Goal: Task Accomplishment & Management: Complete application form

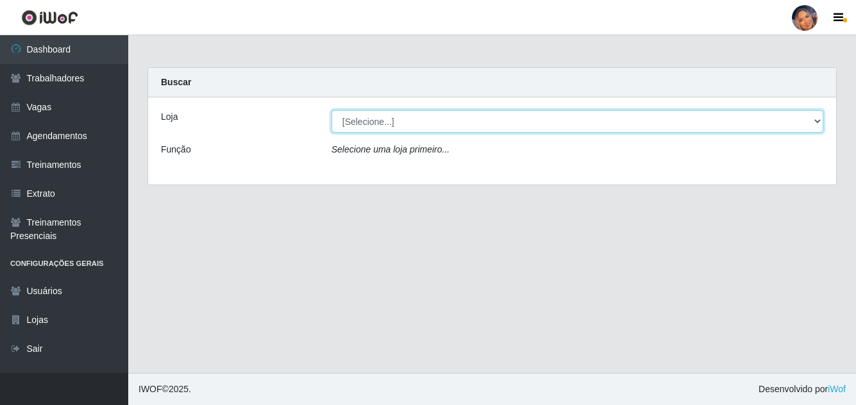
click at [434, 124] on select "[Selecione...] Supermercado Preço Bom" at bounding box center [578, 121] width 492 height 22
select select "169"
click at [332, 110] on select "[Selecione...] Supermercado Preço Bom" at bounding box center [578, 121] width 492 height 22
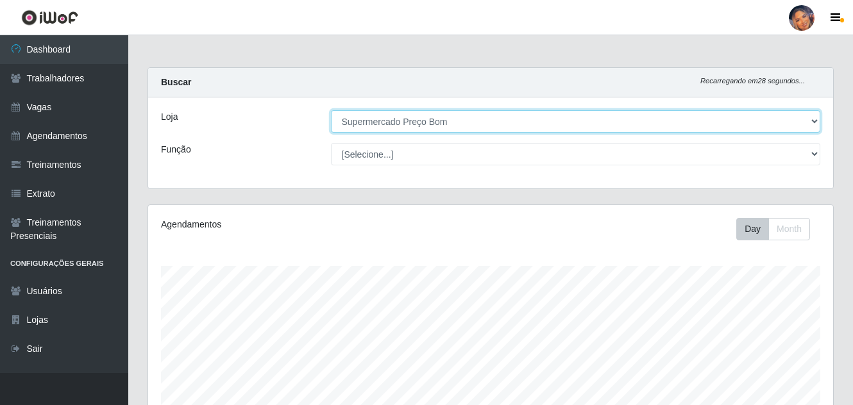
scroll to position [266, 685]
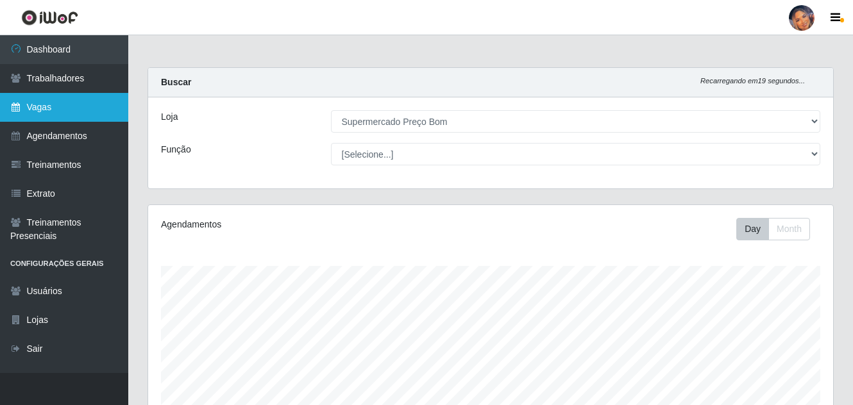
click at [78, 108] on link "Vagas" at bounding box center [64, 107] width 128 height 29
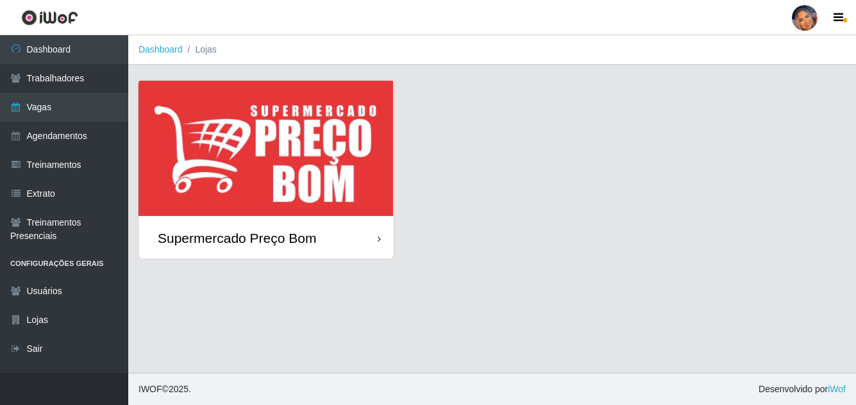
click at [289, 151] on img at bounding box center [266, 149] width 255 height 137
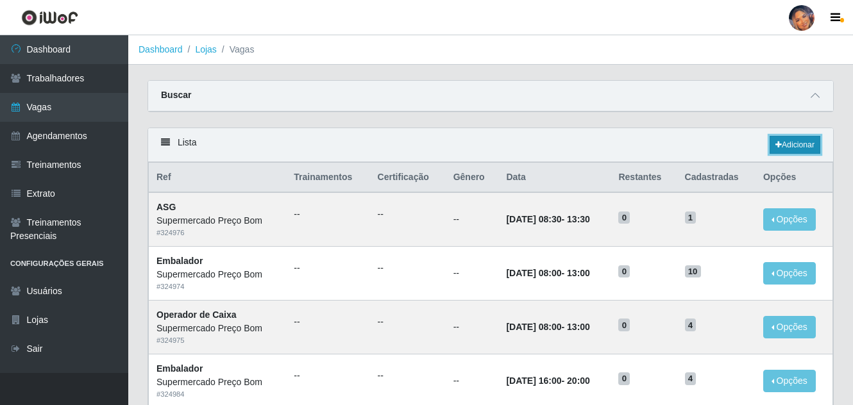
click at [805, 142] on link "Adicionar" at bounding box center [795, 145] width 51 height 18
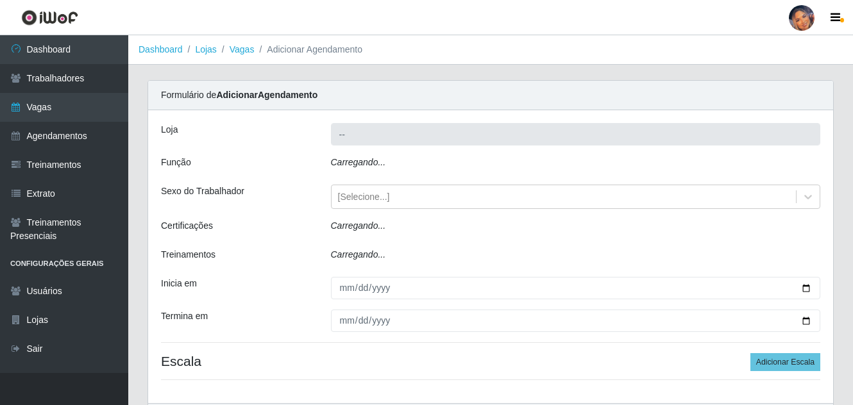
type input "Supermercado Preço Bom"
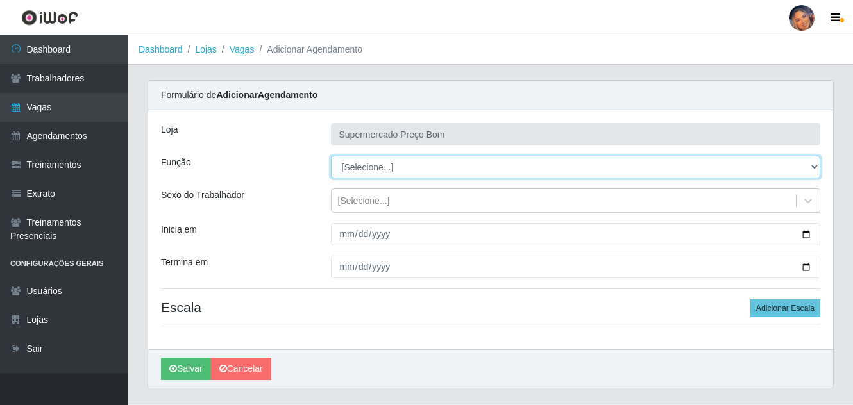
click at [816, 171] on select "[Selecione...] ASG ASG + ASG ++ Balconista Balconista + Balconista ++ Embalador…" at bounding box center [576, 167] width 490 height 22
select select "1"
click at [331, 156] on select "[Selecione...] ASG ASG + ASG ++ Balconista Balconista + Balconista ++ Embalador…" at bounding box center [576, 167] width 490 height 22
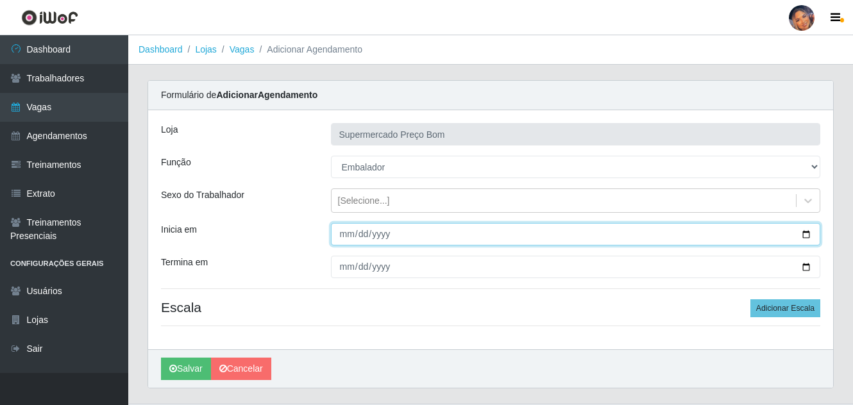
click at [811, 233] on input "Inicia em" at bounding box center [576, 234] width 490 height 22
type input "[DATE]"
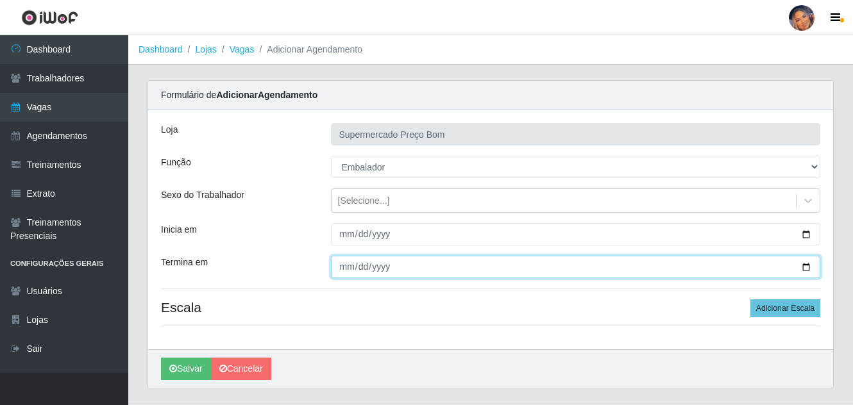
click at [807, 272] on input "Termina em" at bounding box center [576, 267] width 490 height 22
type input "[DATE]"
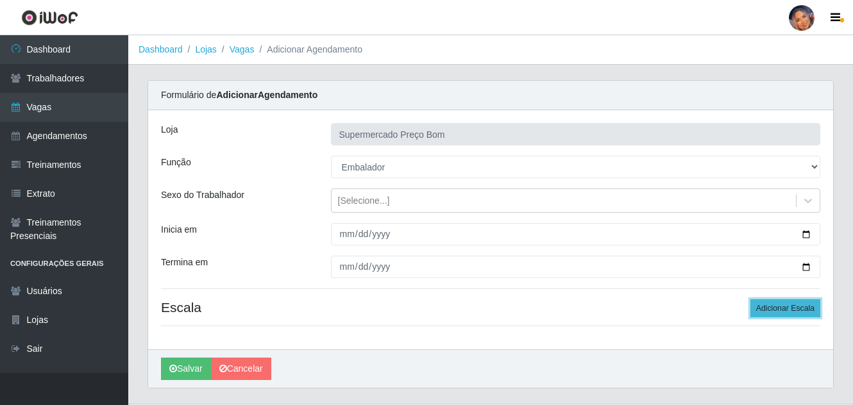
click at [781, 306] on button "Adicionar Escala" at bounding box center [785, 308] width 70 height 18
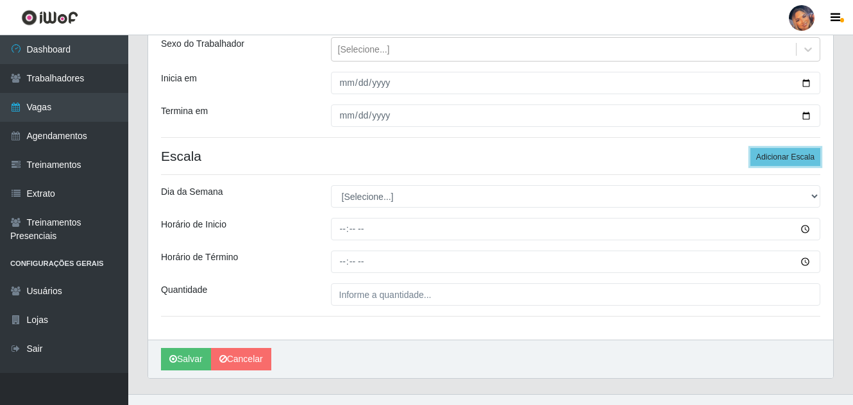
scroll to position [172, 0]
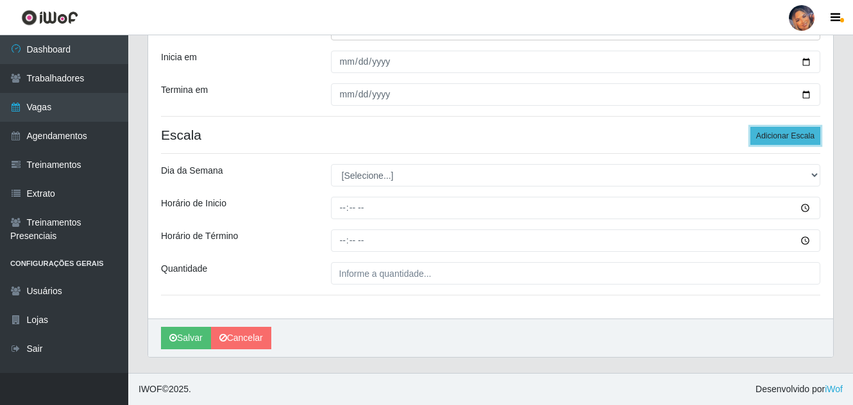
click at [782, 135] on button "Adicionar Escala" at bounding box center [785, 136] width 70 height 18
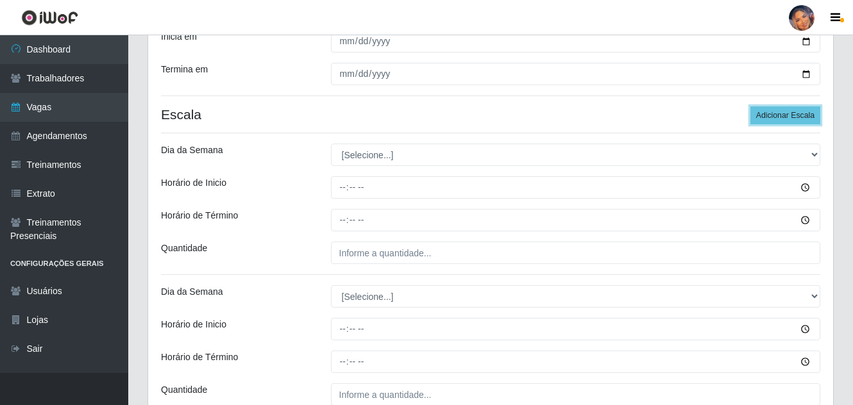
scroll to position [192, 0]
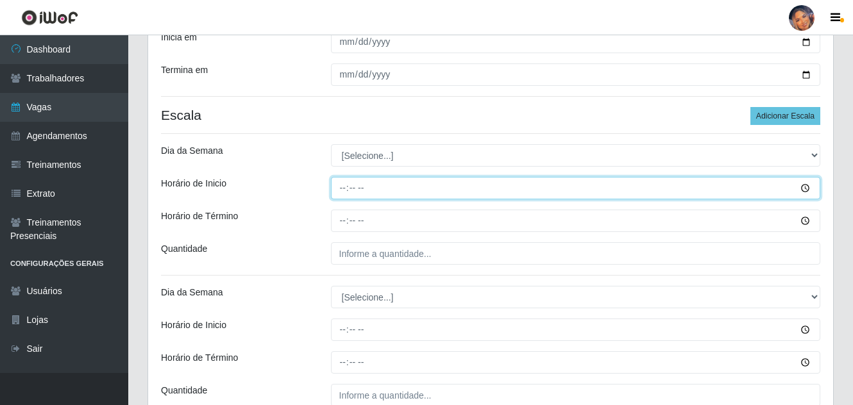
click at [341, 192] on input "Horário de Inicio" at bounding box center [576, 188] width 490 height 22
type input "08:00"
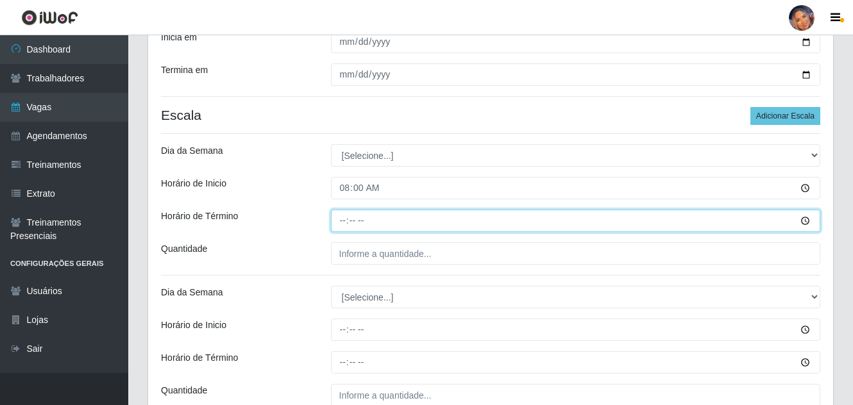
click at [345, 226] on input "Horário de Término" at bounding box center [576, 221] width 490 height 22
type input "13:00"
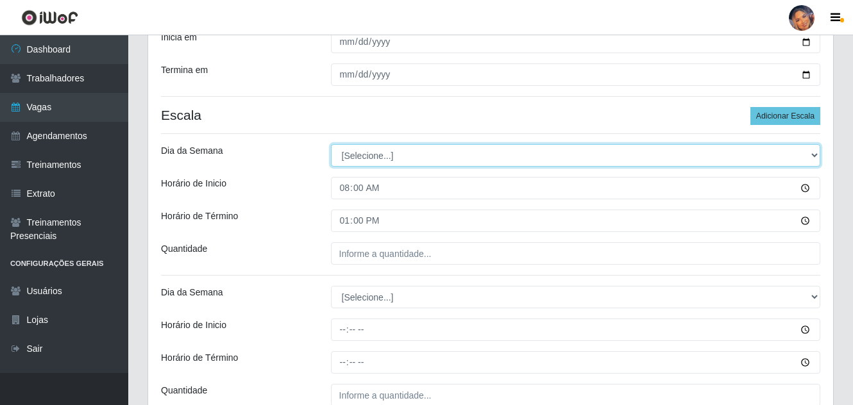
click at [819, 153] on select "[Selecione...] Segunda Terça Quarta Quinta Sexta Sábado Domingo" at bounding box center [576, 155] width 490 height 22
select select "1"
click at [331, 144] on select "[Selecione...] Segunda Terça Quarta Quinta Sexta Sábado Domingo" at bounding box center [576, 155] width 490 height 22
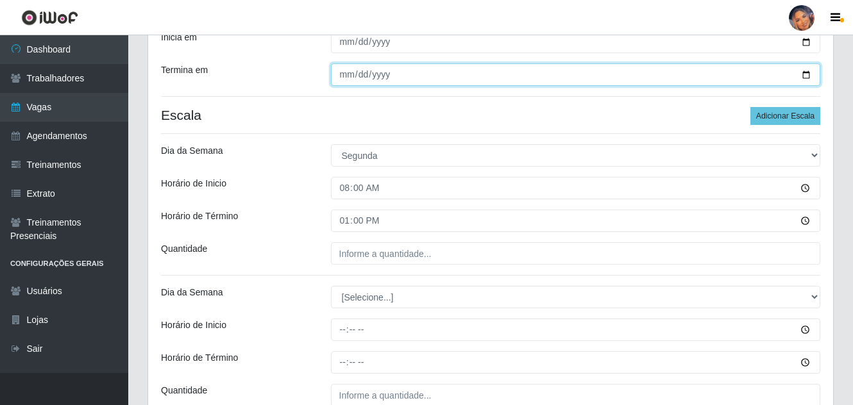
click at [810, 76] on input "[DATE]" at bounding box center [576, 74] width 490 height 22
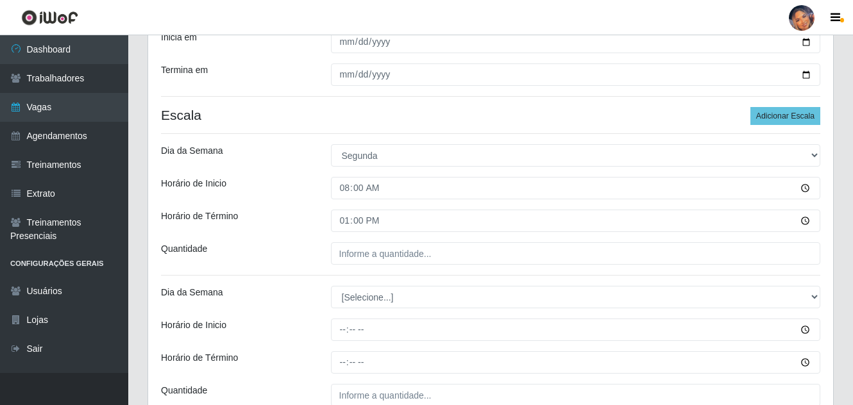
click at [561, 344] on div "Loja Supermercado Preço Bom Função [Selecione...] ASG ASG + ASG ++ Balconista B…" at bounding box center [490, 179] width 685 height 523
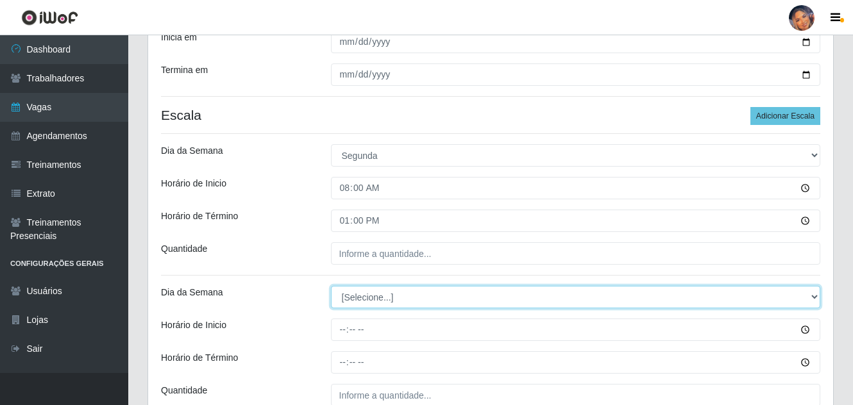
click at [353, 294] on select "[Selecione...] Segunda Terça Quarta Quinta Sexta Sábado Domingo" at bounding box center [576, 297] width 490 height 22
select select "1"
click at [331, 286] on select "[Selecione...] Segunda Terça Quarta Quinta Sexta Sábado Domingo" at bounding box center [576, 297] width 490 height 22
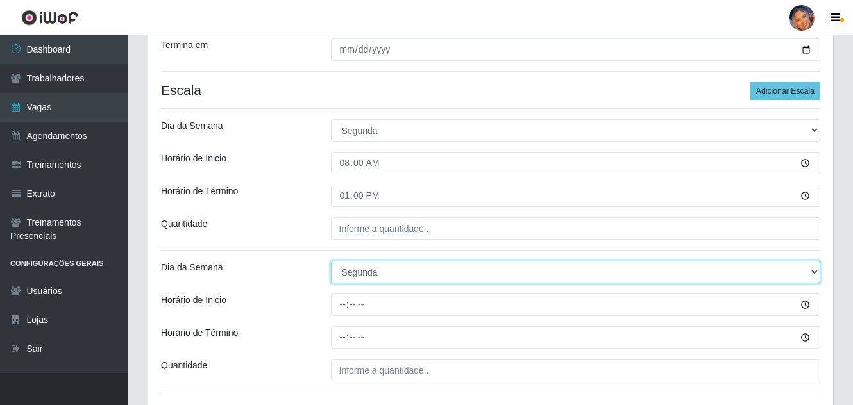
scroll to position [257, 0]
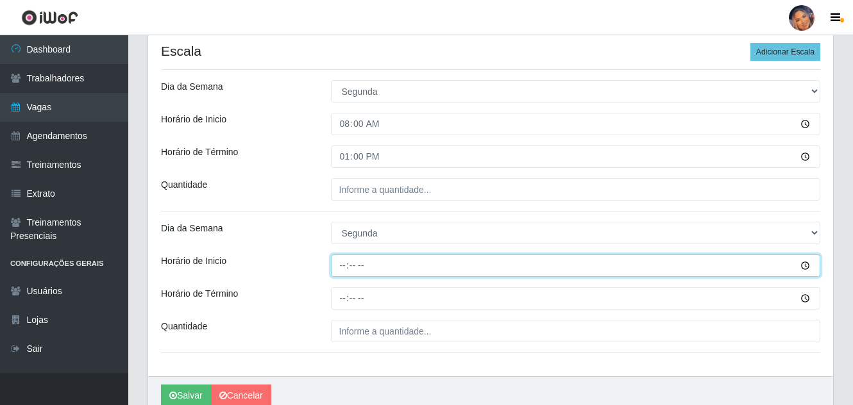
click at [341, 274] on input "Horário de Inicio" at bounding box center [576, 266] width 490 height 22
type input "16:00"
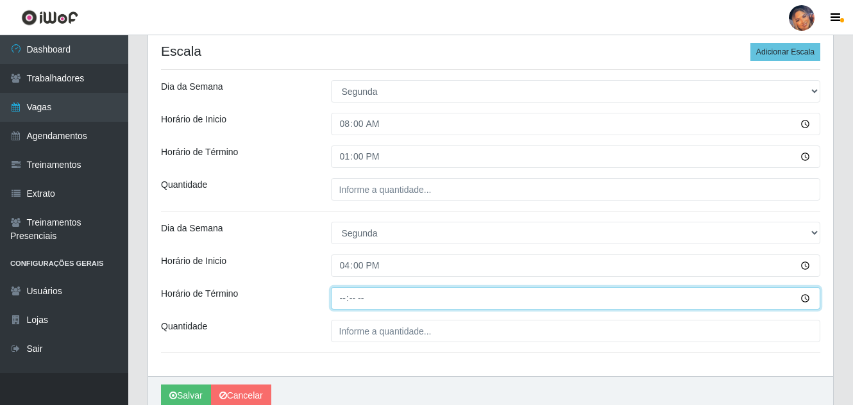
click at [343, 298] on input "Horário de Término" at bounding box center [576, 298] width 490 height 22
type input "20:00"
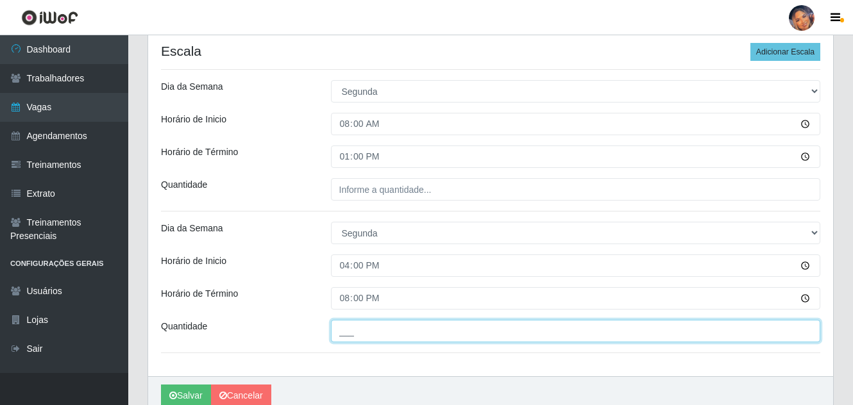
click at [346, 333] on input "___" at bounding box center [576, 331] width 490 height 22
type input "4__"
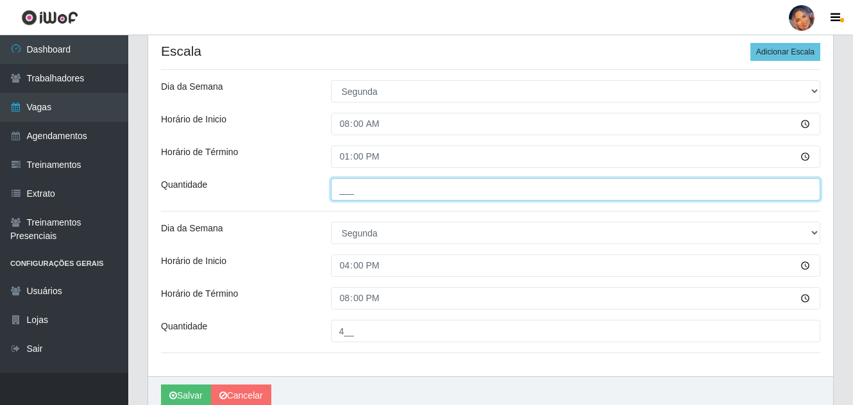
click at [396, 201] on input "___" at bounding box center [576, 189] width 490 height 22
type input "4__"
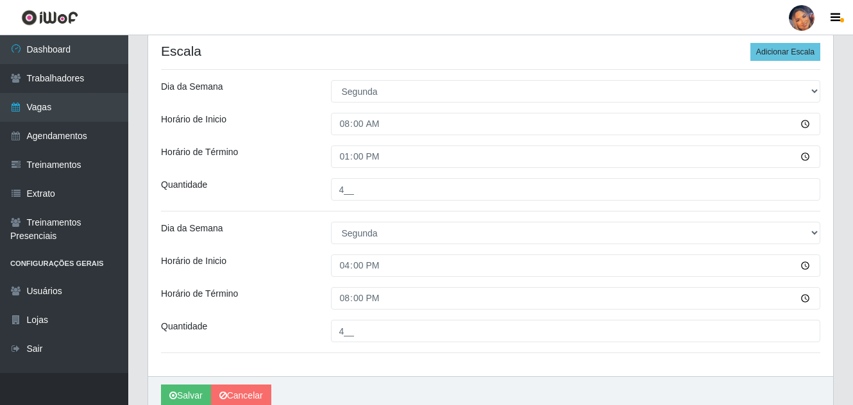
click at [289, 257] on div "Horário de Inicio" at bounding box center [236, 266] width 170 height 22
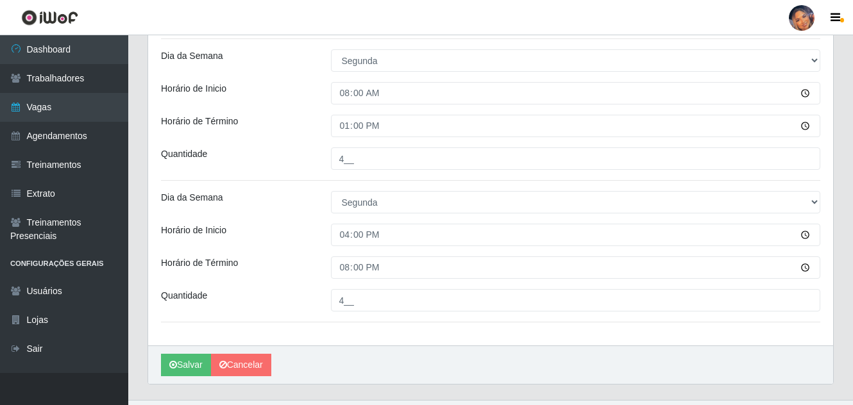
scroll to position [314, 0]
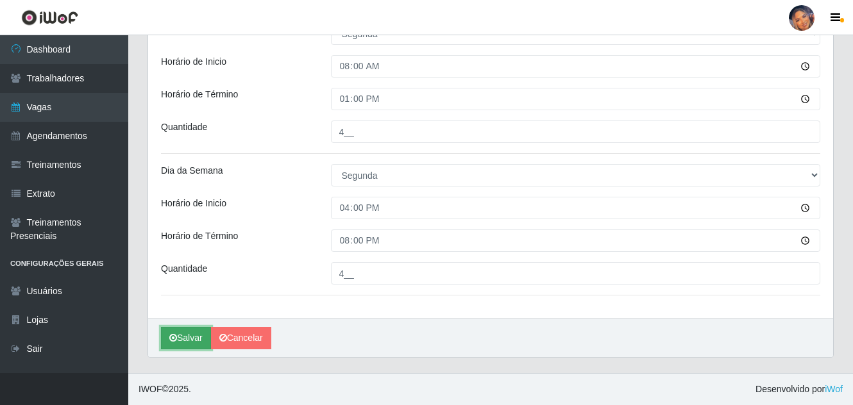
click at [192, 332] on button "Salvar" at bounding box center [186, 338] width 50 height 22
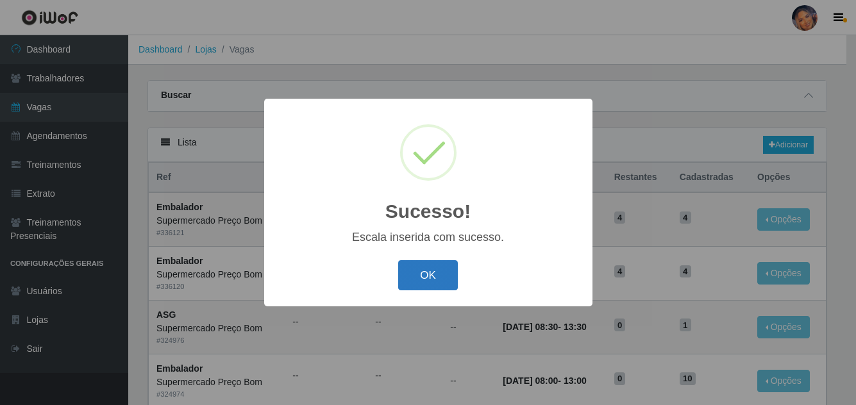
click at [416, 276] on button "OK" at bounding box center [428, 275] width 60 height 30
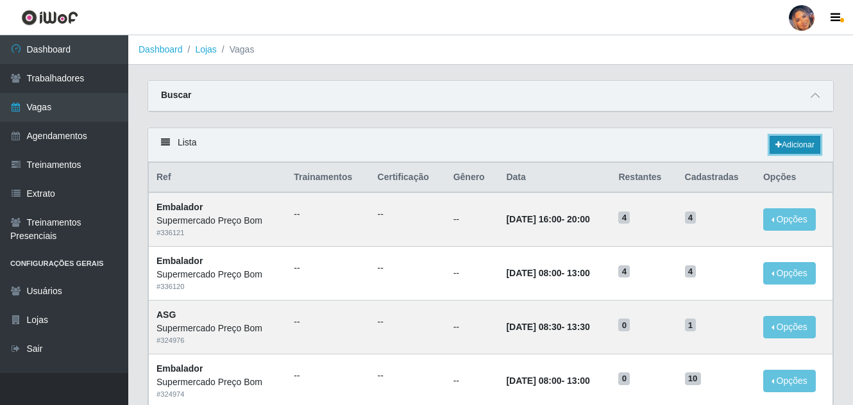
click at [800, 143] on link "Adicionar" at bounding box center [795, 145] width 51 height 18
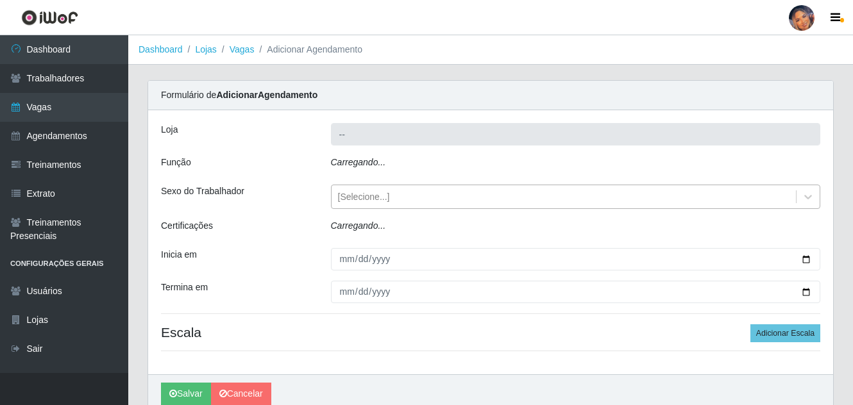
type input "Supermercado Preço Bom"
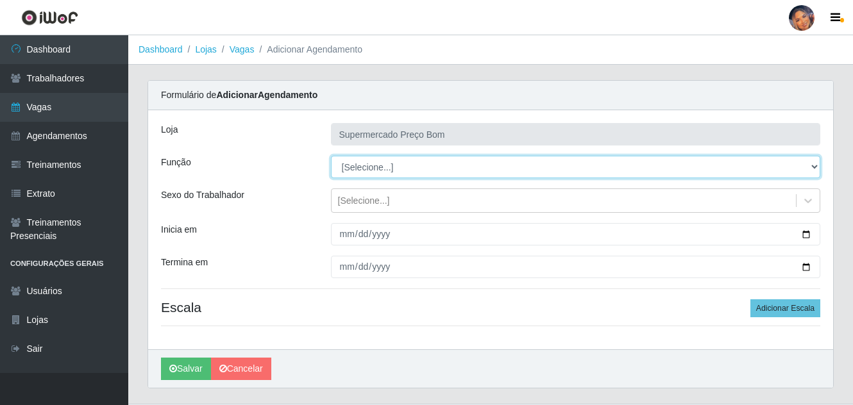
click at [816, 164] on select "[Selecione...] ASG ASG + ASG ++ Balconista Balconista + Balconista ++ Embalador…" at bounding box center [576, 167] width 490 height 22
select select "1"
click at [331, 156] on select "[Selecione...] ASG ASG + ASG ++ Balconista Balconista + Balconista ++ Embalador…" at bounding box center [576, 167] width 490 height 22
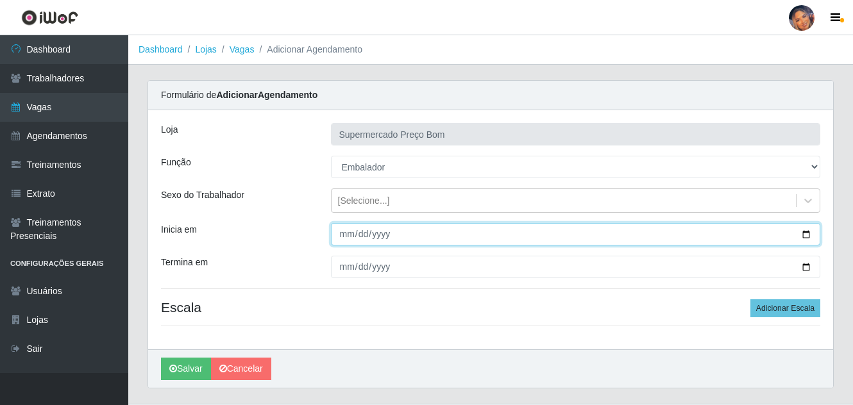
click at [802, 230] on input "Inicia em" at bounding box center [576, 234] width 490 height 22
type input "[DATE]"
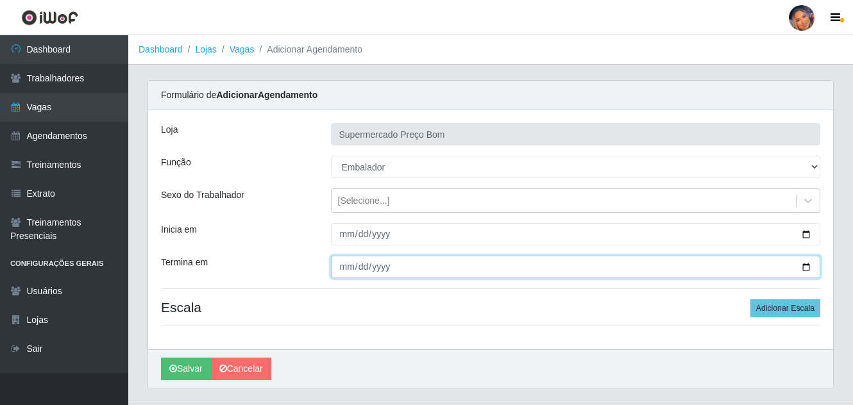
click at [802, 265] on input "Termina em" at bounding box center [576, 267] width 490 height 22
type input "[DATE]"
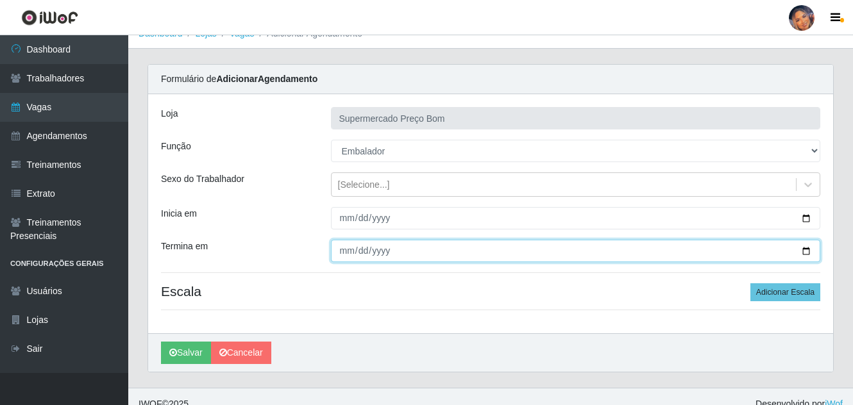
scroll to position [31, 0]
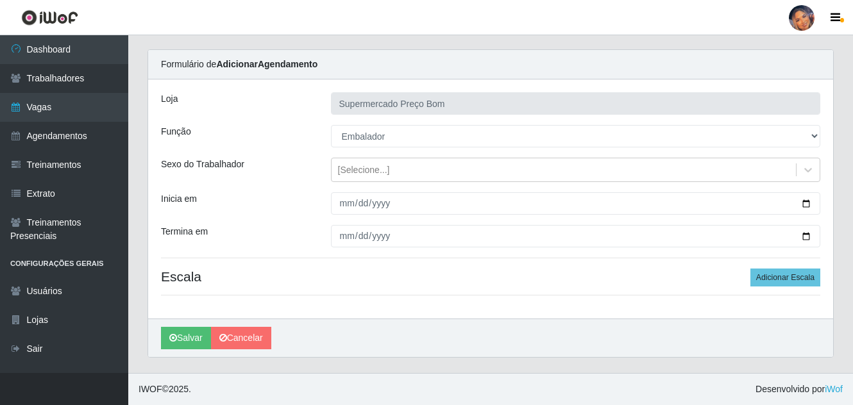
click at [773, 268] on div "Loja Supermercado Preço Bom Função [Selecione...] ASG ASG + ASG ++ Balconista B…" at bounding box center [490, 199] width 685 height 239
click at [787, 274] on button "Adicionar Escala" at bounding box center [785, 278] width 70 height 18
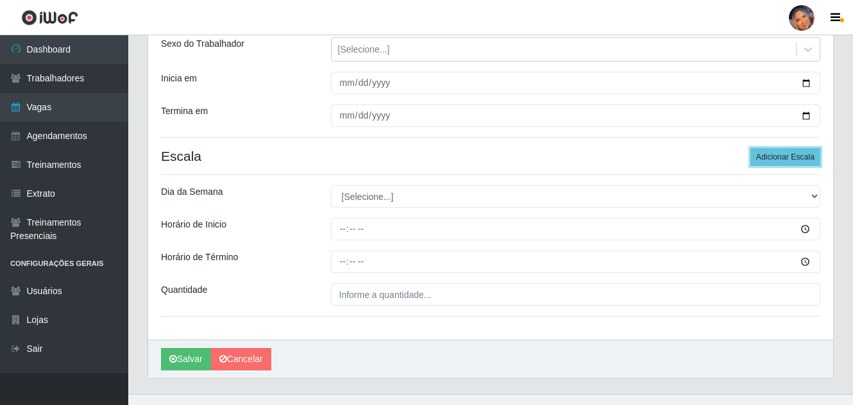
scroll to position [159, 0]
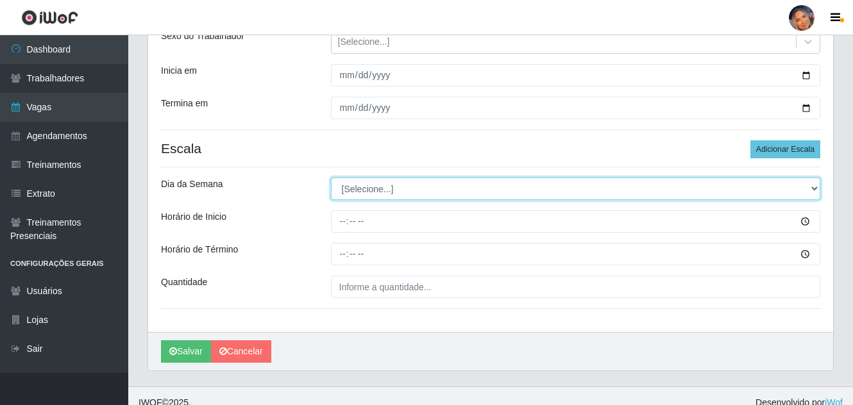
click at [403, 190] on select "[Selecione...] Segunda Terça Quarta Quinta Sexta Sábado Domingo" at bounding box center [576, 189] width 490 height 22
select select "2"
click at [331, 178] on select "[Selecione...] Segunda Terça Quarta Quinta Sexta Sábado Domingo" at bounding box center [576, 189] width 490 height 22
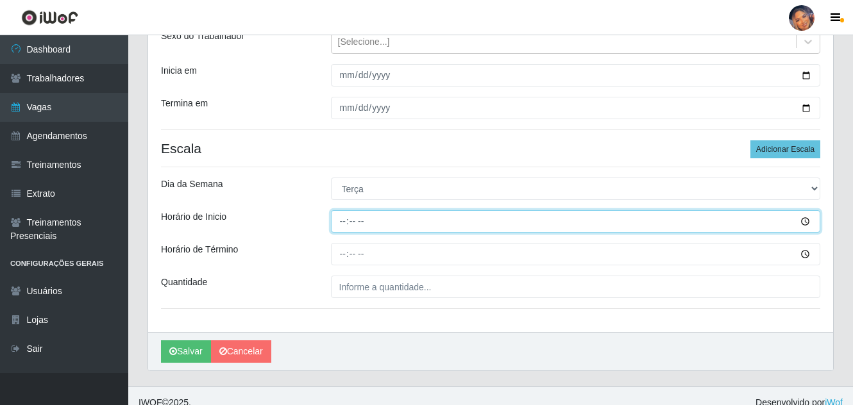
click at [345, 226] on input "Horário de Inicio" at bounding box center [576, 221] width 490 height 22
type input "08:00"
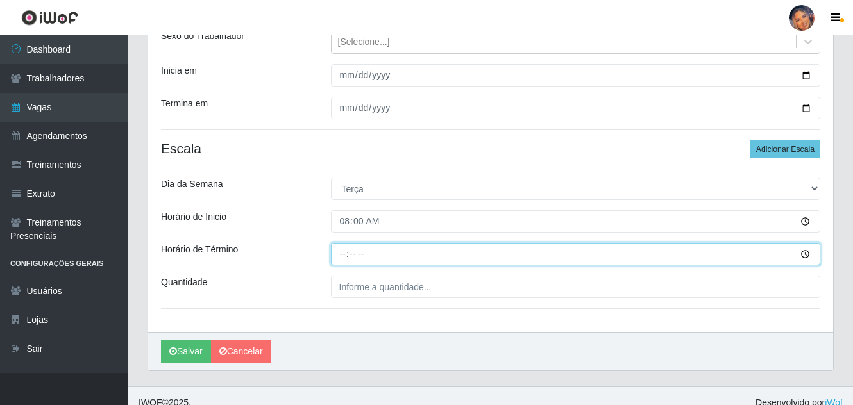
click at [340, 257] on input "Horário de Término" at bounding box center [576, 254] width 490 height 22
type input "13:00"
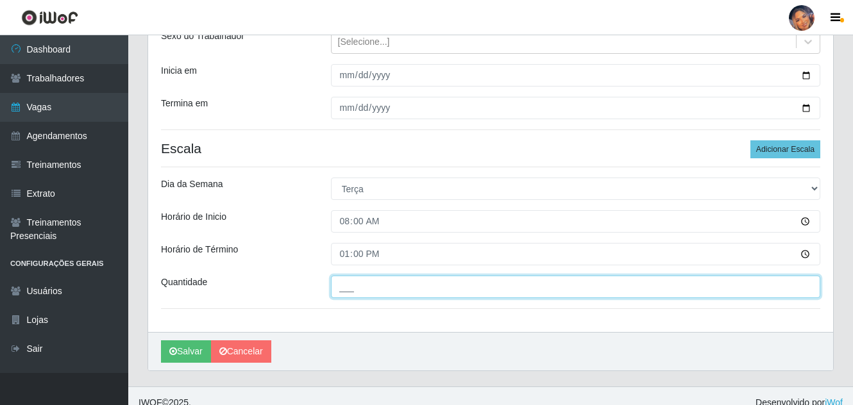
click at [335, 290] on input "___" at bounding box center [576, 287] width 490 height 22
type input "4__"
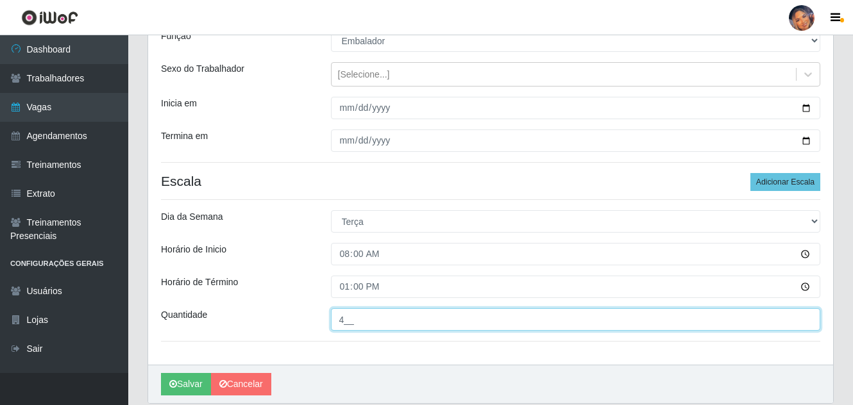
scroll to position [95, 0]
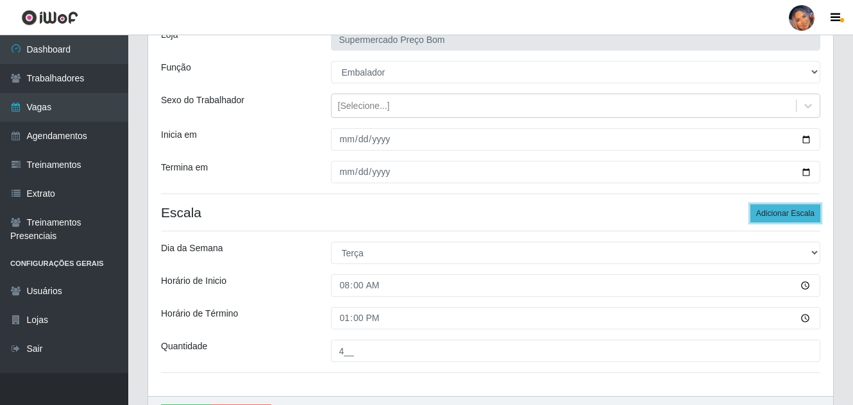
click at [789, 213] on button "Adicionar Escala" at bounding box center [785, 214] width 70 height 18
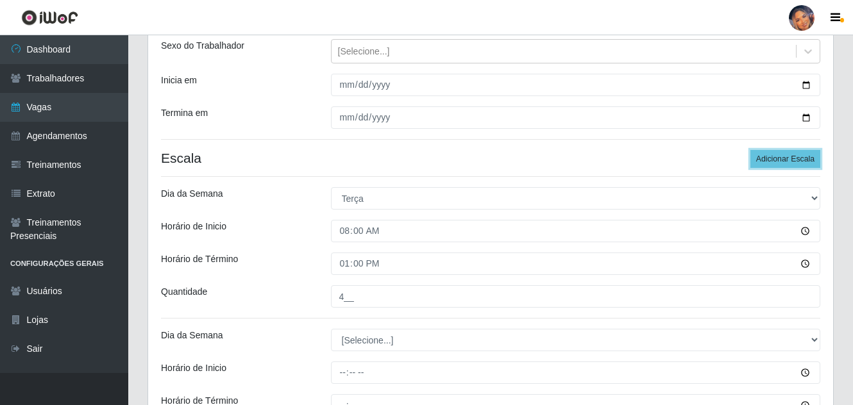
scroll to position [223, 0]
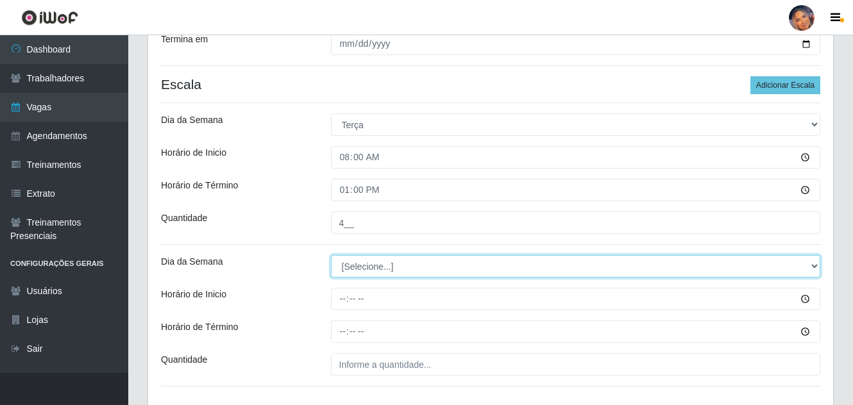
click at [362, 271] on select "[Selecione...] Segunda Terça Quarta Quinta Sexta Sábado Domingo" at bounding box center [576, 266] width 490 height 22
select select "2"
click at [331, 255] on select "[Selecione...] Segunda Terça Quarta Quinta Sexta Sábado Domingo" at bounding box center [576, 266] width 490 height 22
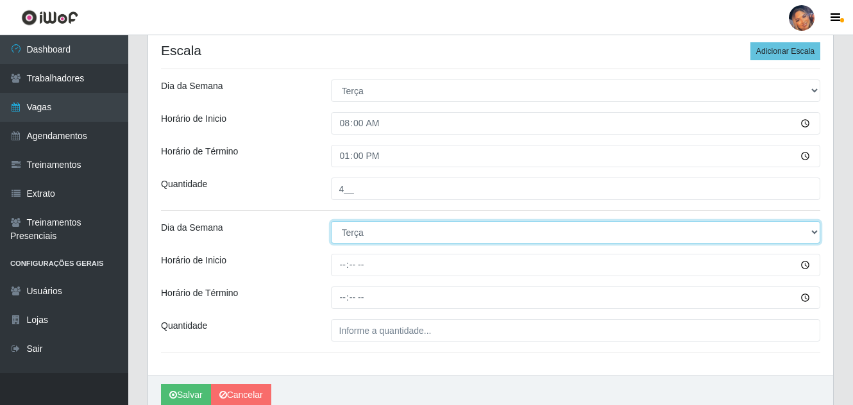
scroll to position [314, 0]
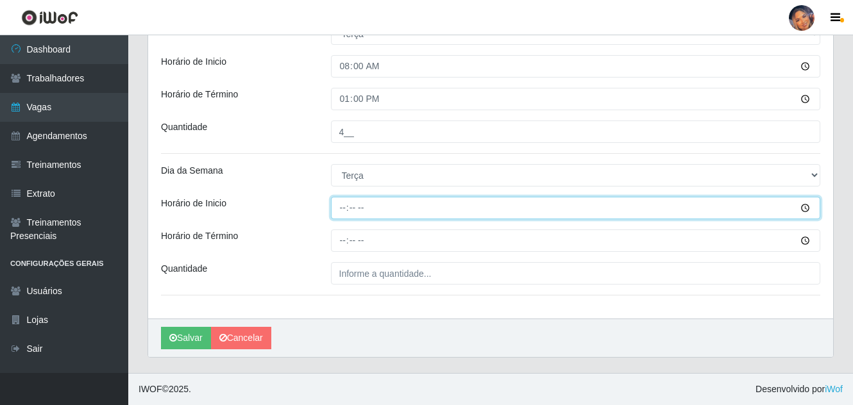
click at [344, 216] on input "Horário de Inicio" at bounding box center [576, 208] width 490 height 22
type input "16:00"
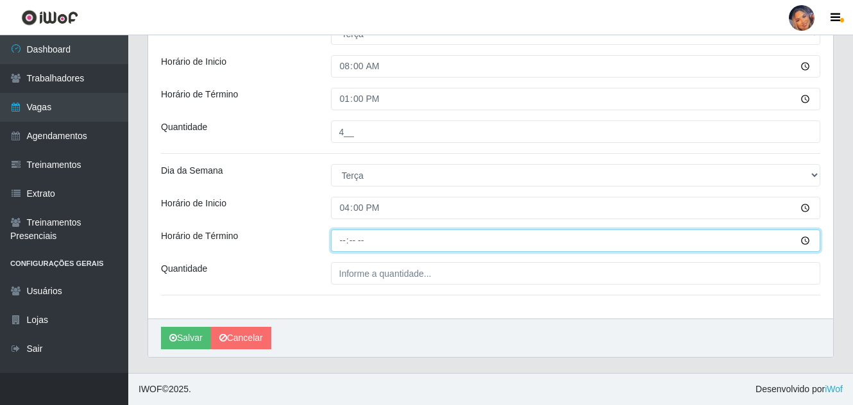
click at [344, 249] on input "Horário de Término" at bounding box center [576, 241] width 490 height 22
type input "20:00"
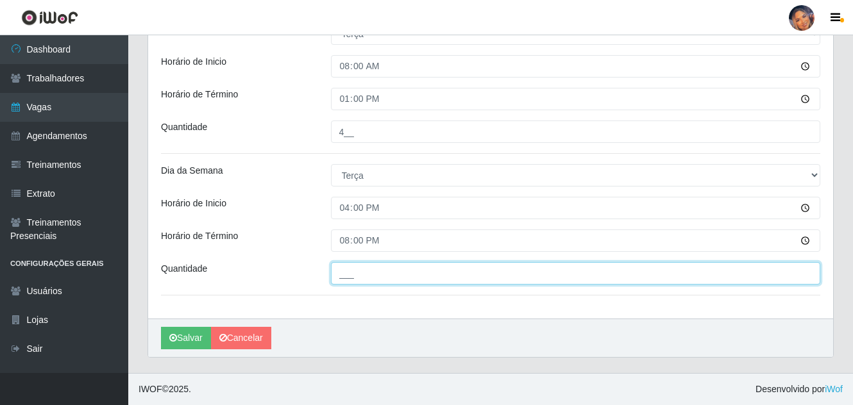
click at [345, 276] on input "___" at bounding box center [576, 273] width 490 height 22
type input "4__"
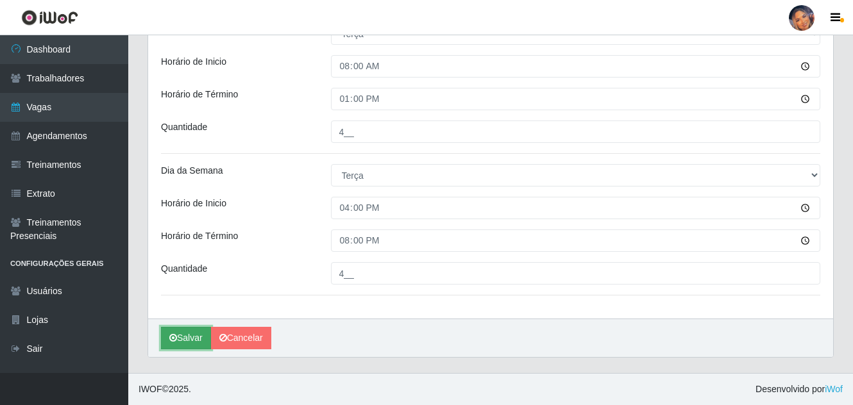
click at [184, 333] on button "Salvar" at bounding box center [186, 338] width 50 height 22
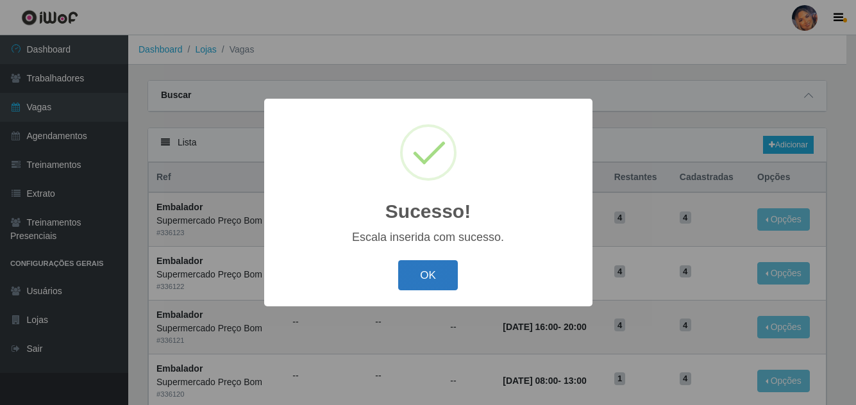
click at [407, 264] on button "OK" at bounding box center [428, 275] width 60 height 30
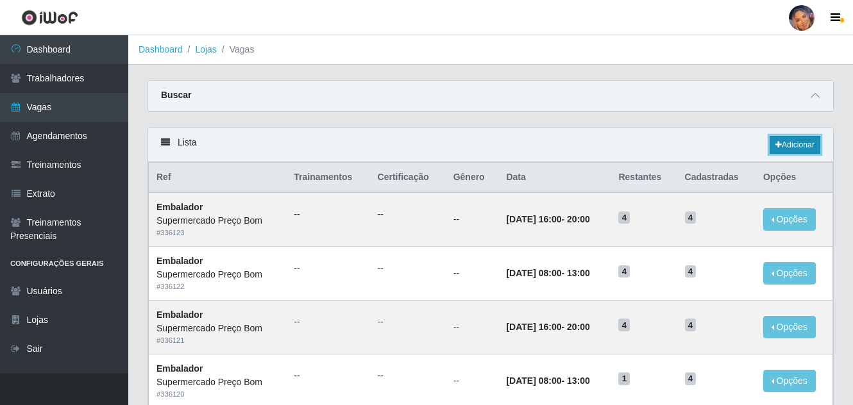
click at [793, 143] on link "Adicionar" at bounding box center [795, 145] width 51 height 18
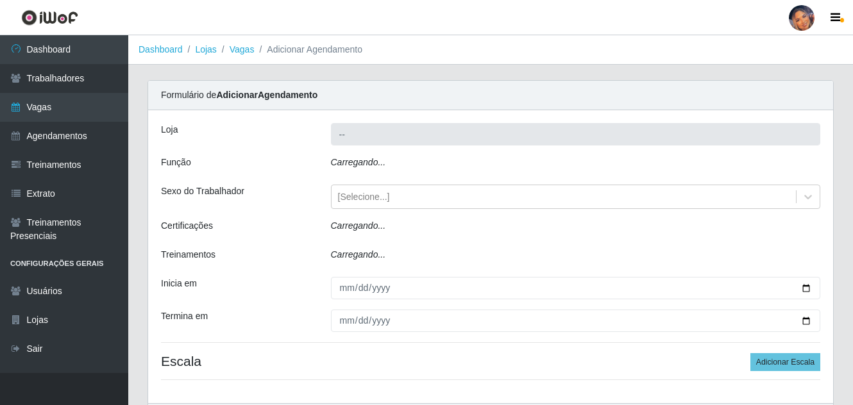
type input "Supermercado Preço Bom"
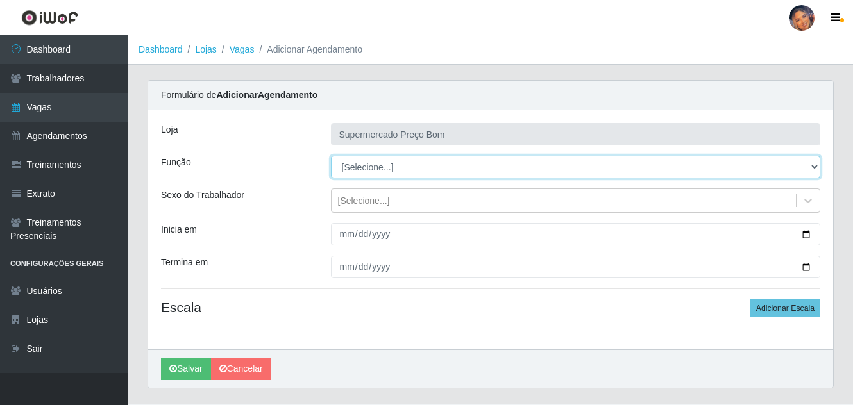
click at [816, 169] on select "[Selecione...] ASG ASG + ASG ++ Balconista Balconista + Balconista ++ Embalador…" at bounding box center [576, 167] width 490 height 22
select select "1"
click at [331, 156] on select "[Selecione...] ASG ASG + ASG ++ Balconista Balconista + Balconista ++ Embalador…" at bounding box center [576, 167] width 490 height 22
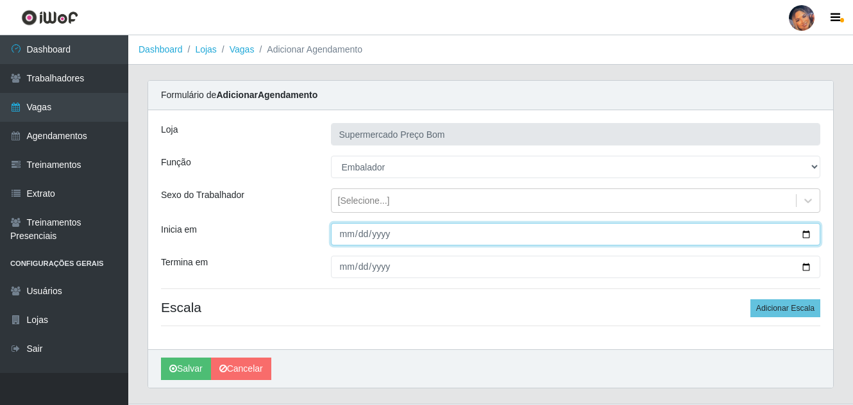
click at [804, 236] on input "Inicia em" at bounding box center [576, 234] width 490 height 22
type input "[DATE]"
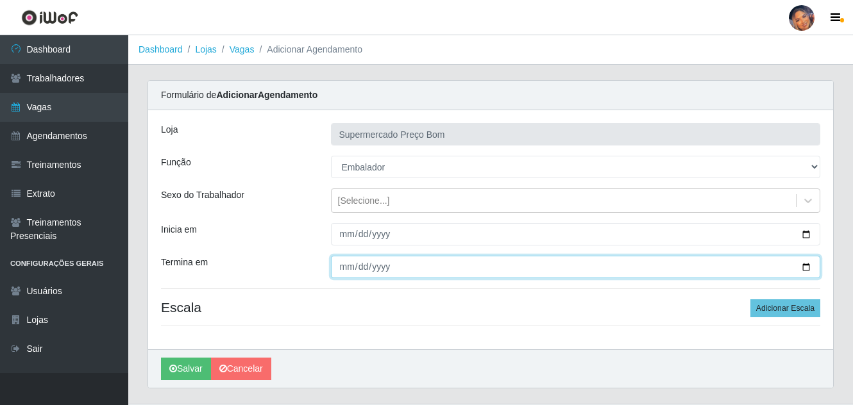
click at [807, 267] on input "Termina em" at bounding box center [576, 267] width 490 height 22
type input "[DATE]"
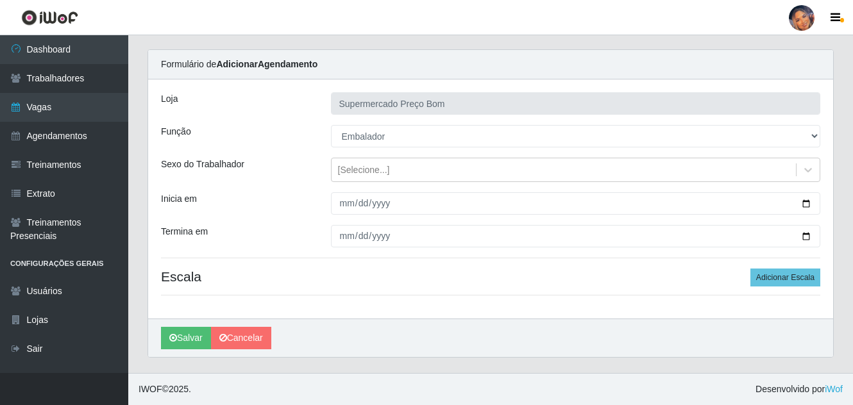
click at [780, 266] on div "Loja Supermercado Preço Bom Função [Selecione...] ASG ASG + ASG ++ Balconista B…" at bounding box center [490, 199] width 685 height 239
click at [781, 279] on button "Adicionar Escala" at bounding box center [785, 278] width 70 height 18
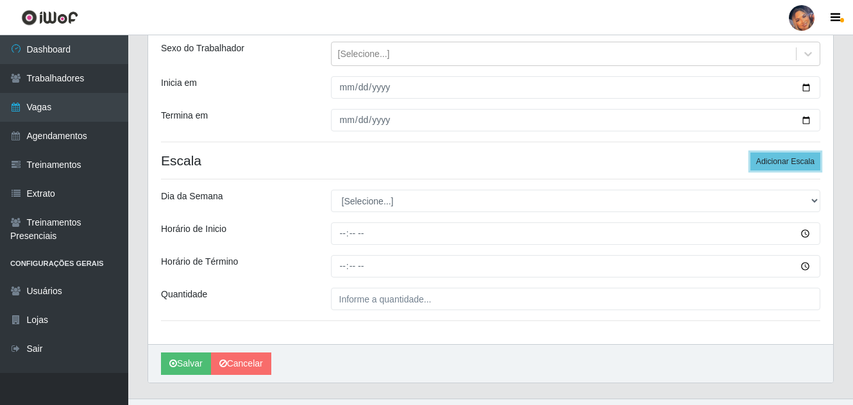
scroll to position [159, 0]
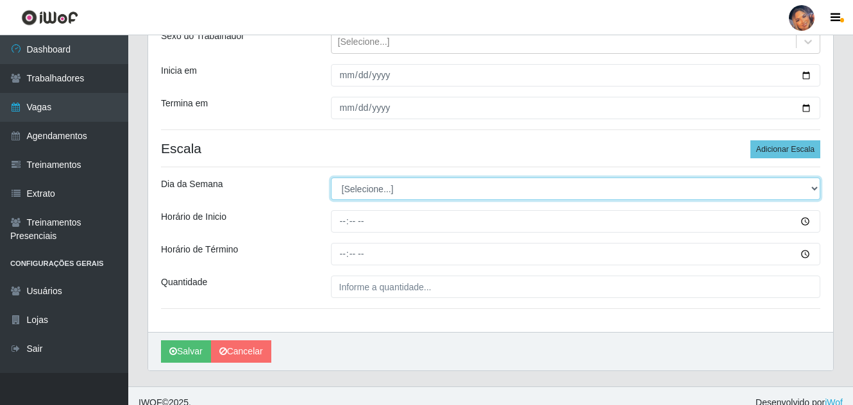
click at [495, 194] on select "[Selecione...] Segunda Terça Quarta Quinta Sexta Sábado Domingo" at bounding box center [576, 189] width 490 height 22
select select "3"
click at [331, 178] on select "[Selecione...] Segunda Terça Quarta Quinta Sexta Sábado Domingo" at bounding box center [576, 189] width 490 height 22
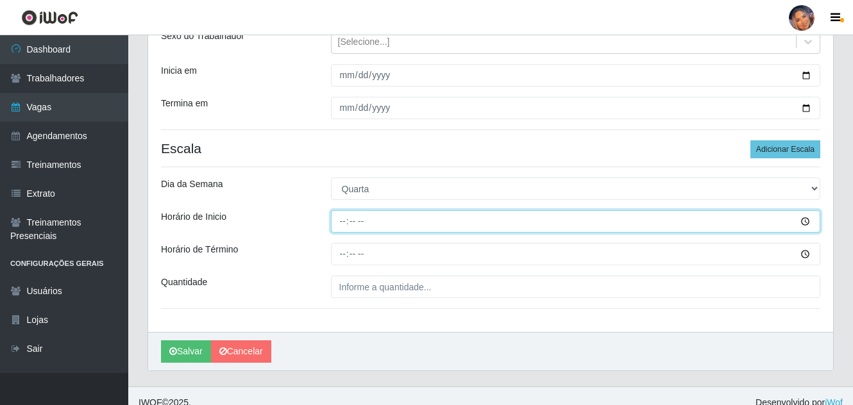
click at [340, 219] on input "Horário de Inicio" at bounding box center [576, 221] width 490 height 22
type input "08:00"
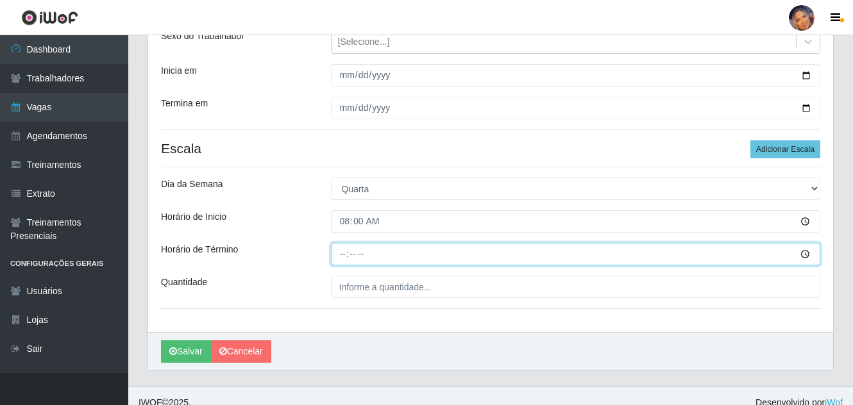
click at [339, 257] on input "Horário de Término" at bounding box center [576, 254] width 490 height 22
type input "13:00"
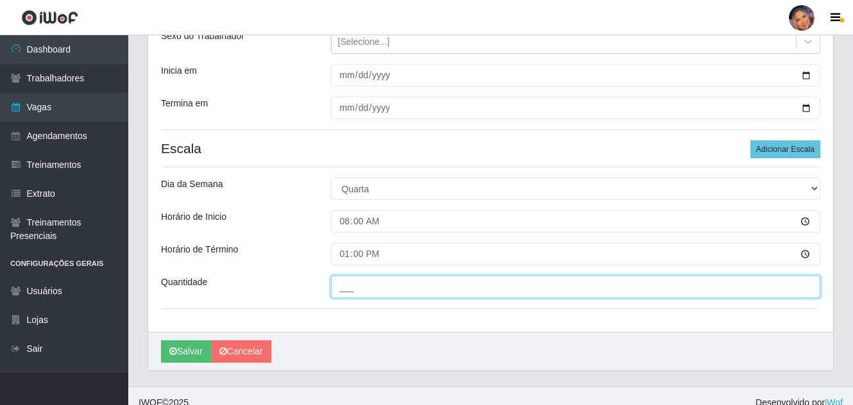
click at [335, 284] on input "___" at bounding box center [576, 287] width 490 height 22
type input "4__"
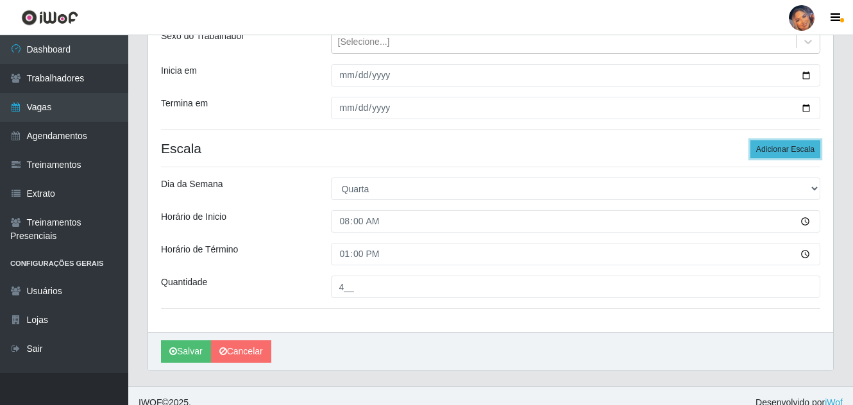
click at [773, 147] on button "Adicionar Escala" at bounding box center [785, 149] width 70 height 18
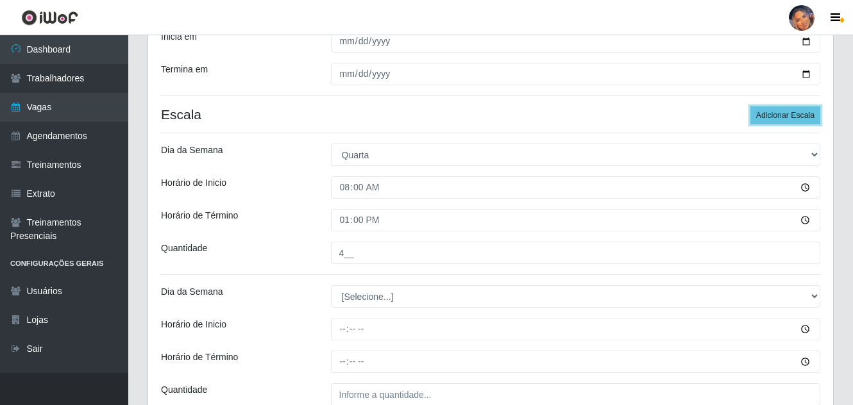
scroll to position [223, 0]
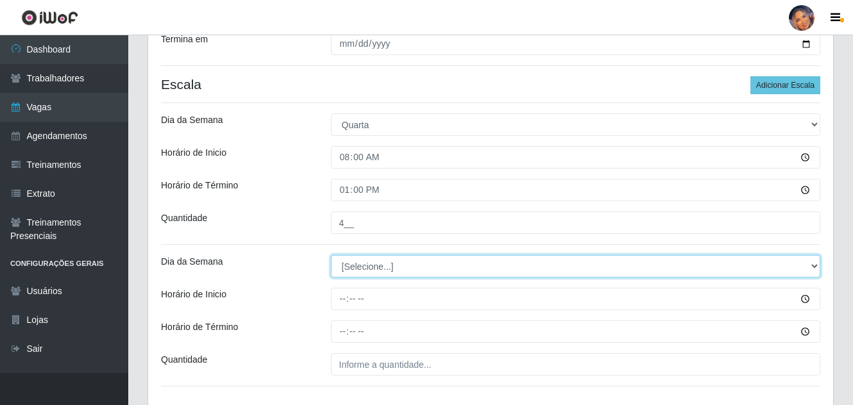
click at [389, 271] on select "[Selecione...] Segunda Terça Quarta Quinta Sexta Sábado Domingo" at bounding box center [576, 266] width 490 height 22
select select "3"
click at [331, 255] on select "[Selecione...] Segunda Terça Quarta Quinta Sexta Sábado Domingo" at bounding box center [576, 266] width 490 height 22
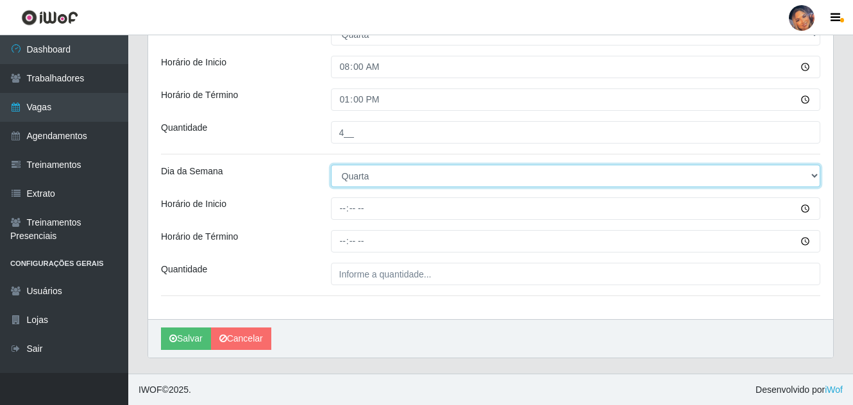
scroll to position [314, 0]
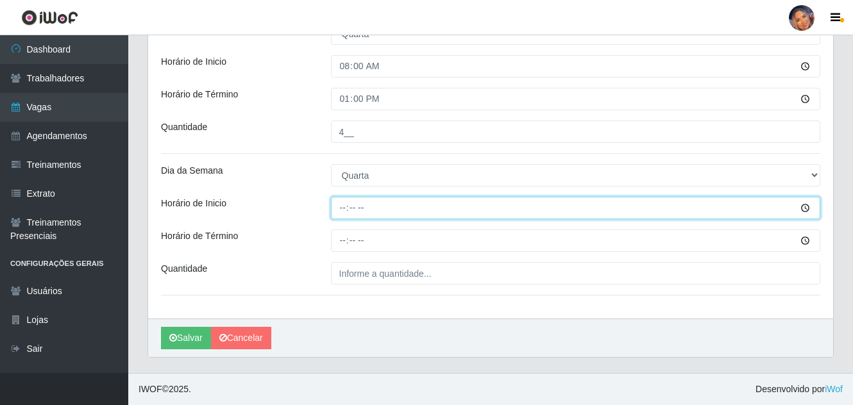
click at [342, 211] on input "Horário de Inicio" at bounding box center [576, 208] width 490 height 22
type input "16:00"
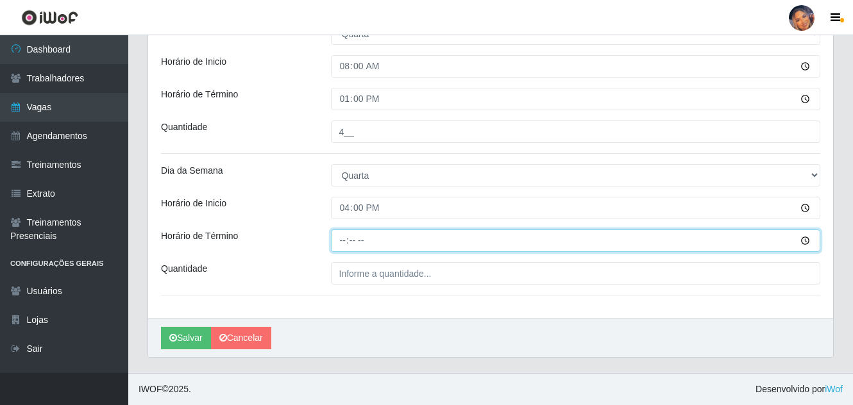
click at [343, 242] on input "Horário de Término" at bounding box center [576, 241] width 490 height 22
type input "20:00"
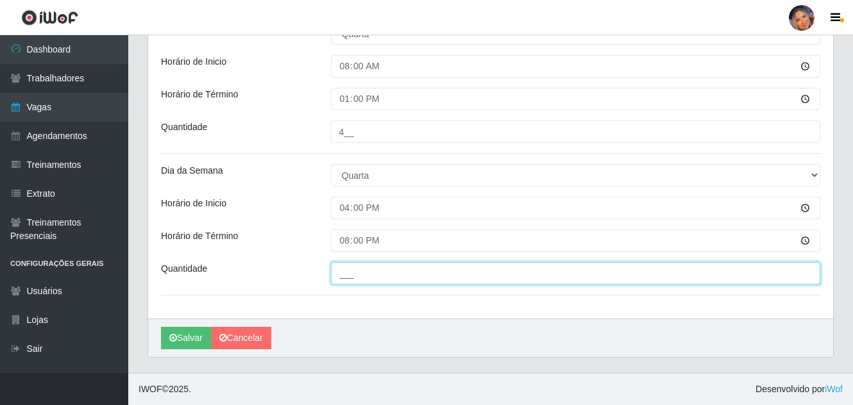
click at [351, 276] on input "___" at bounding box center [576, 273] width 490 height 22
type input "4__"
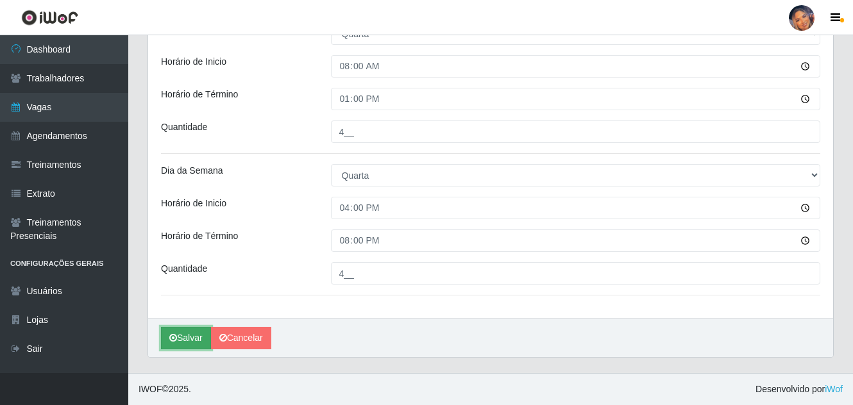
click at [191, 337] on button "Salvar" at bounding box center [186, 338] width 50 height 22
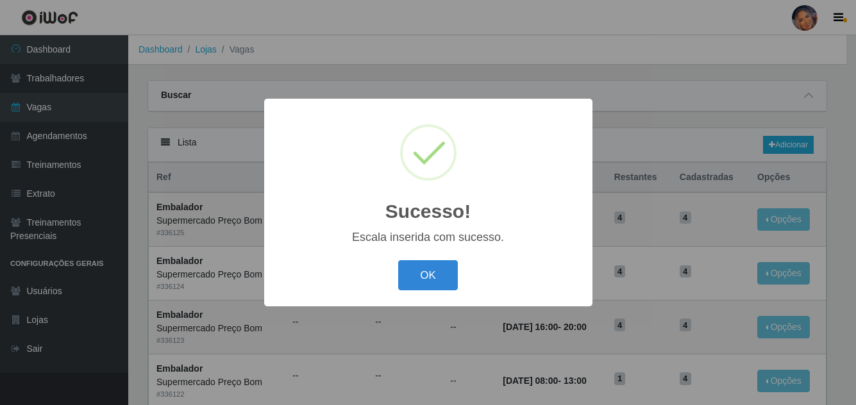
click at [441, 282] on button "OK" at bounding box center [428, 275] width 60 height 30
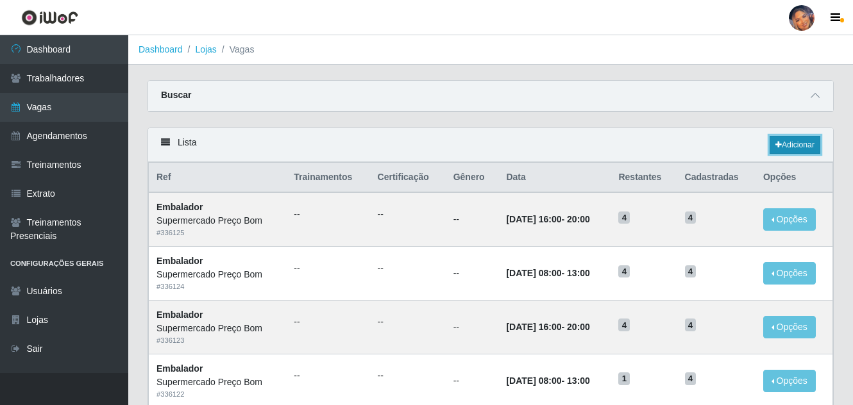
click at [798, 146] on link "Adicionar" at bounding box center [795, 145] width 51 height 18
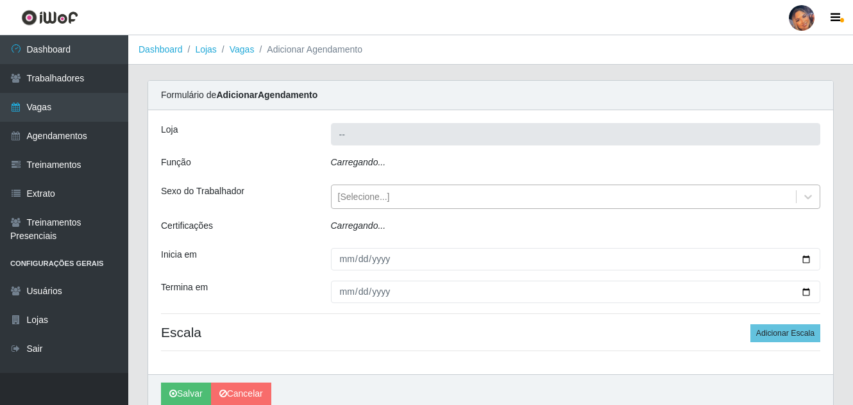
type input "Supermercado Preço Bom"
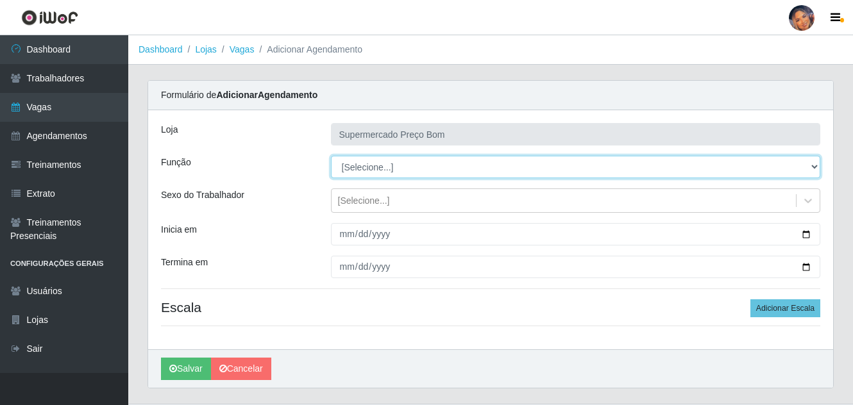
click at [814, 169] on select "[Selecione...] ASG ASG + ASG ++ Balconista Balconista + Balconista ++ Embalador…" at bounding box center [576, 167] width 490 height 22
select select "1"
click at [331, 156] on select "[Selecione...] ASG ASG + ASG ++ Balconista Balconista + Balconista ++ Embalador…" at bounding box center [576, 167] width 490 height 22
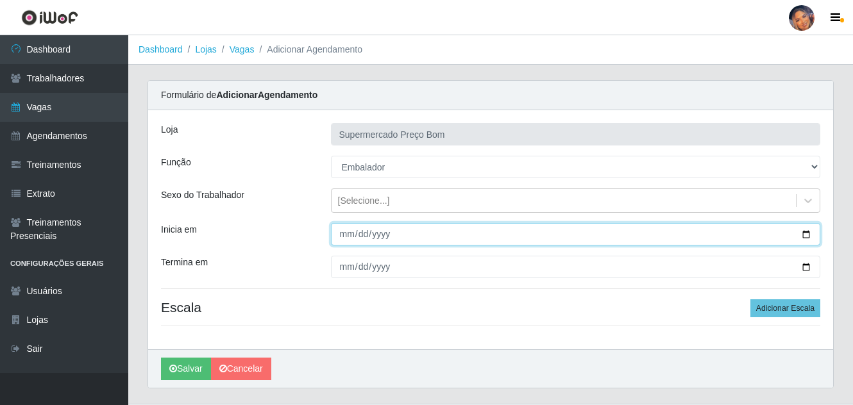
click at [807, 230] on input "Inicia em" at bounding box center [576, 234] width 490 height 22
type input "[DATE]"
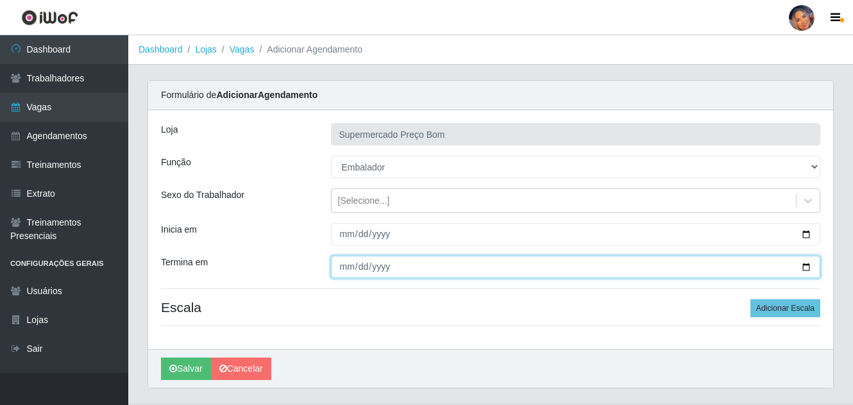
click at [804, 268] on input "Termina em" at bounding box center [576, 267] width 490 height 22
type input "[DATE]"
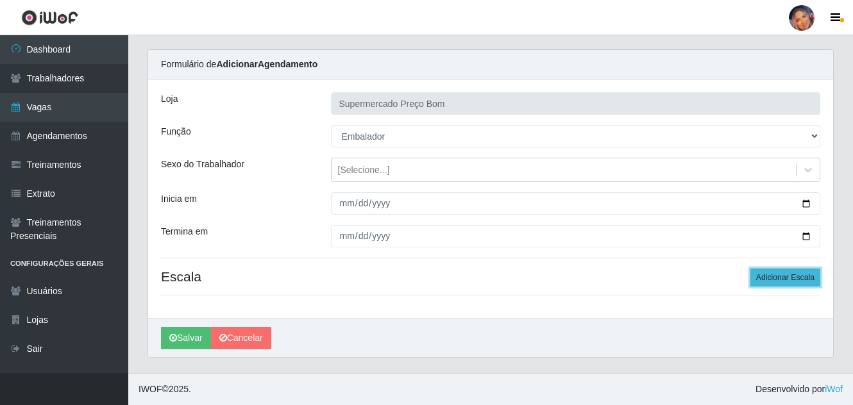
click at [790, 277] on button "Adicionar Escala" at bounding box center [785, 278] width 70 height 18
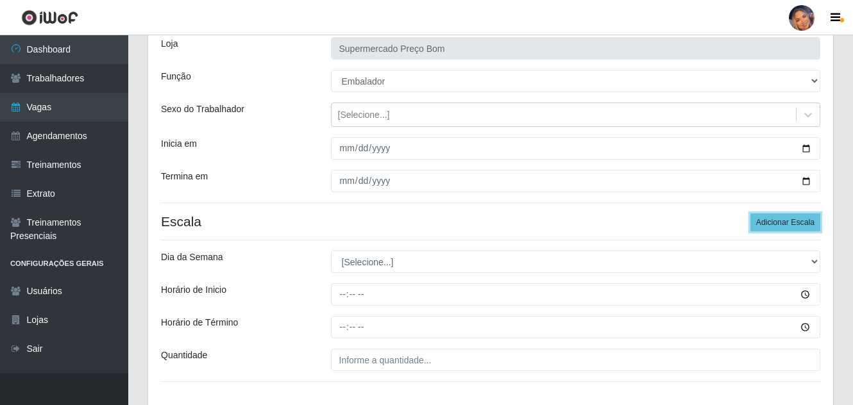
scroll to position [159, 0]
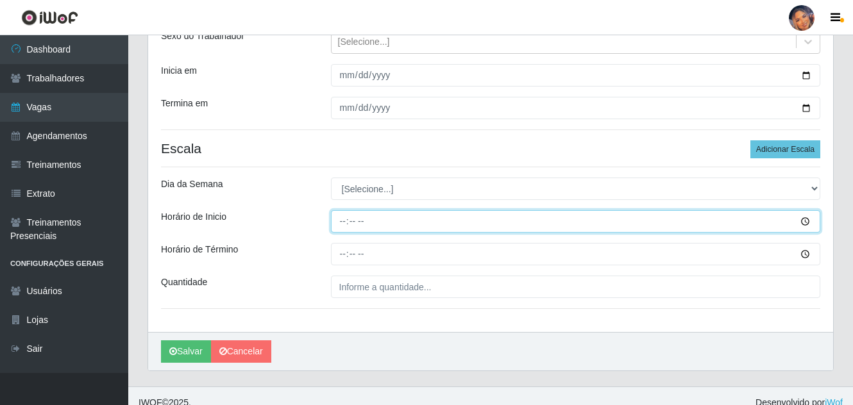
click at [344, 225] on input "Horário de Inicio" at bounding box center [576, 221] width 490 height 22
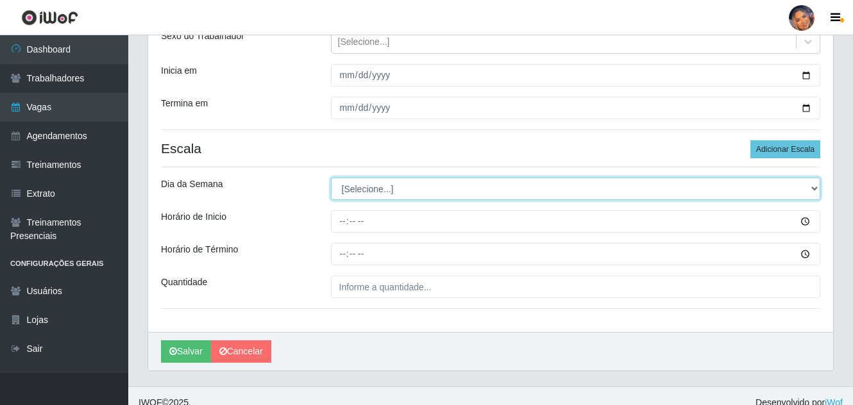
click at [386, 185] on select "[Selecione...] Segunda Terça Quarta Quinta Sexta Sábado Domingo" at bounding box center [576, 189] width 490 height 22
select select "4"
click at [331, 178] on select "[Selecione...] Segunda Terça Quarta Quinta Sexta Sábado Domingo" at bounding box center [576, 189] width 490 height 22
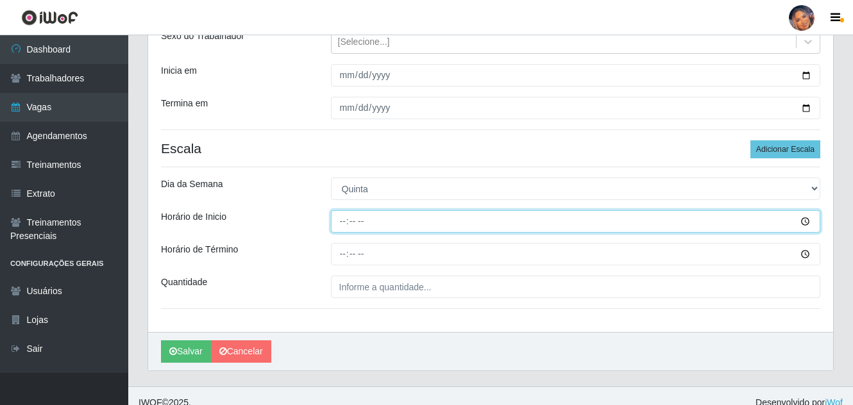
click at [343, 227] on input "Horário de Inicio" at bounding box center [576, 221] width 490 height 22
type input "08:00"
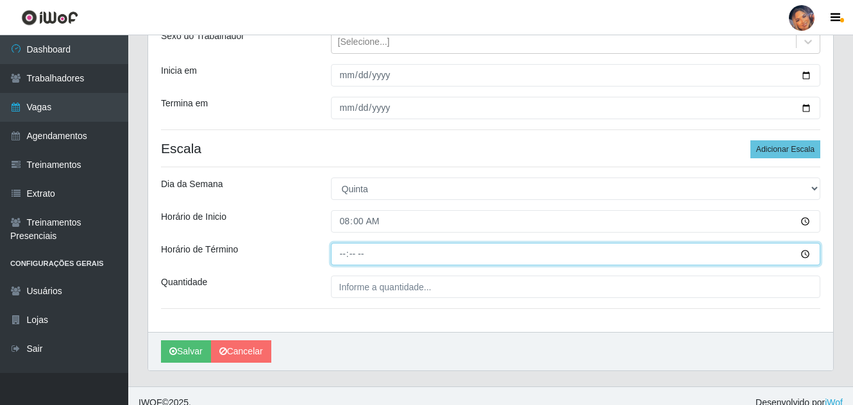
click at [344, 257] on input "Horário de Término" at bounding box center [576, 254] width 490 height 22
type input "13:00"
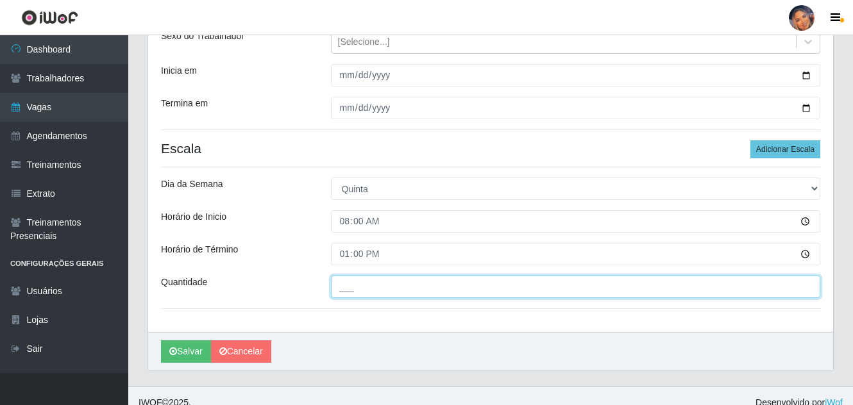
click at [334, 298] on input "___" at bounding box center [576, 287] width 490 height 22
type input "4__"
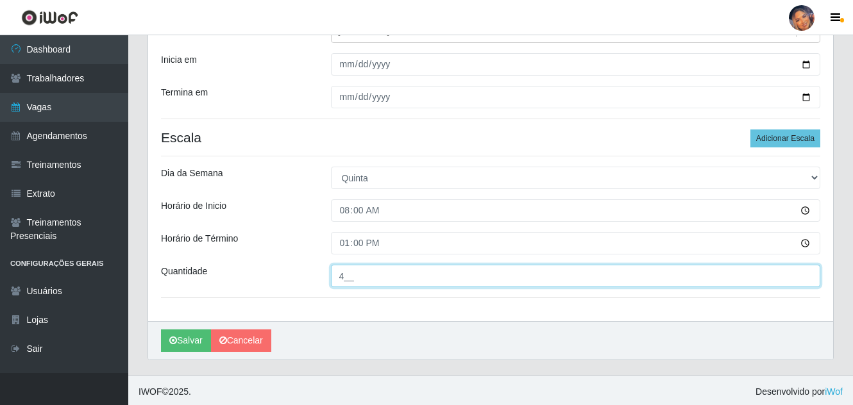
scroll to position [172, 0]
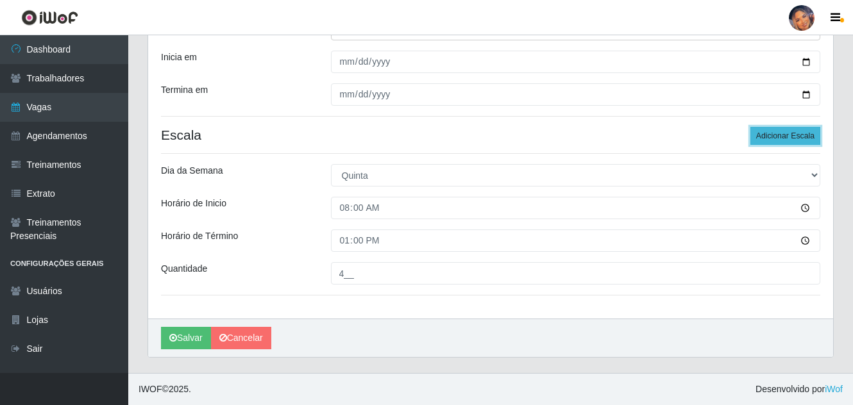
click at [766, 128] on button "Adicionar Escala" at bounding box center [785, 136] width 70 height 18
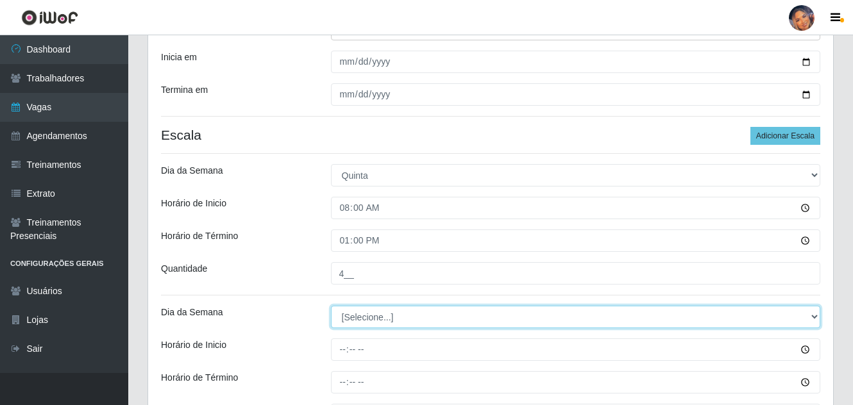
click at [374, 313] on select "[Selecione...] Segunda Terça Quarta Quinta Sexta Sábado Domingo" at bounding box center [576, 317] width 490 height 22
select select "4"
click at [331, 306] on select "[Selecione...] Segunda Terça Quarta Quinta Sexta Sábado Domingo" at bounding box center [576, 317] width 490 height 22
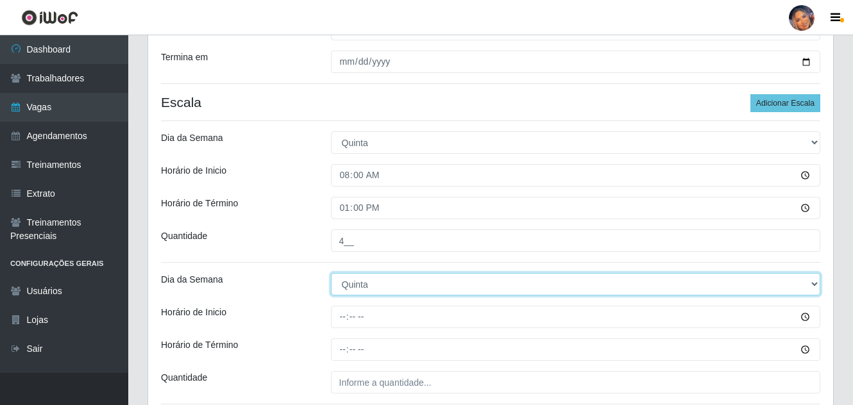
scroll to position [301, 0]
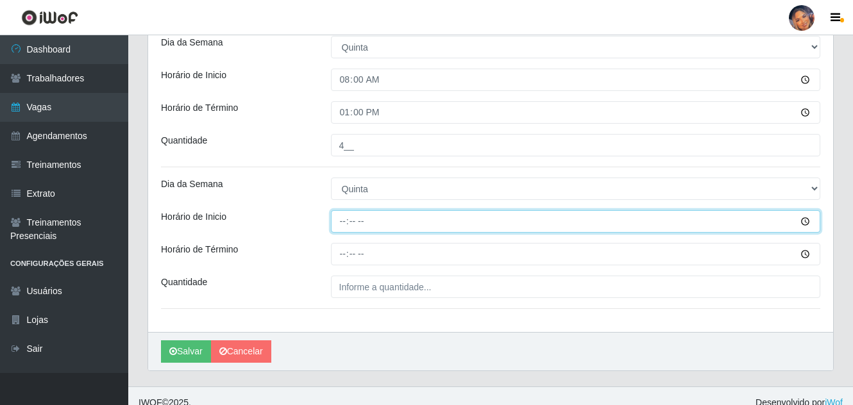
click at [346, 226] on input "Horário de Inicio" at bounding box center [576, 221] width 490 height 22
type input "16:00"
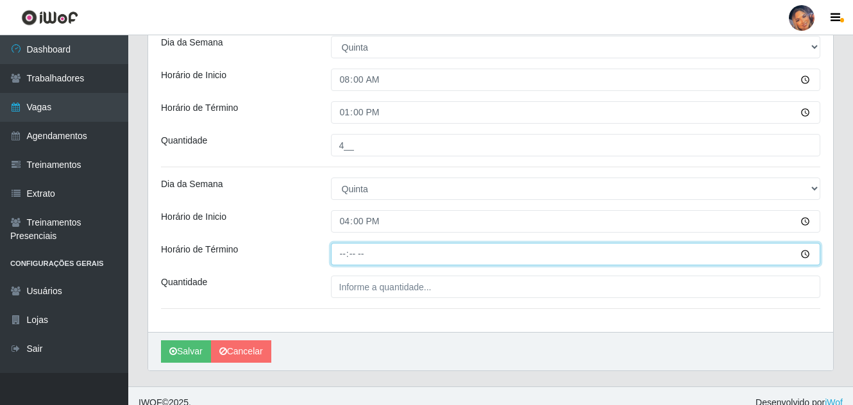
drag, startPoint x: 344, startPoint y: 255, endPoint x: 351, endPoint y: 253, distance: 6.5
click at [351, 253] on input "Horário de Término" at bounding box center [576, 254] width 490 height 22
type input "20:00"
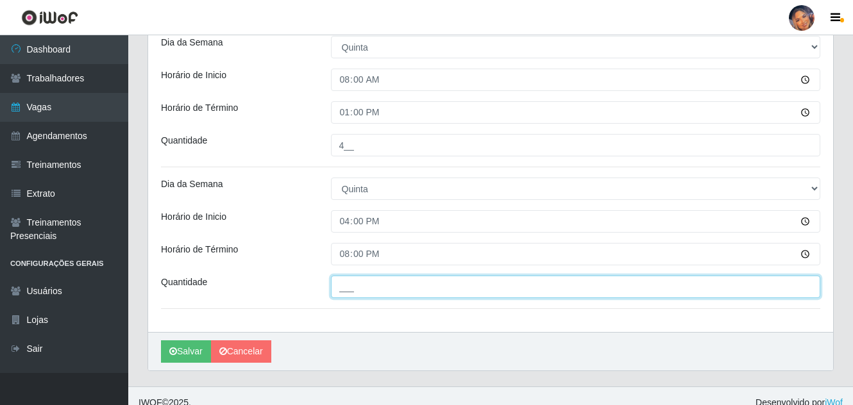
click at [371, 285] on input "___" at bounding box center [576, 287] width 490 height 22
type input "4__"
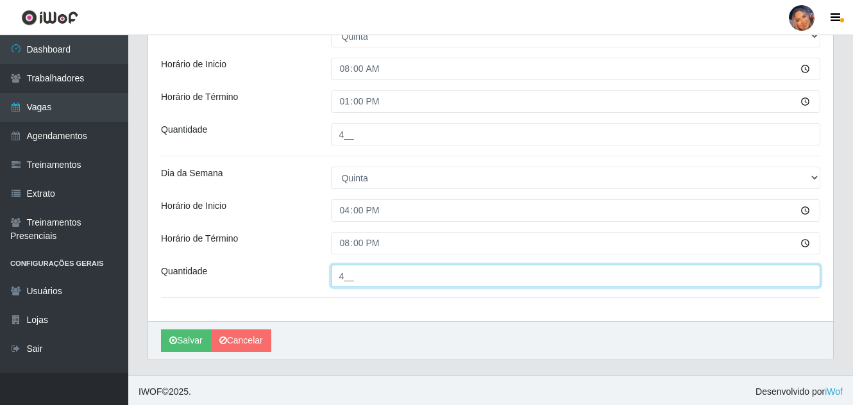
scroll to position [314, 0]
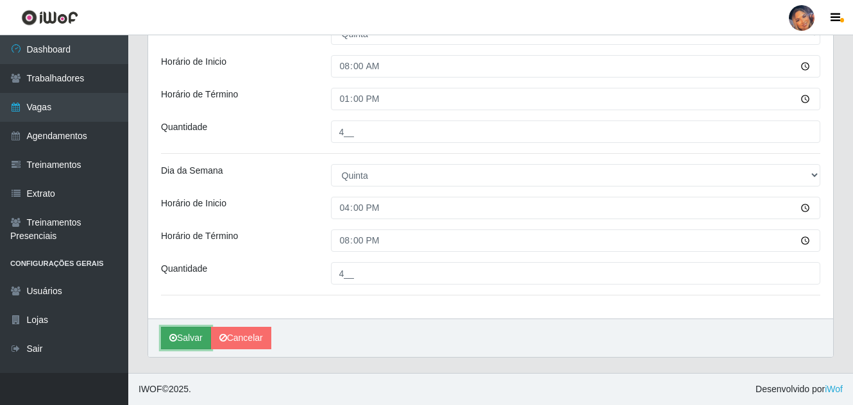
click at [192, 333] on button "Salvar" at bounding box center [186, 338] width 50 height 22
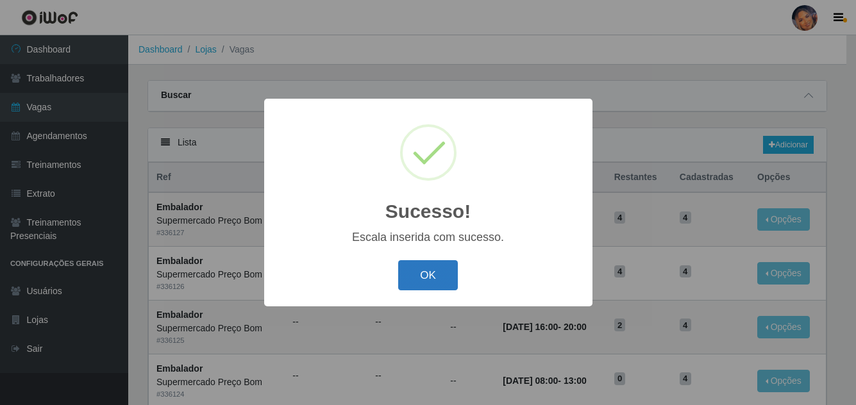
click at [440, 276] on button "OK" at bounding box center [428, 275] width 60 height 30
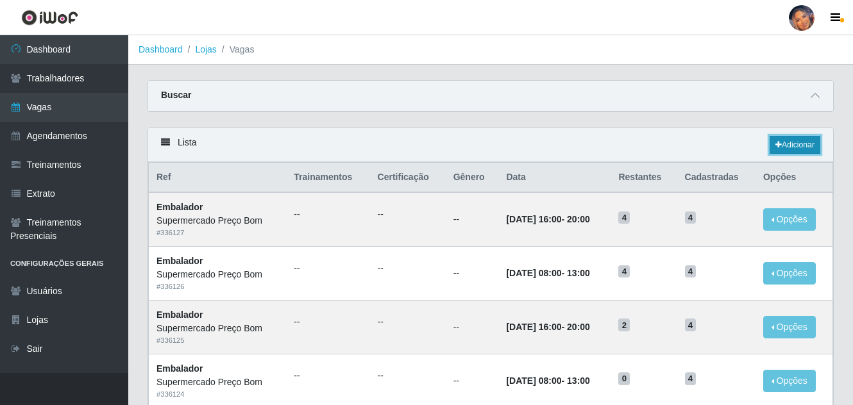
click at [793, 143] on link "Adicionar" at bounding box center [795, 145] width 51 height 18
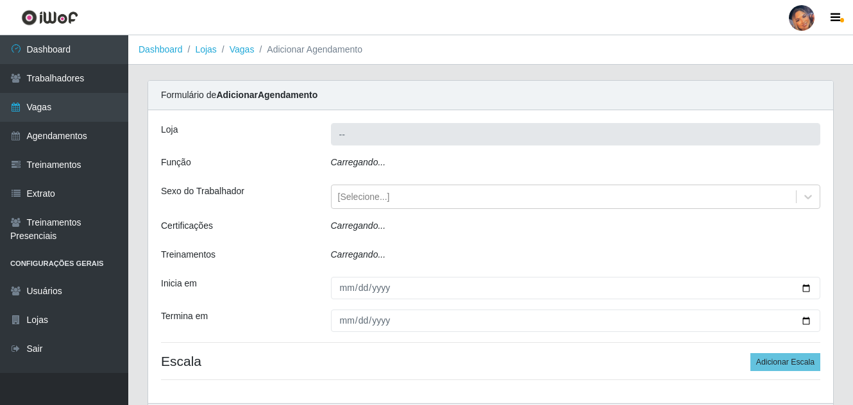
type input "Supermercado Preço Bom"
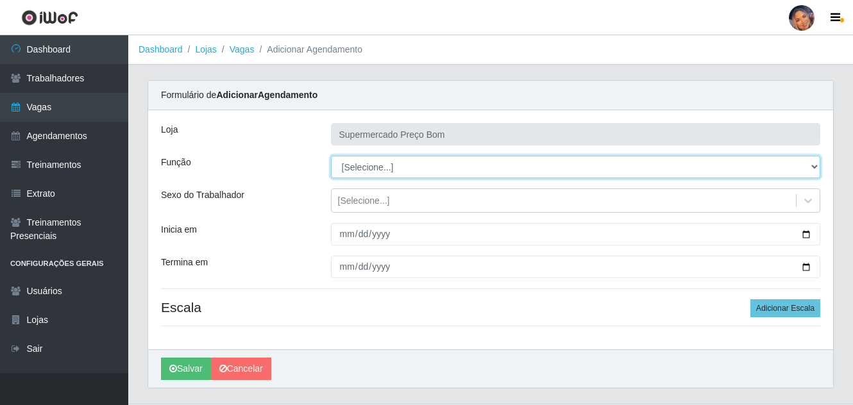
click at [813, 170] on select "[Selecione...] ASG ASG + ASG ++ Balconista Balconista + Balconista ++ Embalador…" at bounding box center [576, 167] width 490 height 22
select select "1"
click at [331, 156] on select "[Selecione...] ASG ASG + ASG ++ Balconista Balconista + Balconista ++ Embalador…" at bounding box center [576, 167] width 490 height 22
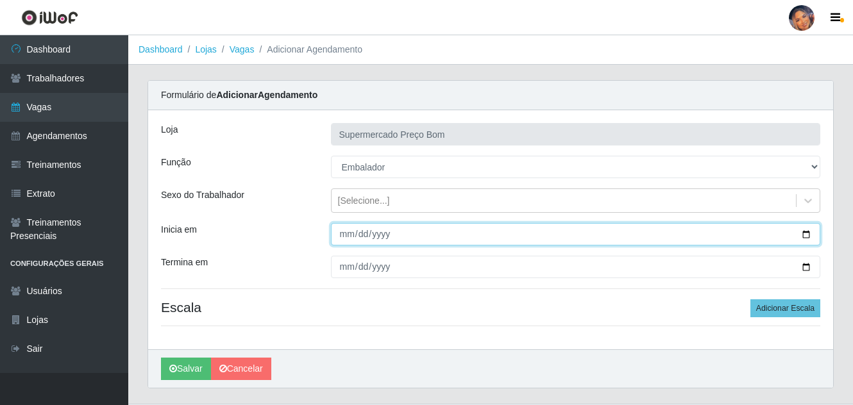
click at [804, 237] on input "Inicia em" at bounding box center [576, 234] width 490 height 22
type input "[DATE]"
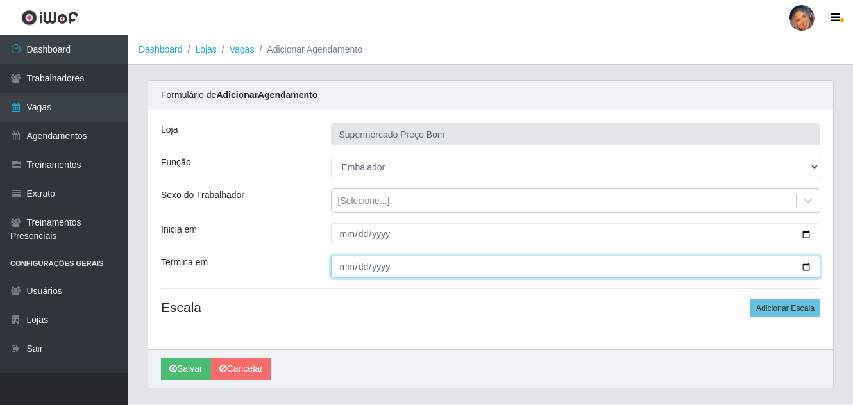
click at [811, 271] on input "Termina em" at bounding box center [576, 267] width 490 height 22
type input "[DATE]"
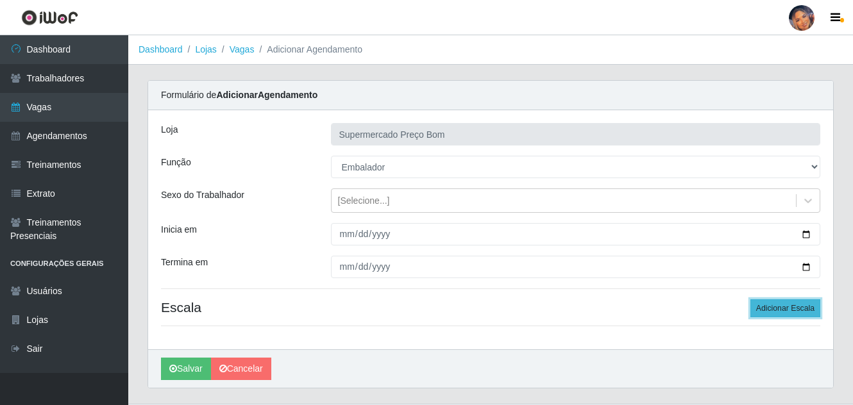
click at [765, 304] on button "Adicionar Escala" at bounding box center [785, 308] width 70 height 18
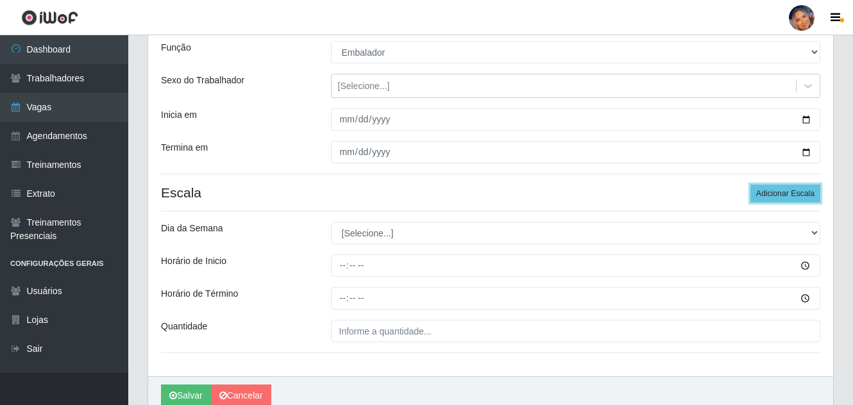
scroll to position [128, 0]
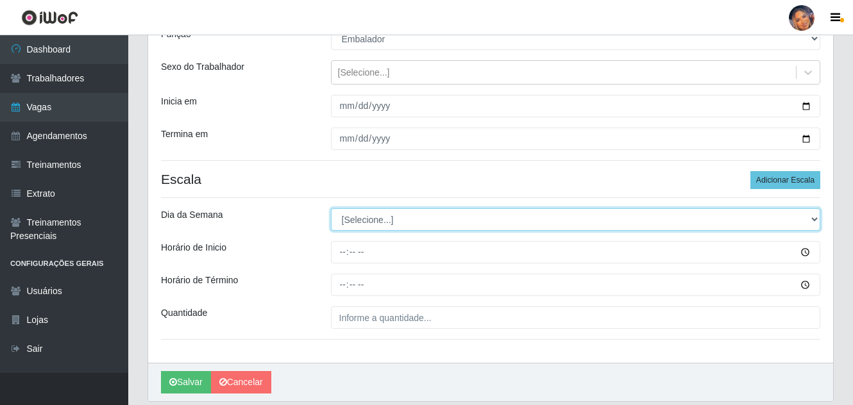
click at [374, 219] on select "[Selecione...] Segunda Terça Quarta Quinta Sexta Sábado Domingo" at bounding box center [576, 219] width 490 height 22
select select "5"
click at [331, 208] on select "[Selecione...] Segunda Terça Quarta Quinta Sexta Sábado Domingo" at bounding box center [576, 219] width 490 height 22
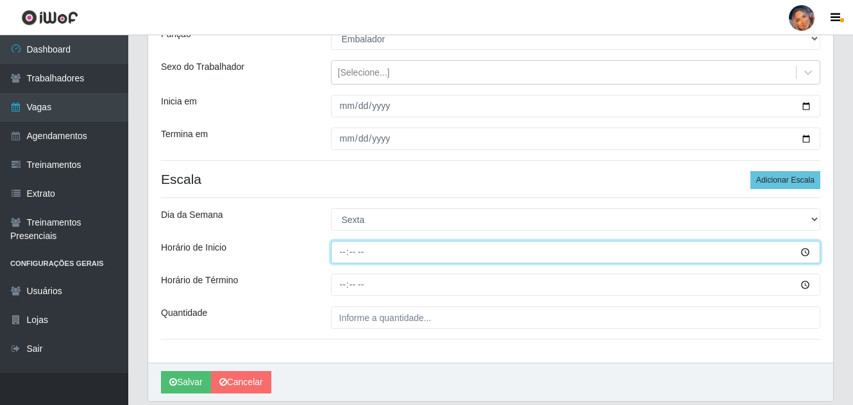
drag, startPoint x: 340, startPoint y: 256, endPoint x: 374, endPoint y: 242, distance: 36.6
click at [342, 254] on input "Horário de Inicio" at bounding box center [576, 252] width 490 height 22
type input "08:00"
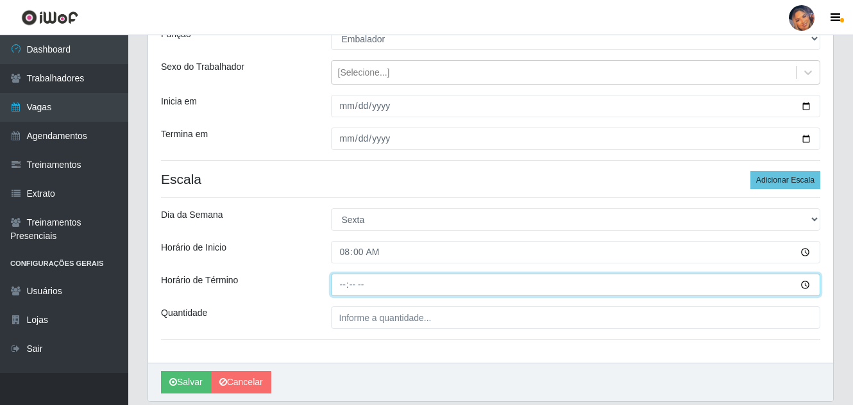
click at [344, 289] on input "Horário de Término" at bounding box center [576, 285] width 490 height 22
type input "13:00"
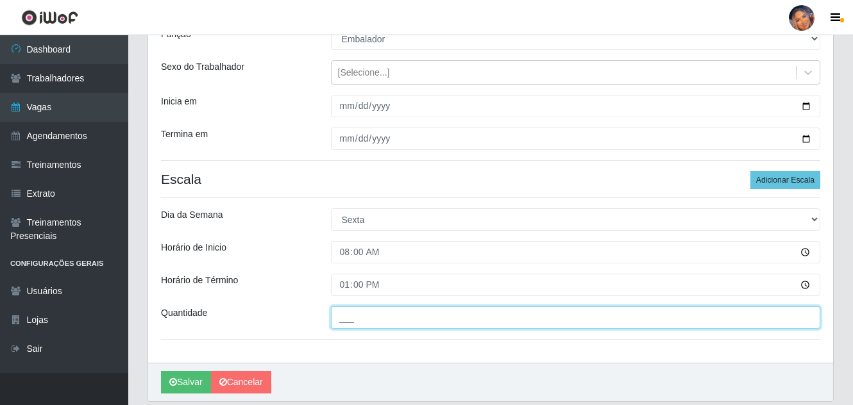
click at [332, 318] on input "___" at bounding box center [576, 318] width 490 height 22
type input "3__"
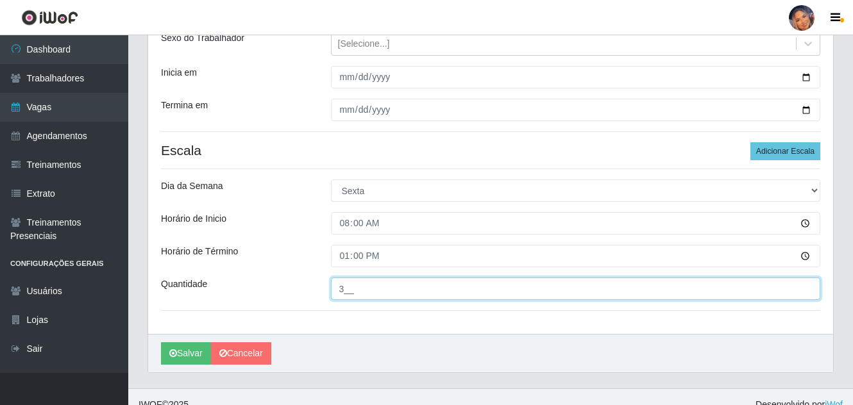
scroll to position [172, 0]
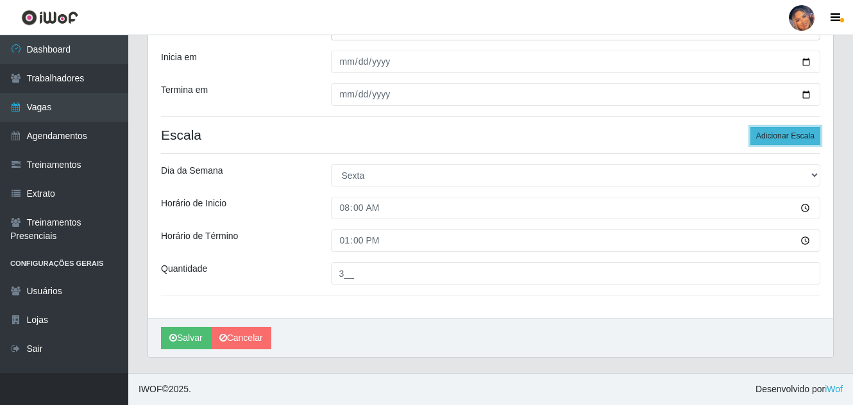
click at [778, 130] on button "Adicionar Escala" at bounding box center [785, 136] width 70 height 18
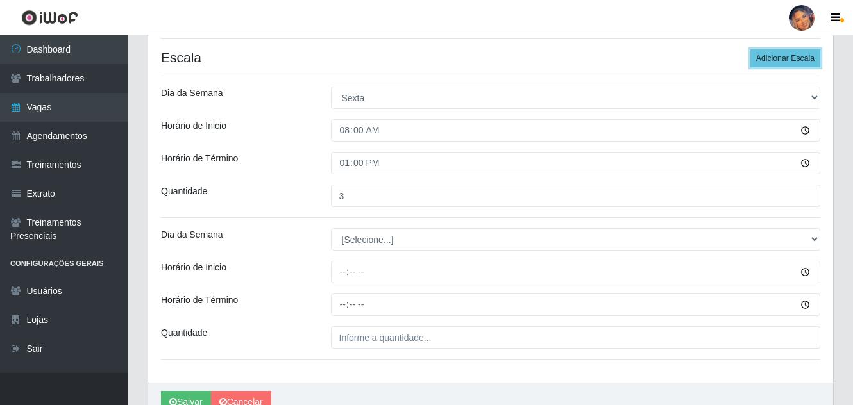
scroll to position [301, 0]
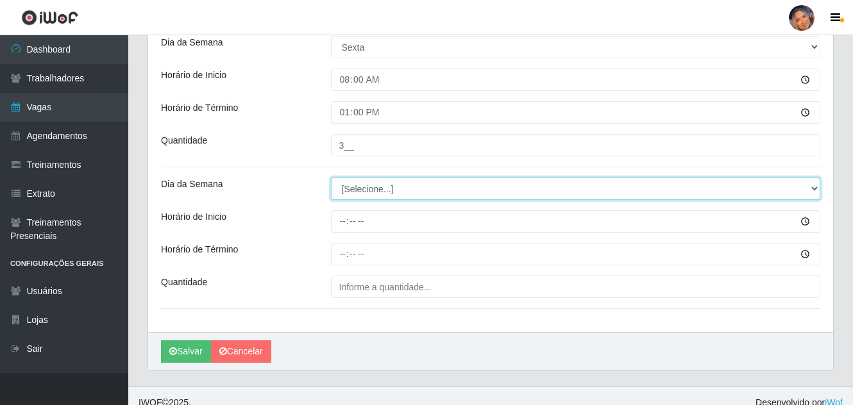
click at [353, 189] on select "[Selecione...] Segunda Terça Quarta Quinta Sexta Sábado Domingo" at bounding box center [576, 189] width 490 height 22
select select "5"
click at [331, 178] on select "[Selecione...] Segunda Terça Quarta Quinta Sexta Sábado Domingo" at bounding box center [576, 189] width 490 height 22
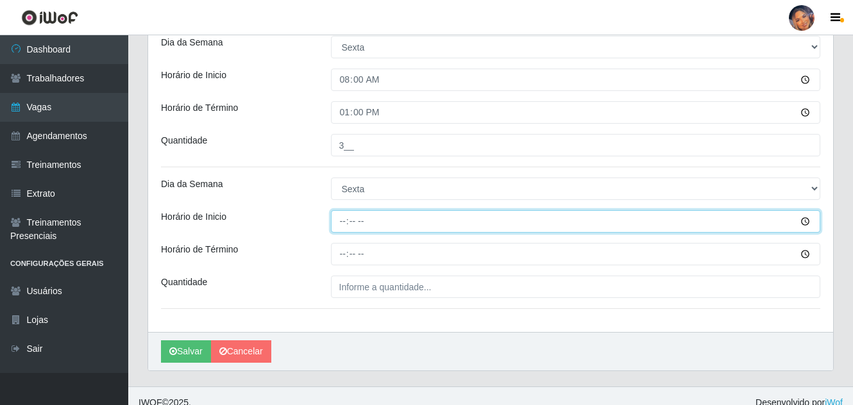
click at [342, 225] on input "Horário de Inicio" at bounding box center [576, 221] width 490 height 22
type input "16:00"
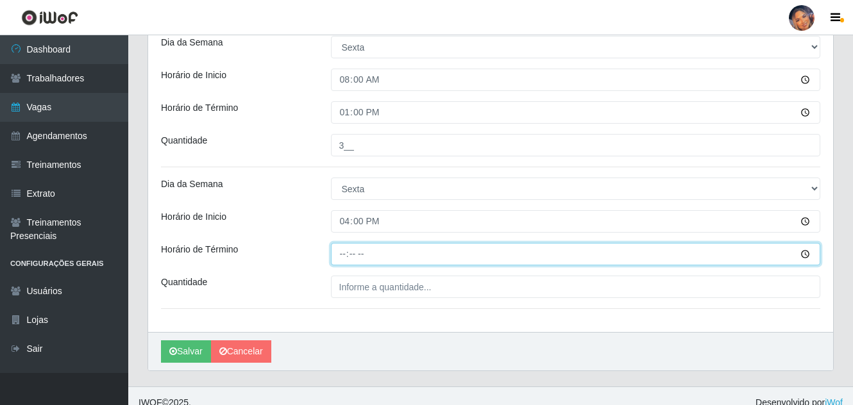
click at [341, 254] on input "Horário de Término" at bounding box center [576, 254] width 490 height 22
type input "20:00"
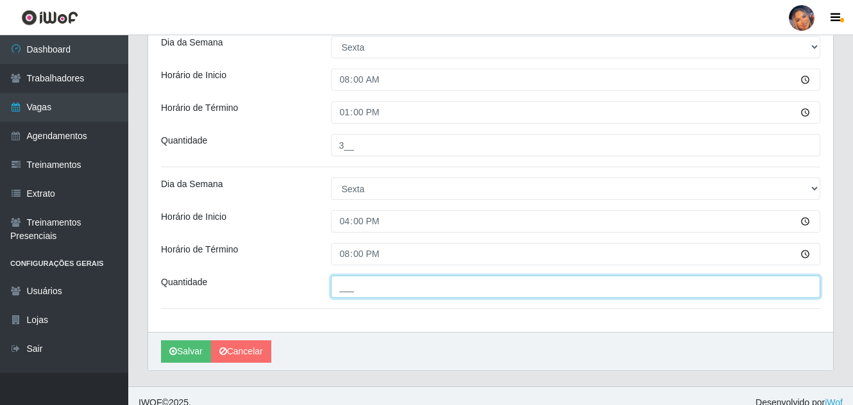
click at [372, 286] on input "___" at bounding box center [576, 287] width 490 height 22
type input "3__"
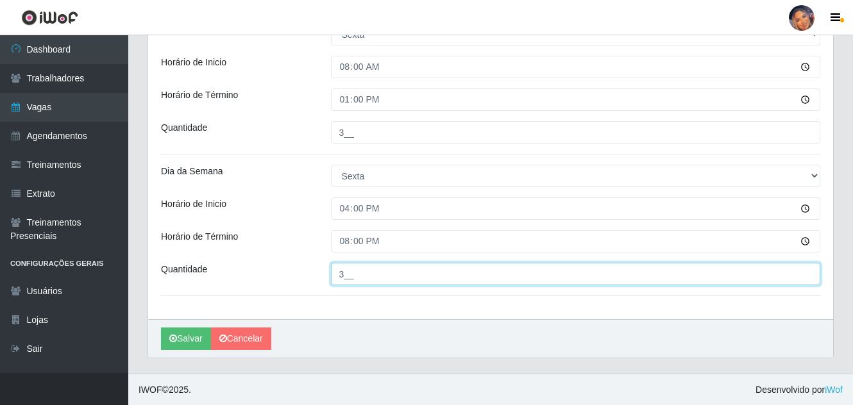
scroll to position [314, 0]
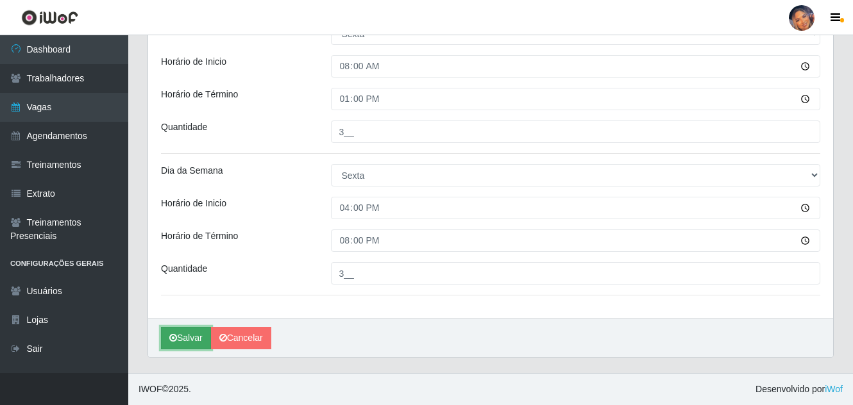
click at [191, 339] on button "Salvar" at bounding box center [186, 338] width 50 height 22
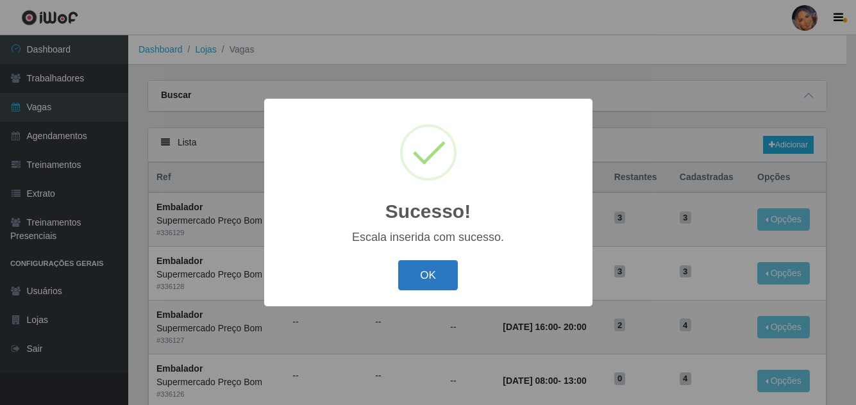
click at [414, 269] on button "OK" at bounding box center [428, 275] width 60 height 30
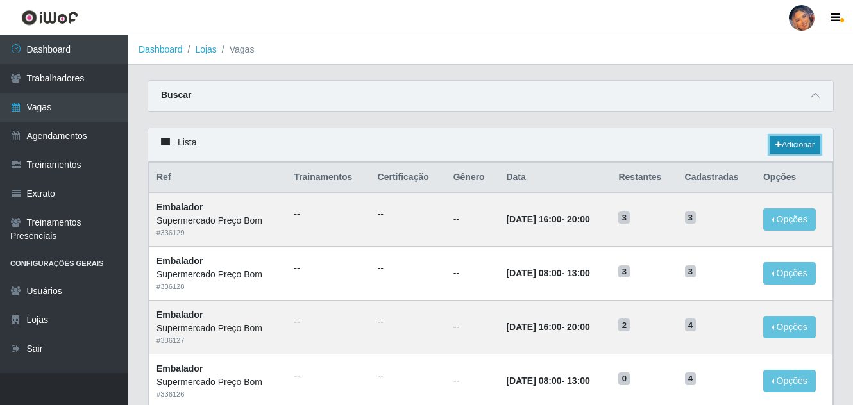
click at [782, 138] on link "Adicionar" at bounding box center [795, 145] width 51 height 18
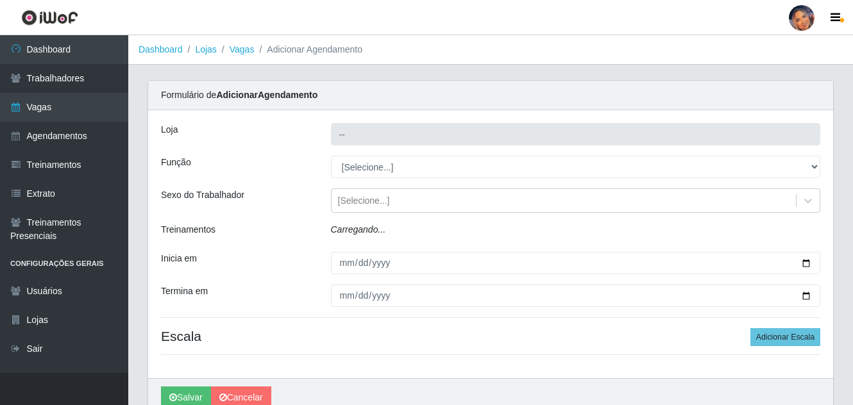
type input "Supermercado Preço Bom"
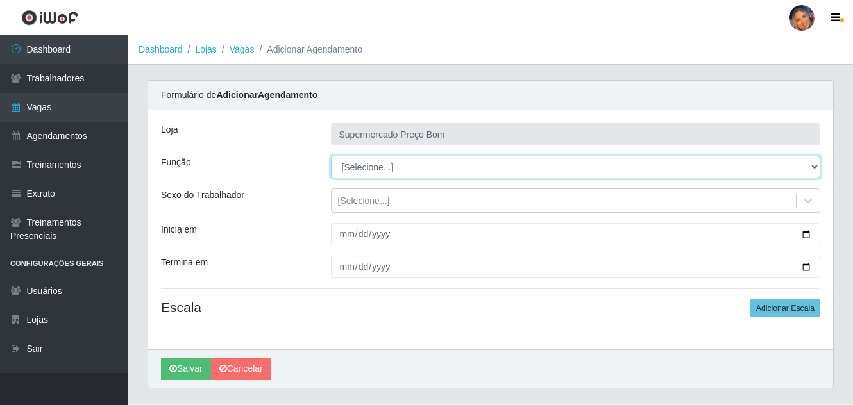
click at [818, 164] on select "[Selecione...] ASG ASG + ASG ++ Balconista Balconista + Balconista ++ Embalador…" at bounding box center [576, 167] width 490 height 22
select select "1"
click at [331, 156] on select "[Selecione...] ASG ASG + ASG ++ Balconista Balconista + Balconista ++ Embalador…" at bounding box center [576, 167] width 490 height 22
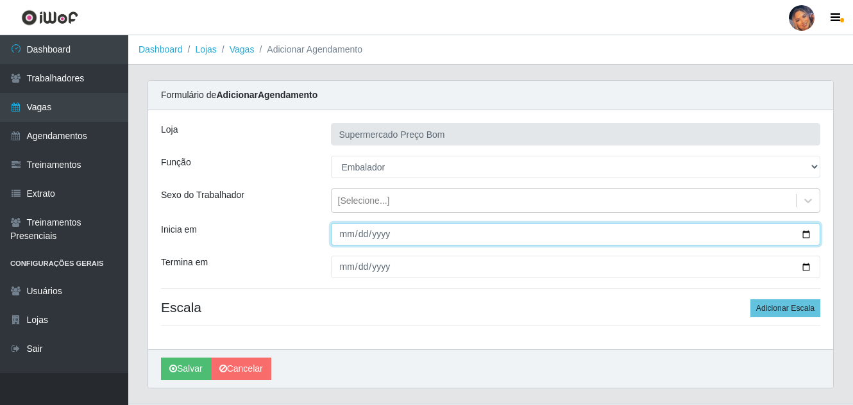
click at [804, 234] on input "Inicia em" at bounding box center [576, 234] width 490 height 22
type input "[DATE]"
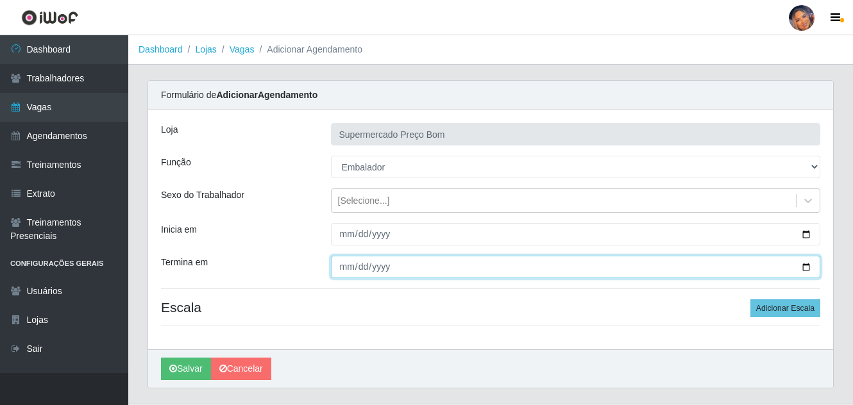
click at [808, 265] on input "Termina em" at bounding box center [576, 267] width 490 height 22
type input "[DATE]"
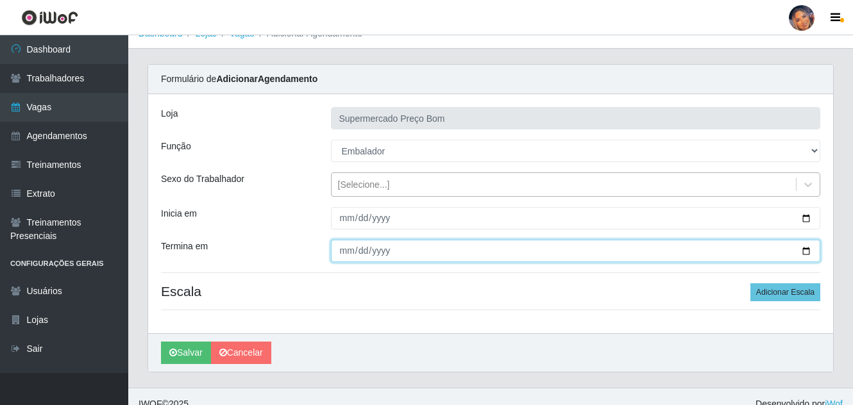
scroll to position [31, 0]
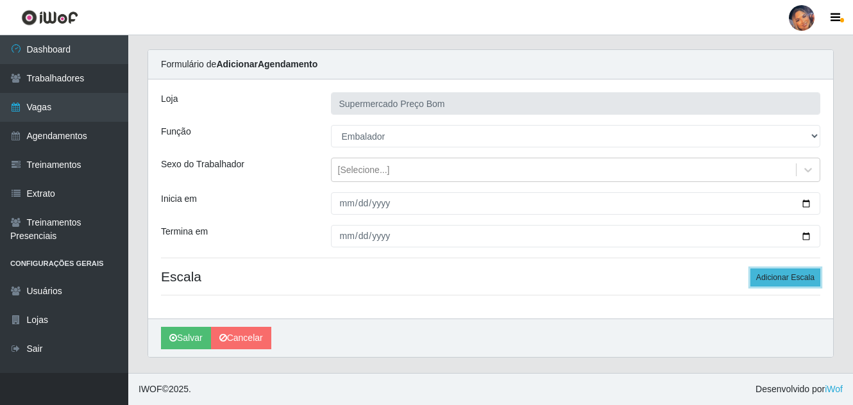
click at [784, 273] on button "Adicionar Escala" at bounding box center [785, 278] width 70 height 18
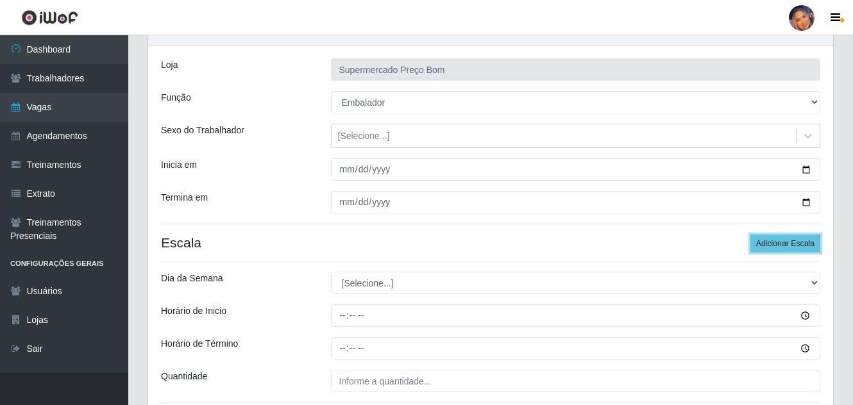
scroll to position [95, 0]
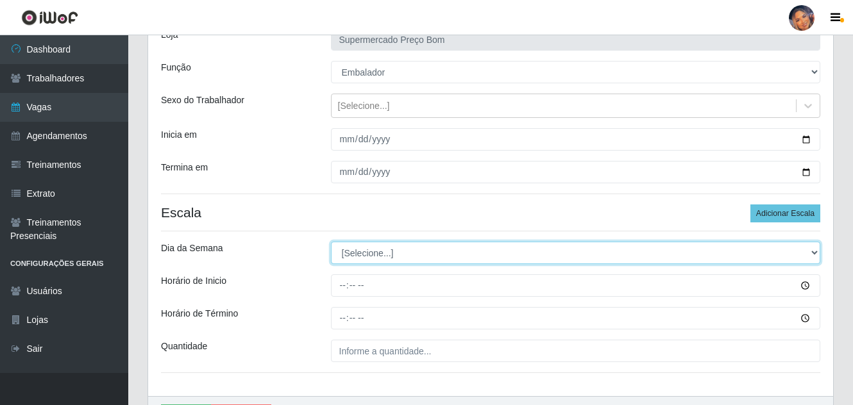
click at [440, 254] on select "[Selecione...] Segunda Terça Quarta Quinta Sexta Sábado Domingo" at bounding box center [576, 253] width 490 height 22
select select "6"
click at [331, 242] on select "[Selecione...] Segunda Terça Quarta Quinta Sexta Sábado Domingo" at bounding box center [576, 253] width 490 height 22
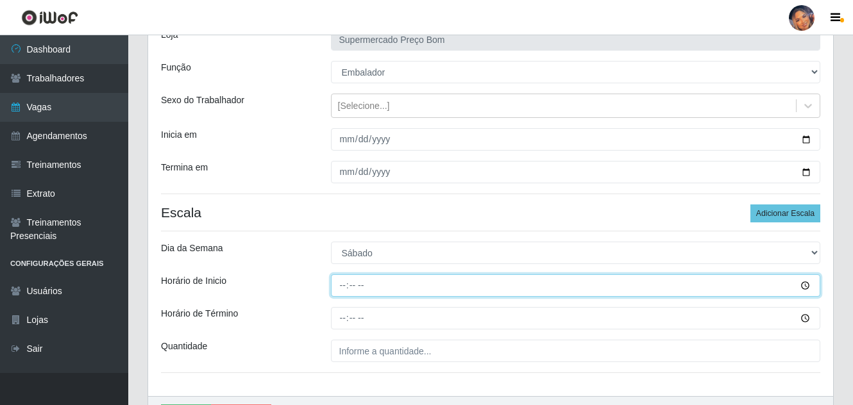
click at [344, 292] on input "Horário de Inicio" at bounding box center [576, 285] width 490 height 22
type input "08:00"
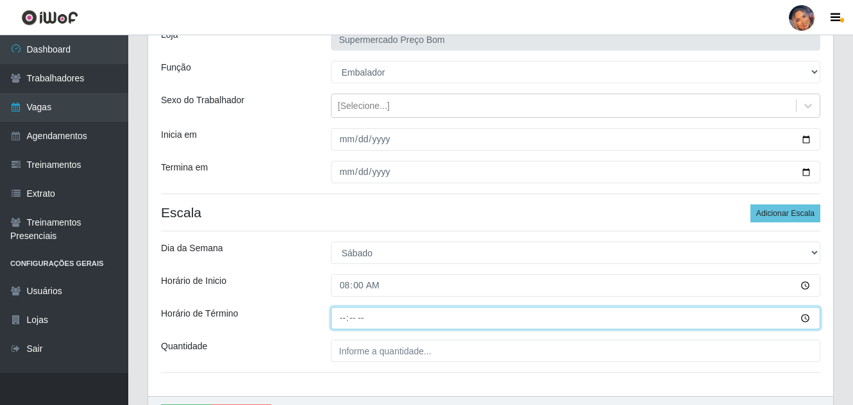
click at [342, 319] on input "Horário de Término" at bounding box center [576, 318] width 490 height 22
type input "13:00"
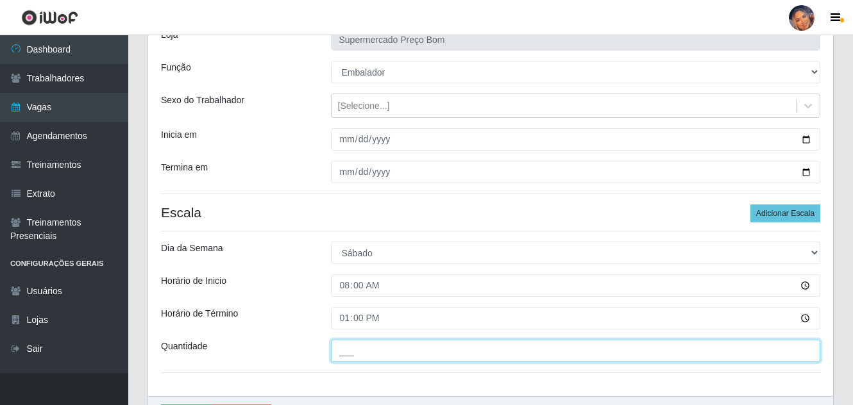
click at [335, 353] on input "___" at bounding box center [576, 351] width 490 height 22
type input "3__"
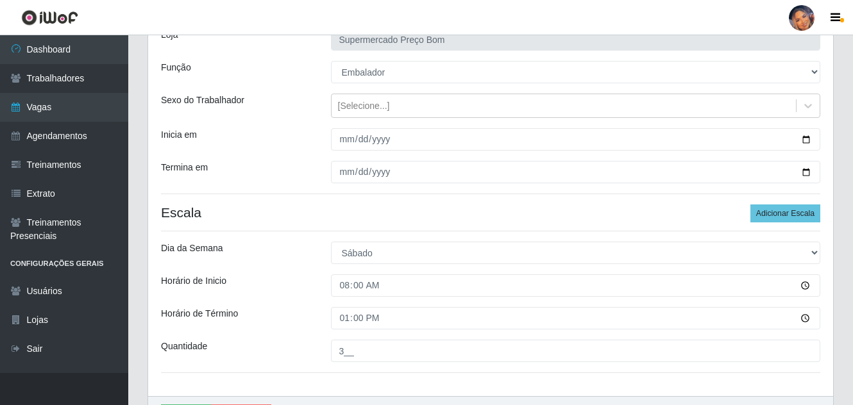
click at [313, 301] on div "Loja Supermercado Preço Bom Função [Selecione...] ASG ASG + ASG ++ Balconista B…" at bounding box center [490, 205] width 685 height 381
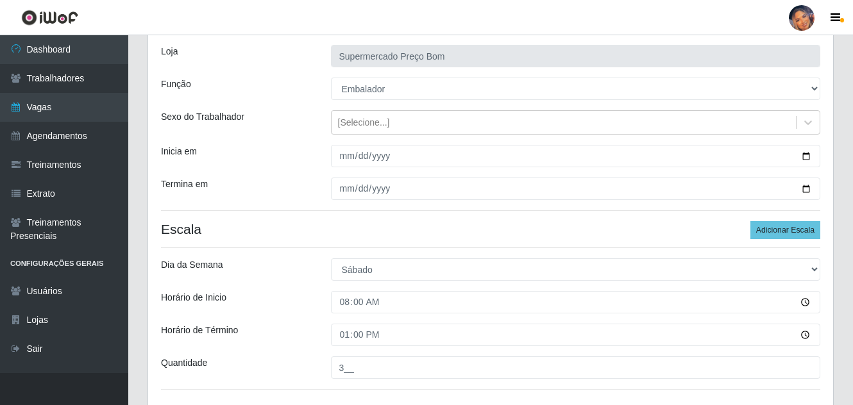
scroll to position [44, 0]
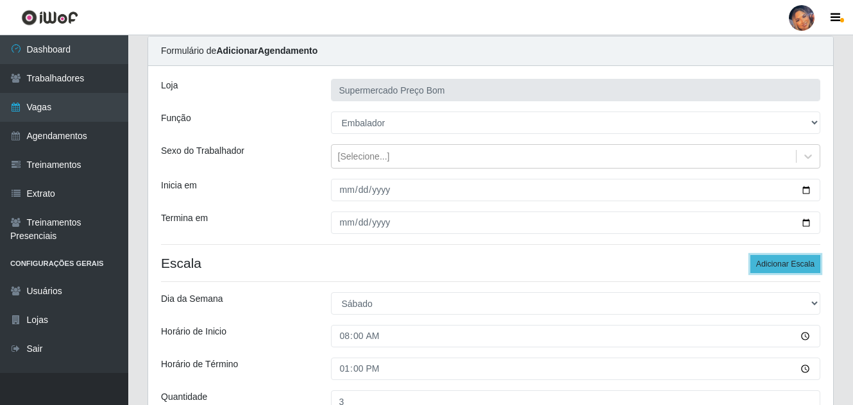
click at [790, 257] on button "Adicionar Escala" at bounding box center [785, 264] width 70 height 18
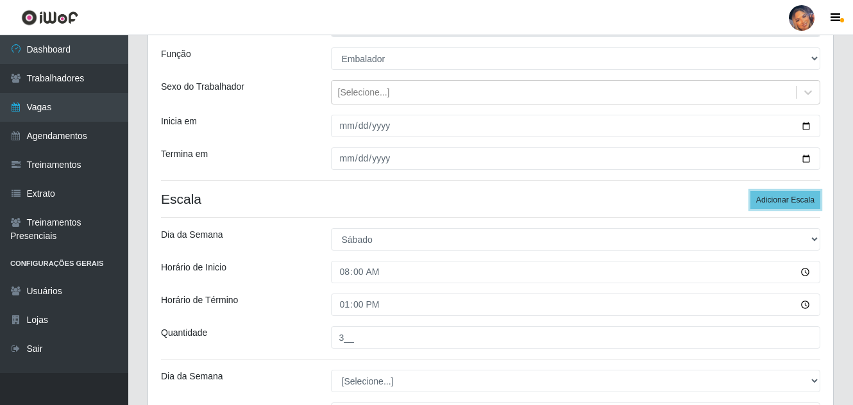
scroll to position [237, 0]
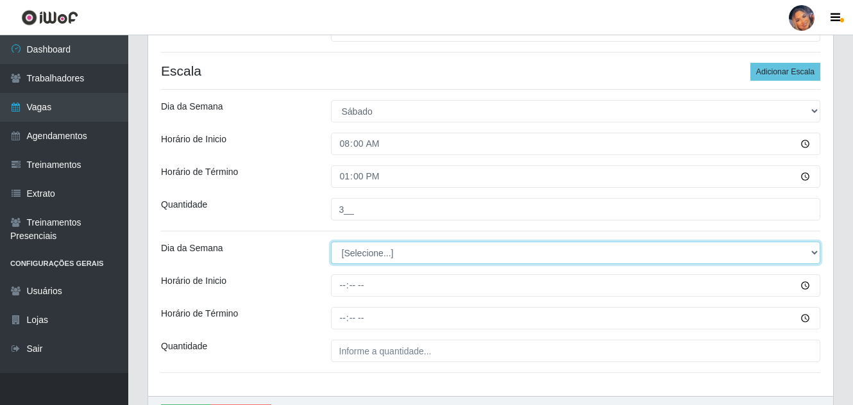
click at [354, 249] on select "[Selecione...] Segunda Terça Quarta Quinta Sexta Sábado Domingo" at bounding box center [576, 253] width 490 height 22
select select "6"
click at [331, 242] on select "[Selecione...] Segunda Terça Quarta Quinta Sexta Sábado Domingo" at bounding box center [576, 253] width 490 height 22
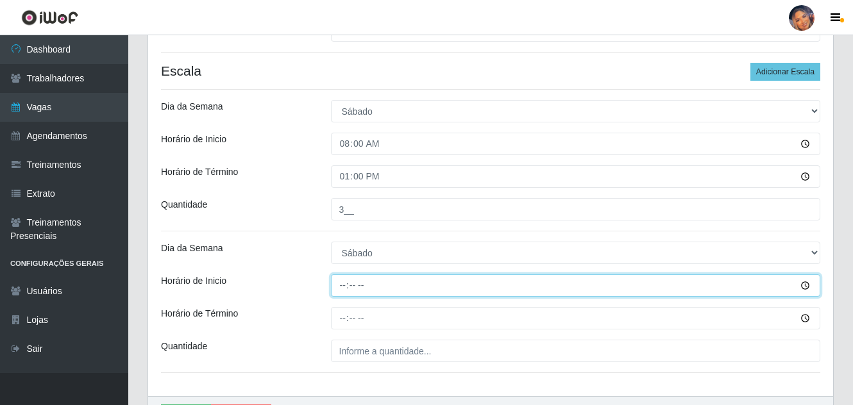
click at [339, 286] on input "Horário de Inicio" at bounding box center [576, 285] width 490 height 22
type input "16:00"
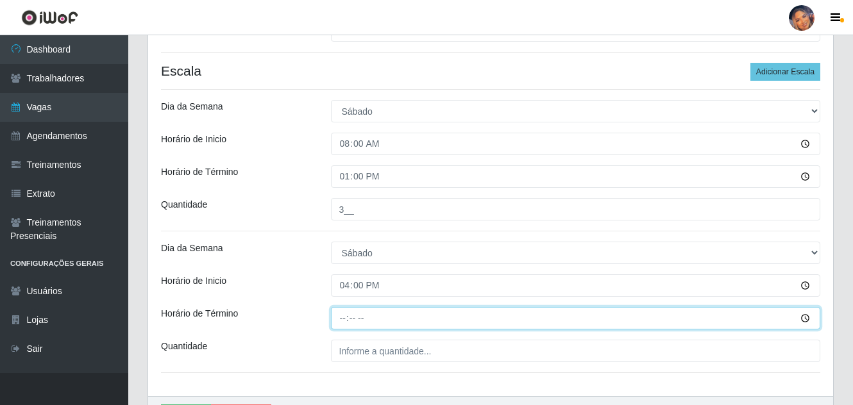
click at [339, 323] on input "Horário de Término" at bounding box center [576, 318] width 490 height 22
type input "20:00"
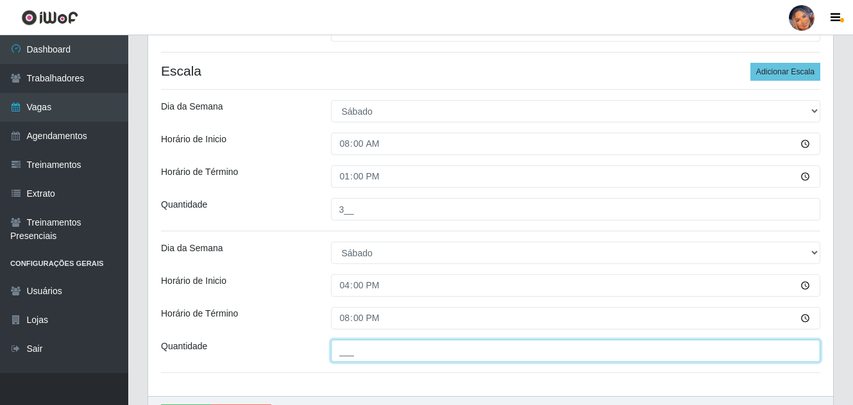
click at [348, 355] on input "___" at bounding box center [576, 351] width 490 height 22
type input "3__"
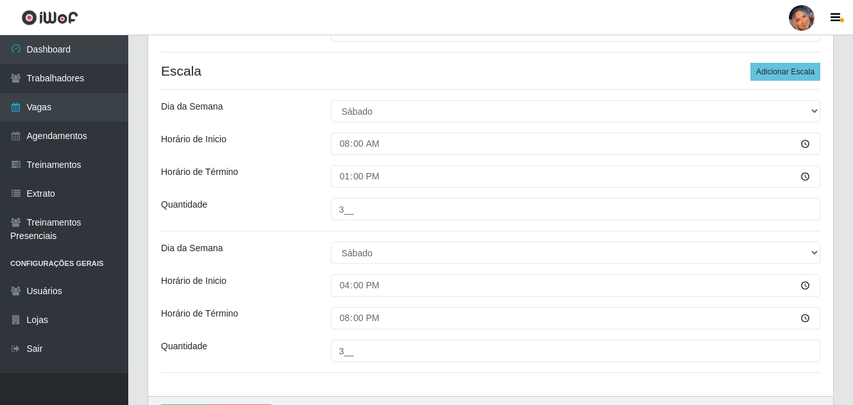
click at [307, 307] on div "Horário de Término" at bounding box center [236, 318] width 170 height 22
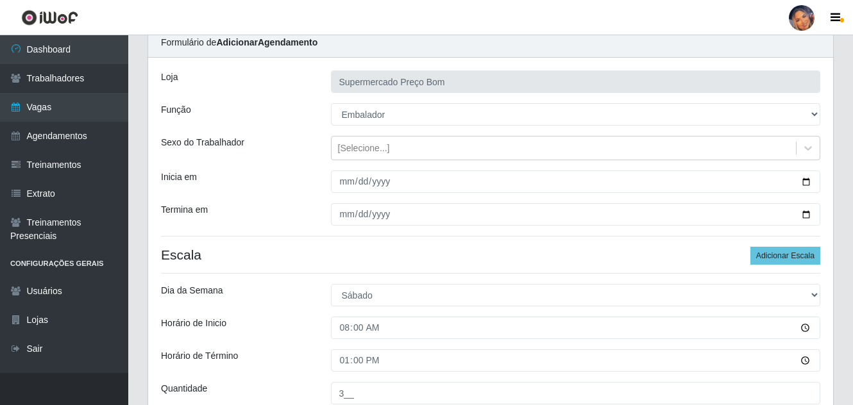
scroll to position [0, 0]
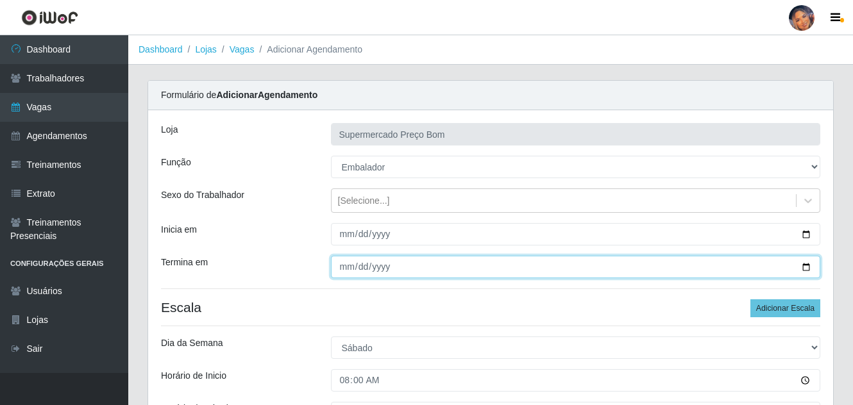
click at [809, 261] on input "[DATE]" at bounding box center [576, 267] width 490 height 22
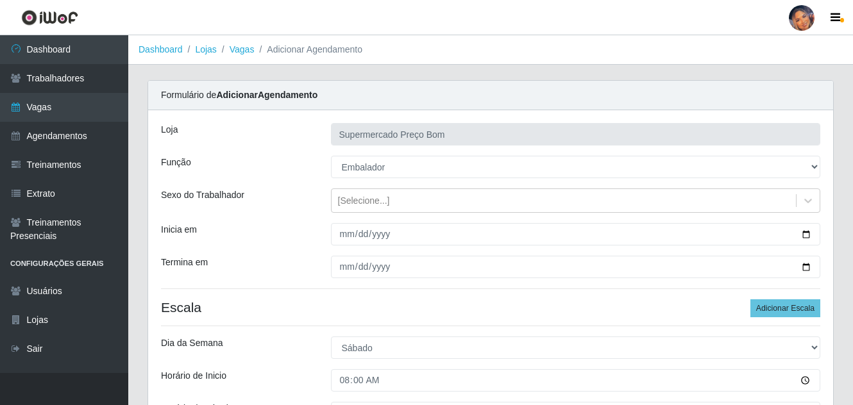
click at [576, 333] on div "Loja Supermercado Preço Bom Função [Selecione...] ASG ASG + ASG ++ Balconista B…" at bounding box center [490, 371] width 685 height 523
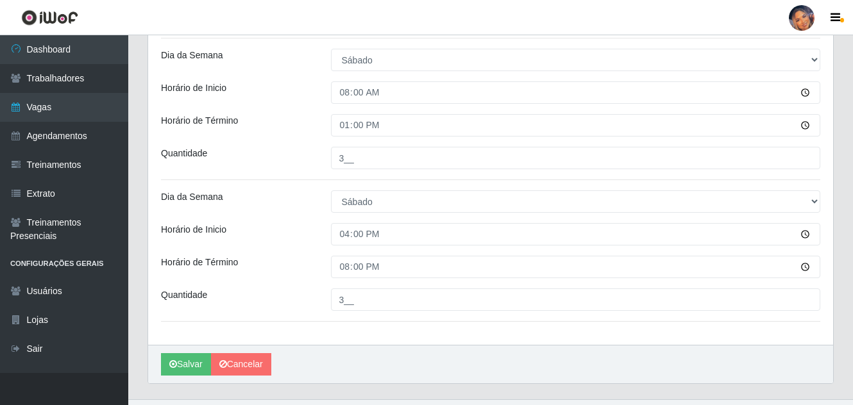
scroll to position [314, 0]
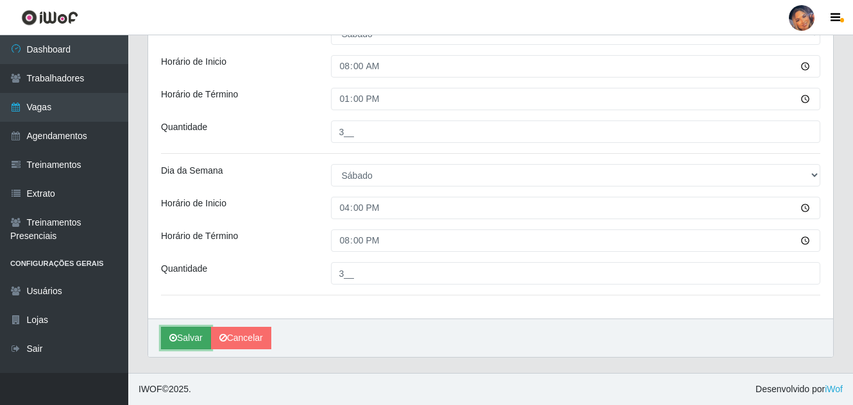
click at [189, 332] on button "Salvar" at bounding box center [186, 338] width 50 height 22
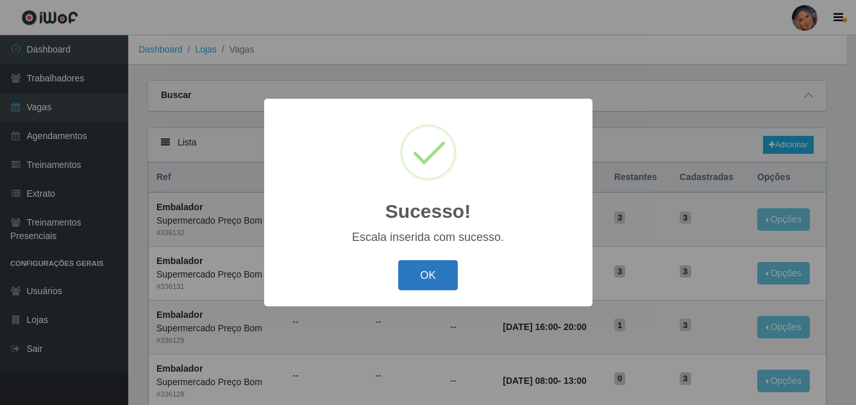
click at [417, 268] on button "OK" at bounding box center [428, 275] width 60 height 30
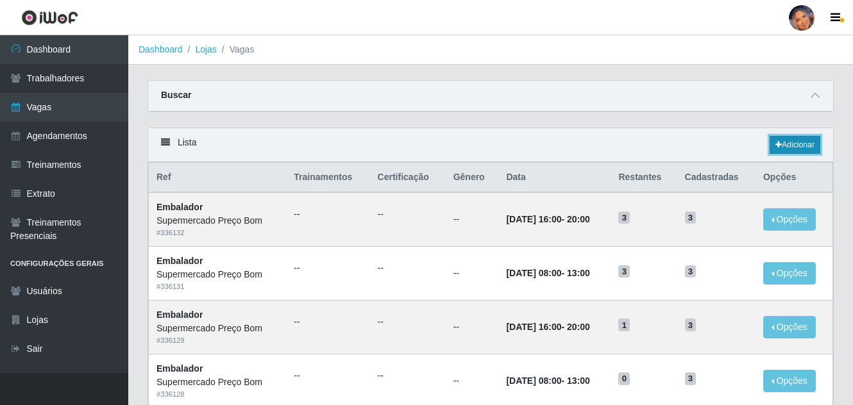
click at [789, 141] on link "Adicionar" at bounding box center [795, 145] width 51 height 18
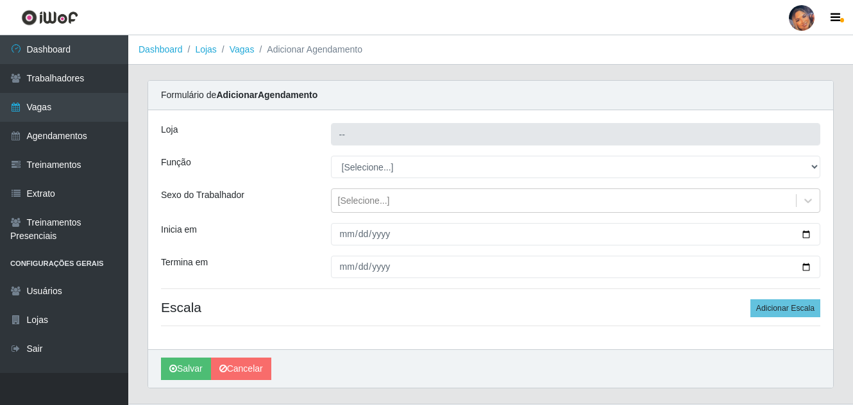
type input "Supermercado Preço Bom"
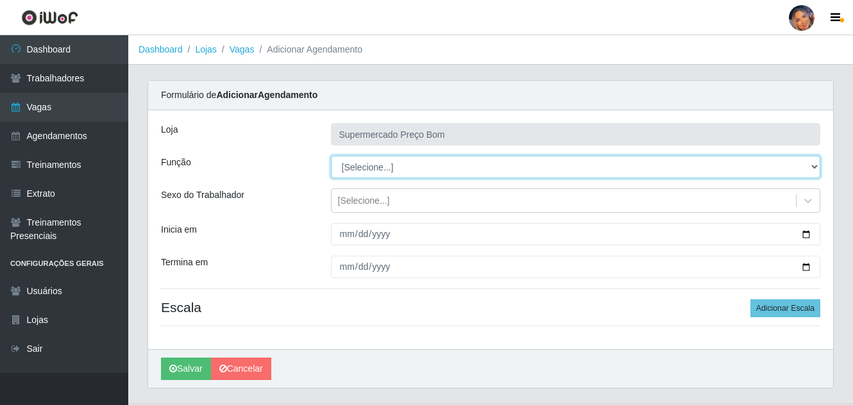
click at [814, 171] on select "[Selecione...] ASG ASG + ASG ++ Balconista Balconista + Balconista ++ Embalador…" at bounding box center [576, 167] width 490 height 22
select select "1"
click at [331, 156] on select "[Selecione...] ASG ASG + ASG ++ Balconista Balconista + Balconista ++ Embalador…" at bounding box center [576, 167] width 490 height 22
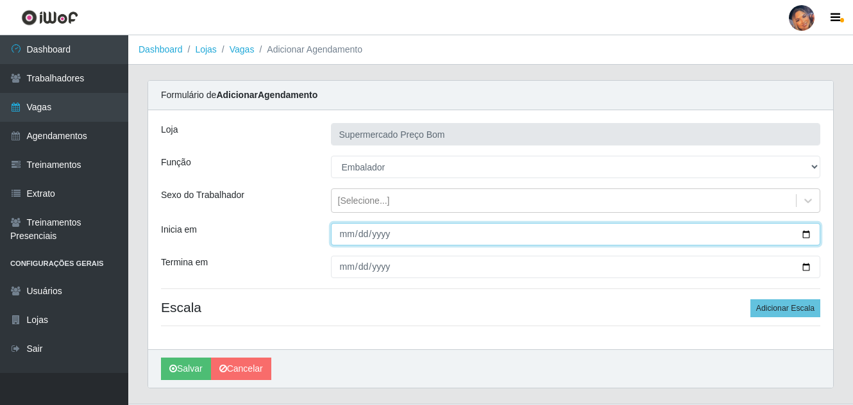
click at [808, 231] on input "Inicia em" at bounding box center [576, 234] width 490 height 22
type input "[DATE]"
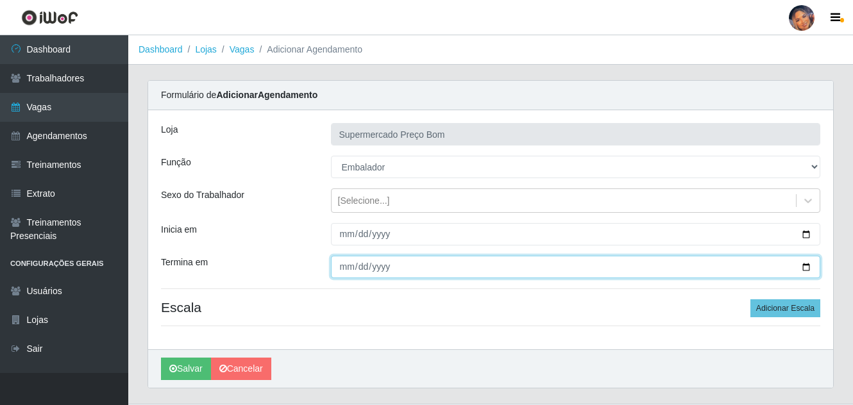
click at [805, 269] on input "Termina em" at bounding box center [576, 267] width 490 height 22
type input "[DATE]"
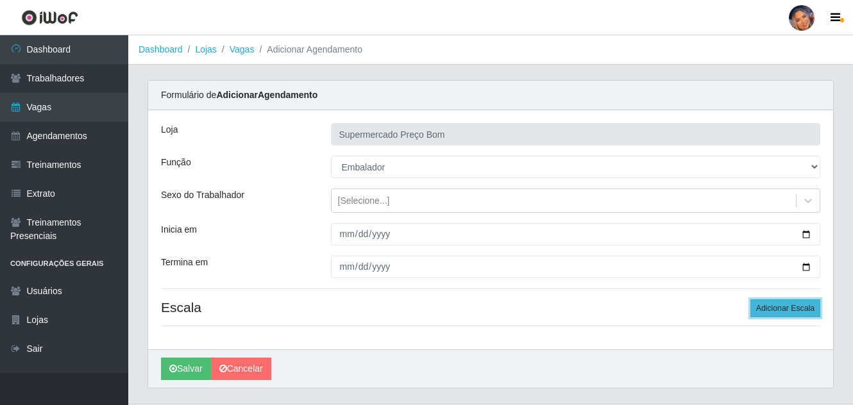
click at [778, 305] on button "Adicionar Escala" at bounding box center [785, 308] width 70 height 18
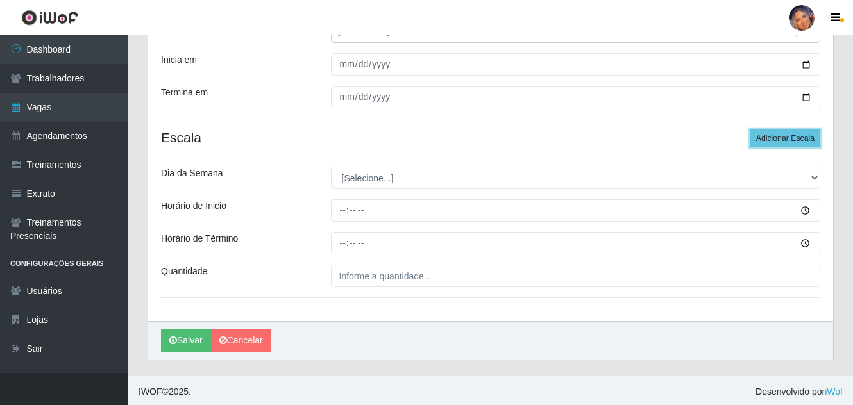
scroll to position [172, 0]
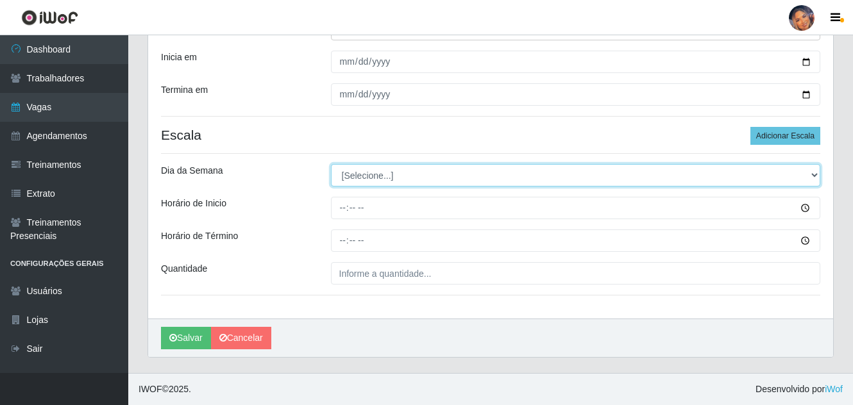
click at [812, 176] on select "[Selecione...] Segunda Terça Quarta Quinta Sexta Sábado Domingo" at bounding box center [576, 175] width 490 height 22
select select "0"
click at [331, 164] on select "[Selecione...] Segunda Terça Quarta Quinta Sexta Sábado Domingo" at bounding box center [576, 175] width 490 height 22
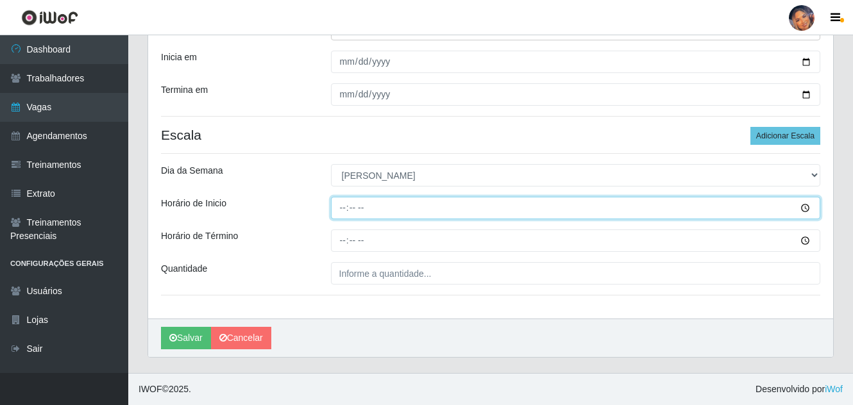
click at [338, 207] on input "Horário de Inicio" at bounding box center [576, 208] width 490 height 22
type input "08:00"
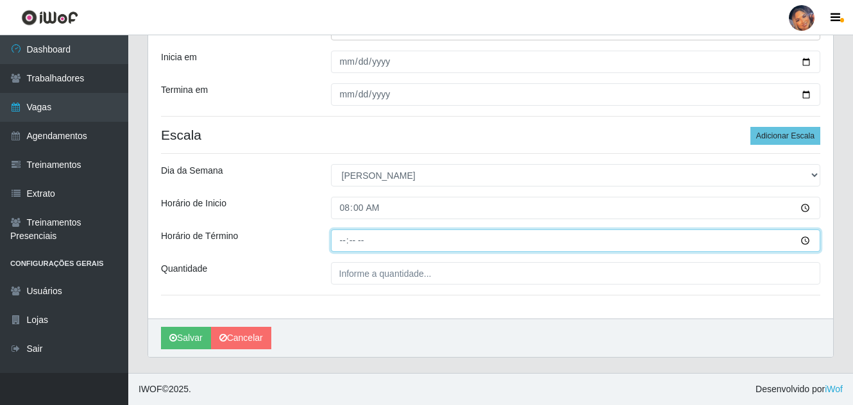
click at [342, 240] on input "Horário de Término" at bounding box center [576, 241] width 490 height 22
type input "13:00"
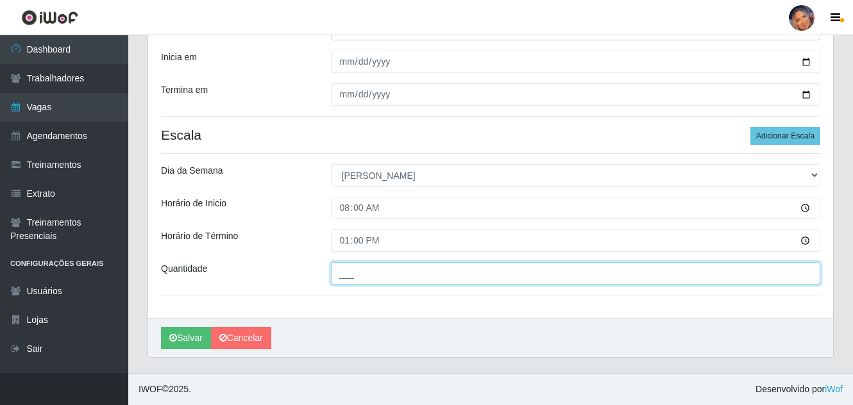
click at [339, 273] on input "___" at bounding box center [576, 273] width 490 height 22
type input "10_"
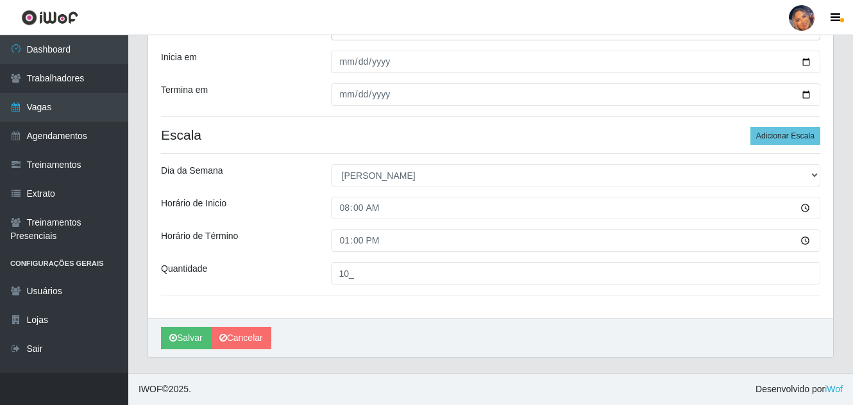
click at [317, 288] on div "Loja Supermercado Preço Bom Função [Selecione...] ASG ASG + ASG ++ Balconista B…" at bounding box center [490, 128] width 685 height 381
click at [194, 331] on button "Salvar" at bounding box center [186, 338] width 50 height 22
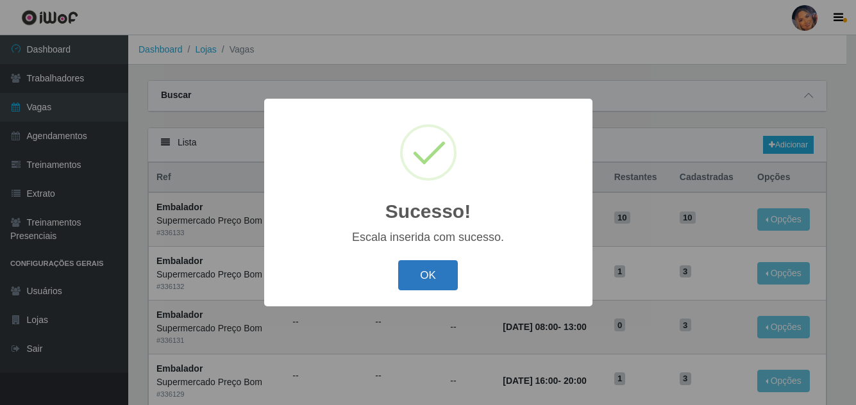
click at [416, 282] on button "OK" at bounding box center [428, 275] width 60 height 30
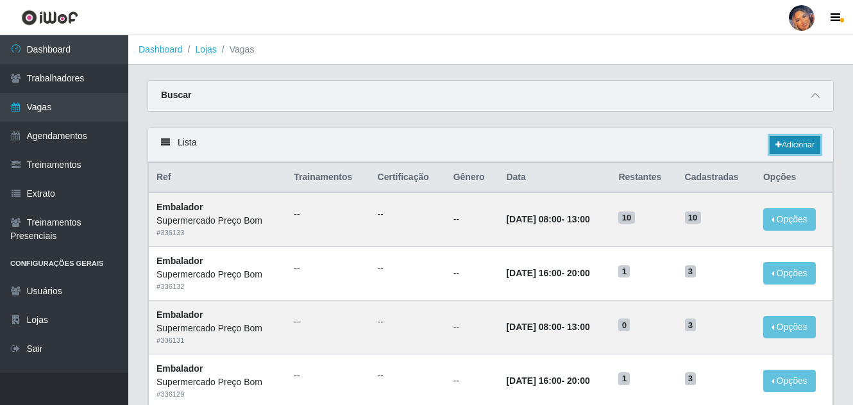
click at [805, 142] on link "Adicionar" at bounding box center [795, 145] width 51 height 18
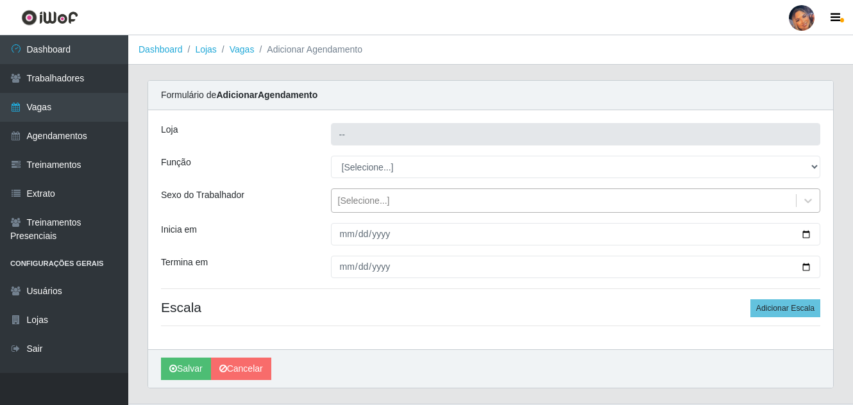
type input "Supermercado Preço Bom"
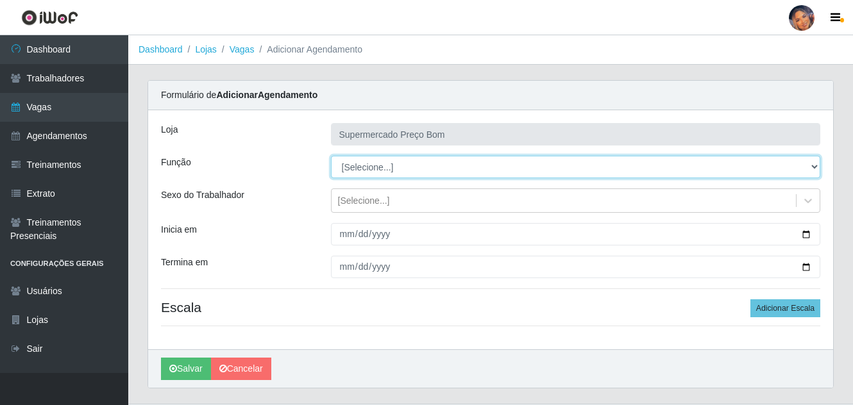
click at [814, 167] on select "[Selecione...] ASG ASG + ASG ++ Balconista Balconista + Balconista ++ Embalador…" at bounding box center [576, 167] width 490 height 22
select select "73"
click at [331, 156] on select "[Selecione...] ASG ASG + ASG ++ Balconista Balconista + Balconista ++ Embalador…" at bounding box center [576, 167] width 490 height 22
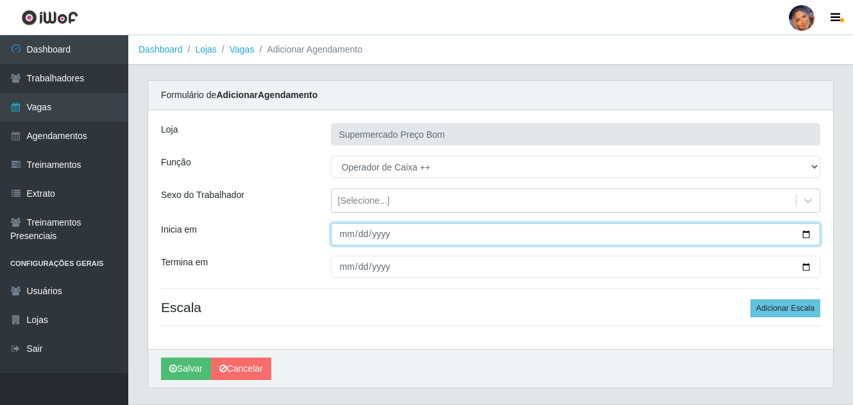
click at [806, 235] on input "Inicia em" at bounding box center [576, 234] width 490 height 22
type input "[DATE]"
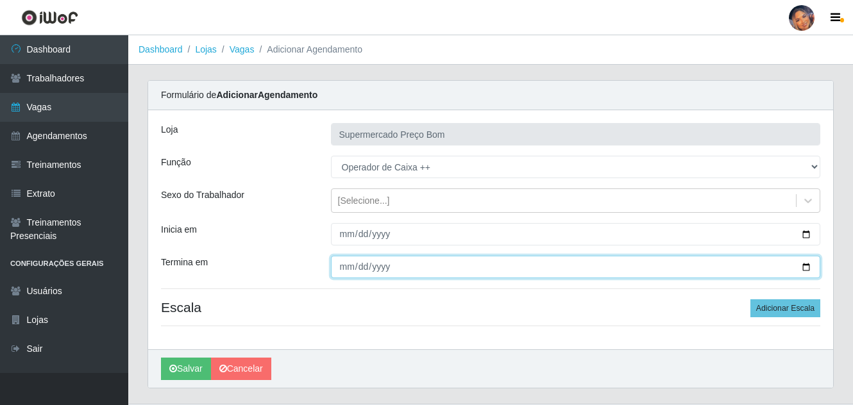
click at [810, 264] on input "Termina em" at bounding box center [576, 267] width 490 height 22
type input "[DATE]"
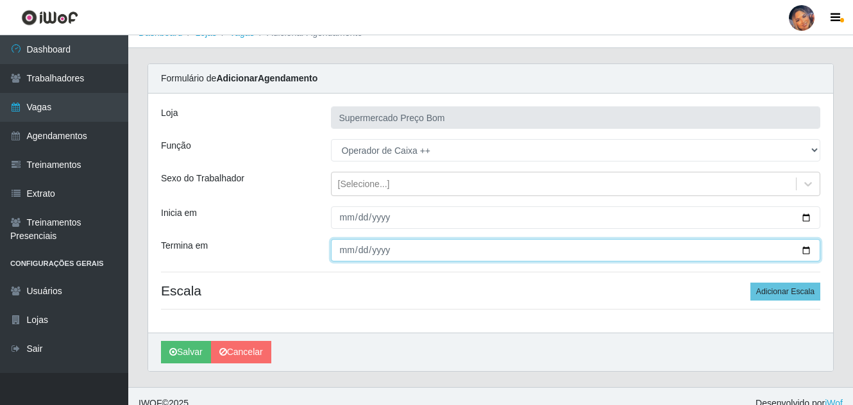
scroll to position [31, 0]
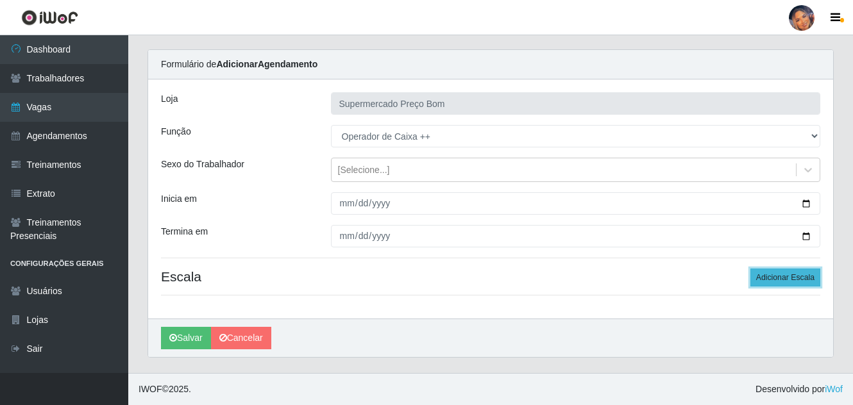
click at [777, 276] on button "Adicionar Escala" at bounding box center [785, 278] width 70 height 18
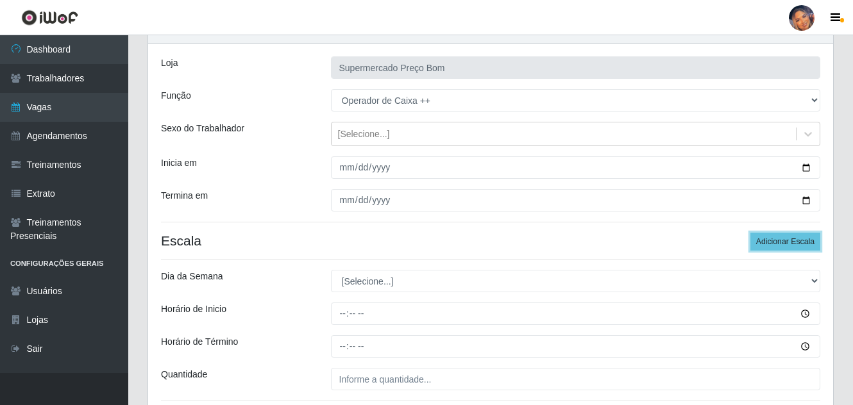
scroll to position [95, 0]
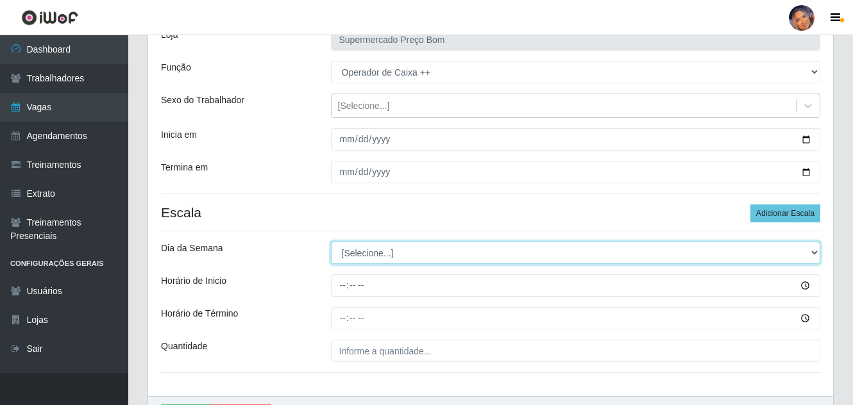
click at [376, 252] on select "[Selecione...] Segunda Terça Quarta Quinta Sexta Sábado Domingo" at bounding box center [576, 253] width 490 height 22
select select "0"
click at [331, 242] on select "[Selecione...] Segunda Terça Quarta Quinta Sexta Sábado Domingo" at bounding box center [576, 253] width 490 height 22
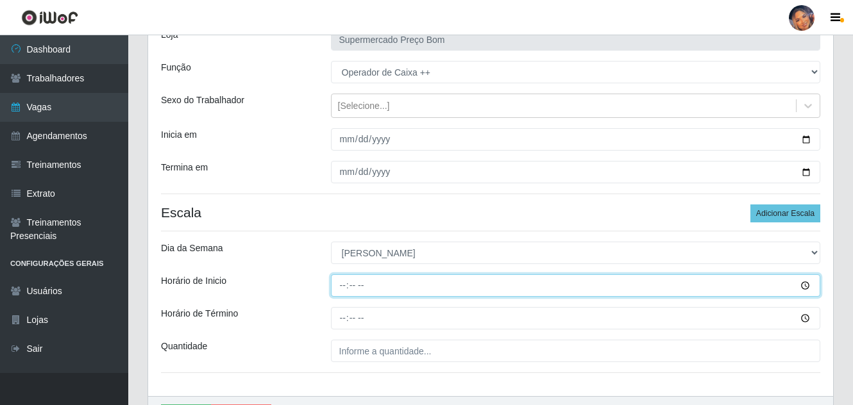
click at [345, 292] on input "Horário de Inicio" at bounding box center [576, 285] width 490 height 22
type input "08:00"
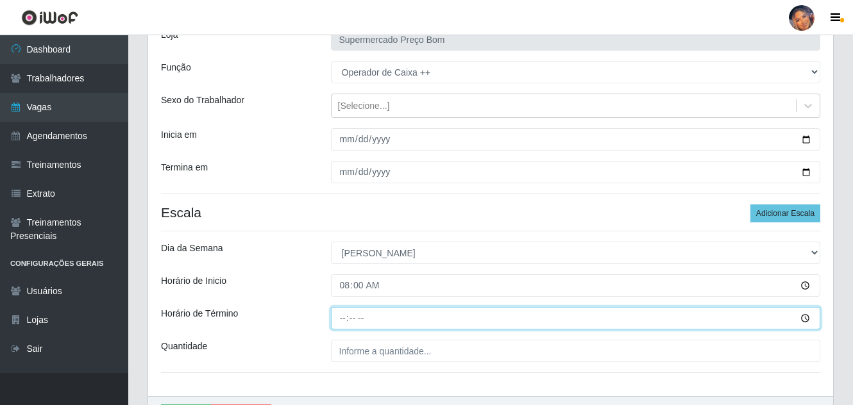
click at [345, 321] on input "Horário de Término" at bounding box center [576, 318] width 490 height 22
type input "13:00"
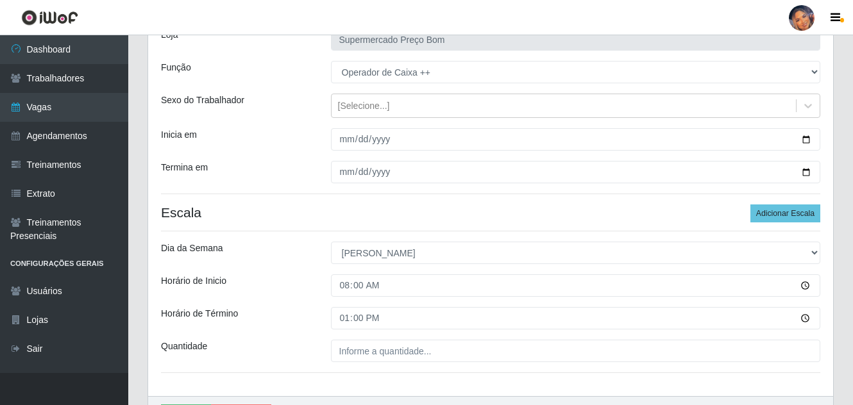
click at [349, 363] on div "Loja Supermercado Preço Bom Função [Selecione...] ASG ASG + ASG ++ Balconista B…" at bounding box center [490, 205] width 685 height 381
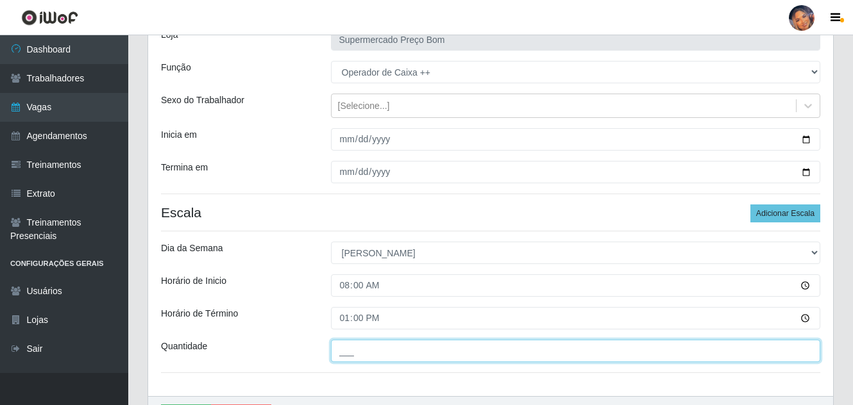
click at [351, 357] on input "___" at bounding box center [576, 351] width 490 height 22
type input "4__"
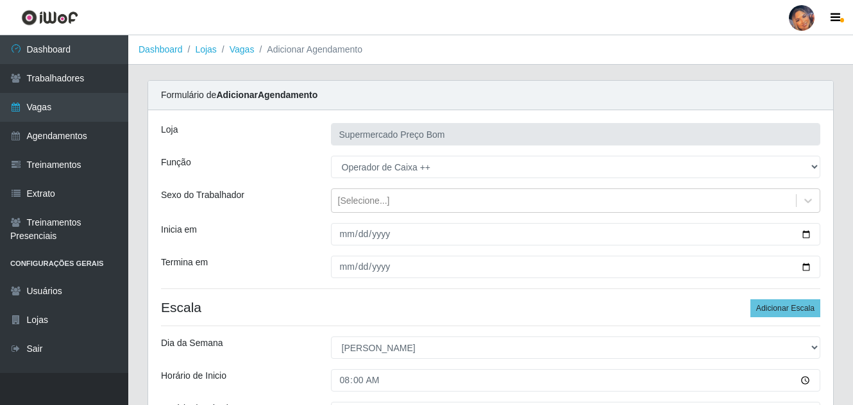
scroll to position [172, 0]
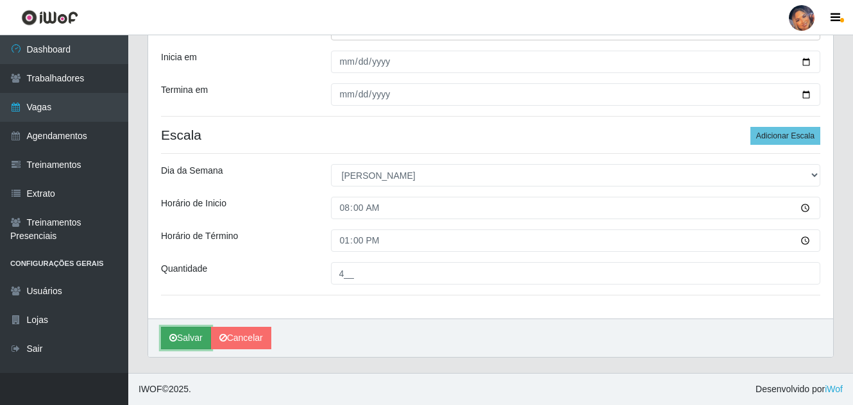
click at [188, 338] on button "Salvar" at bounding box center [186, 338] width 50 height 22
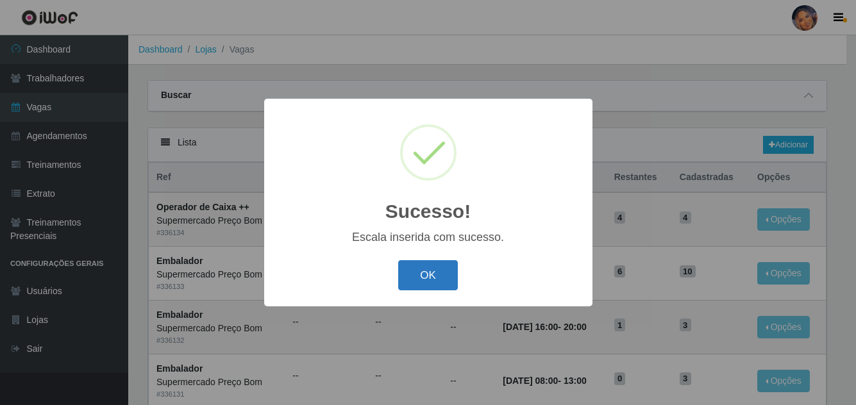
click at [439, 272] on button "OK" at bounding box center [428, 275] width 60 height 30
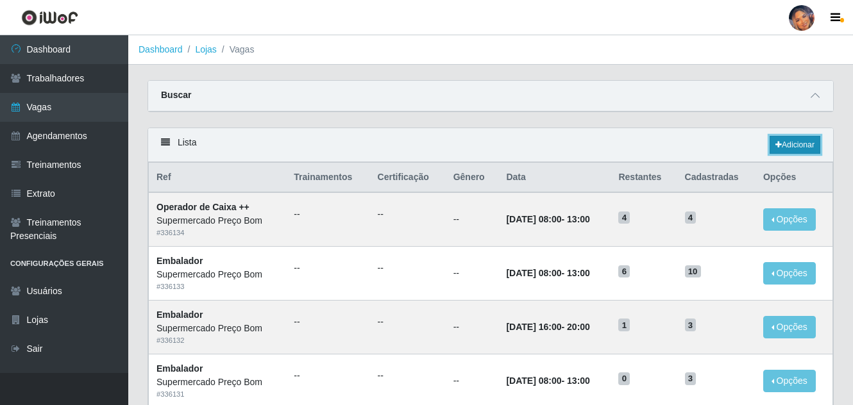
click at [806, 142] on link "Adicionar" at bounding box center [795, 145] width 51 height 18
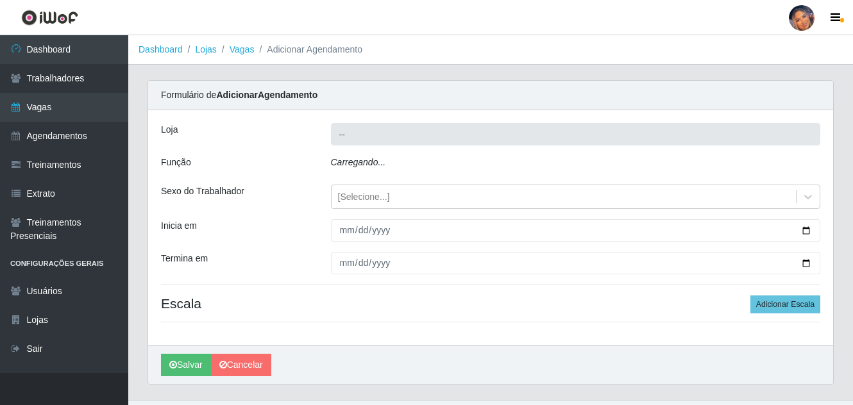
type input "Supermercado Preço Bom"
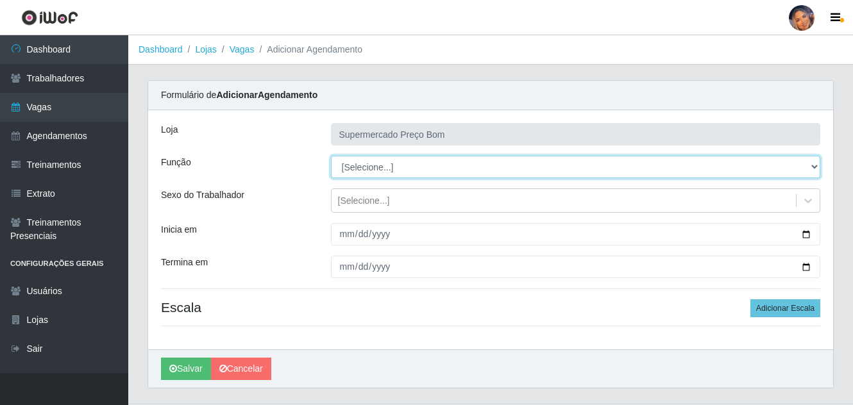
click at [814, 167] on select "[Selecione...] ASG ASG + ASG ++ Balconista Balconista + Balconista ++ Embalador…" at bounding box center [576, 167] width 490 height 22
select select "16"
click at [331, 156] on select "[Selecione...] ASG ASG + ASG ++ Balconista Balconista + Balconista ++ Embalador…" at bounding box center [576, 167] width 490 height 22
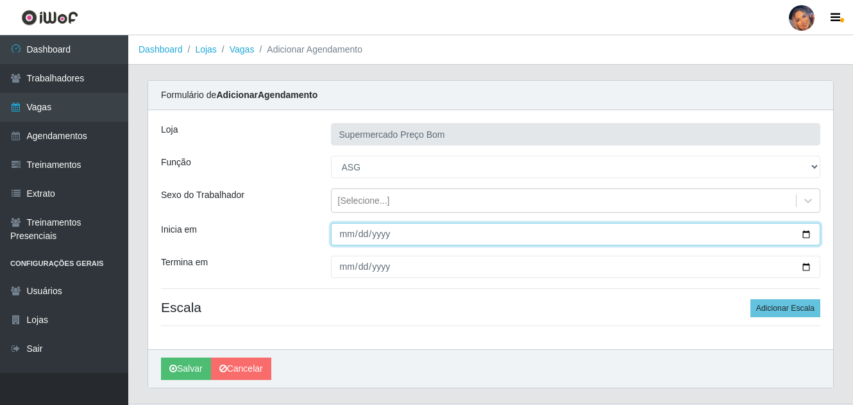
click at [805, 230] on input "Inicia em" at bounding box center [576, 234] width 490 height 22
type input "[DATE]"
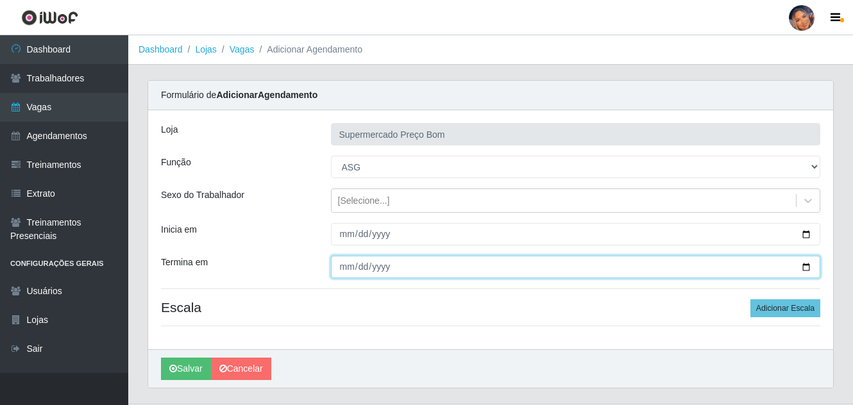
click at [808, 260] on input "Termina em" at bounding box center [576, 267] width 490 height 22
click at [805, 265] on input "Termina em" at bounding box center [576, 267] width 490 height 22
type input "[DATE]"
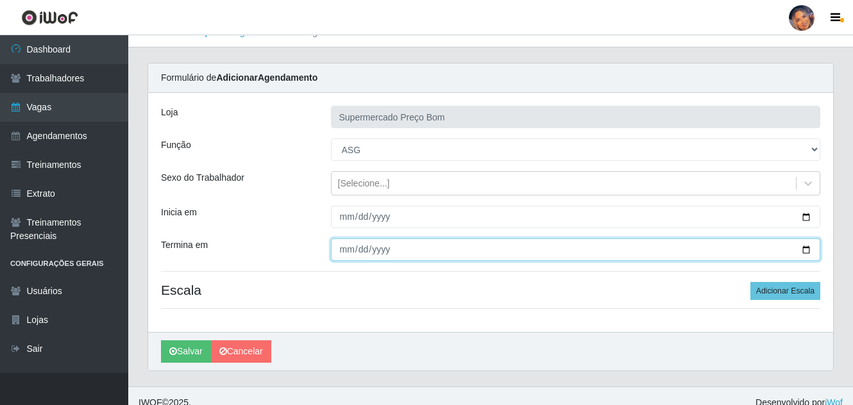
scroll to position [31, 0]
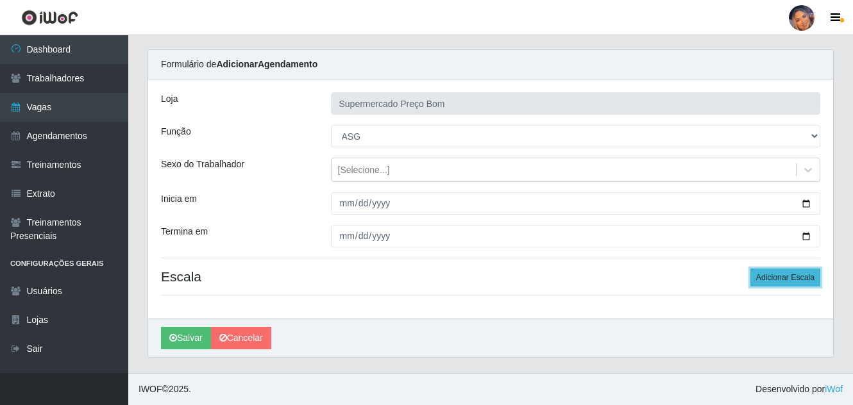
drag, startPoint x: 782, startPoint y: 274, endPoint x: 775, endPoint y: 276, distance: 6.7
click at [779, 274] on button "Adicionar Escala" at bounding box center [785, 278] width 70 height 18
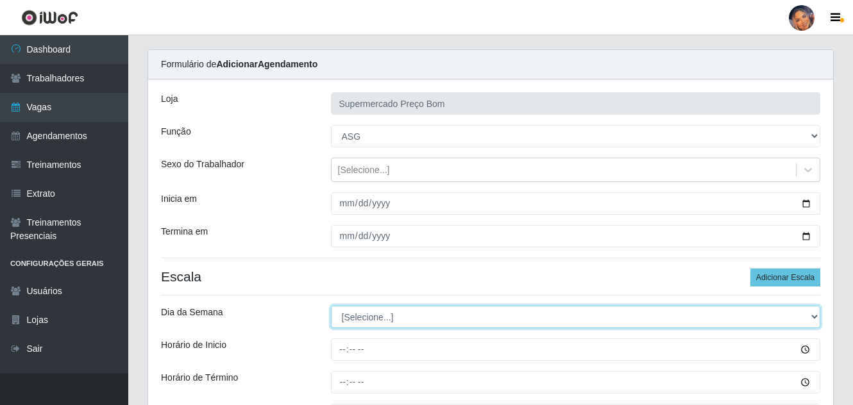
click at [397, 314] on select "[Selecione...] Segunda Terça Quarta Quinta Sexta Sábado Domingo" at bounding box center [576, 317] width 490 height 22
select select "0"
click at [331, 306] on select "[Selecione...] Segunda Terça Quarta Quinta Sexta Sábado Domingo" at bounding box center [576, 317] width 490 height 22
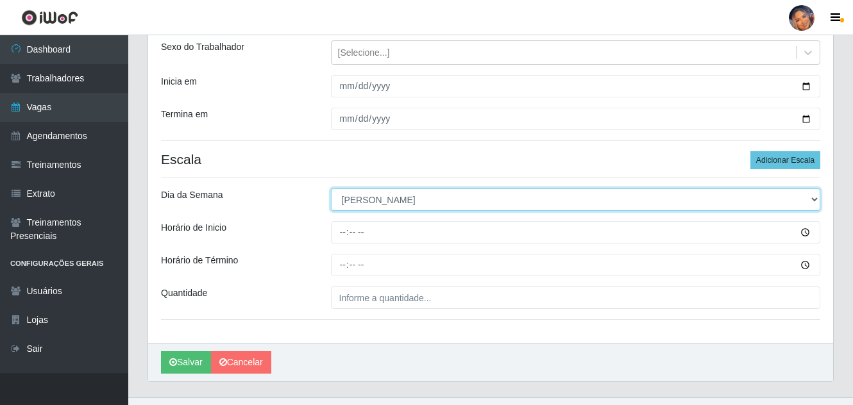
scroll to position [159, 0]
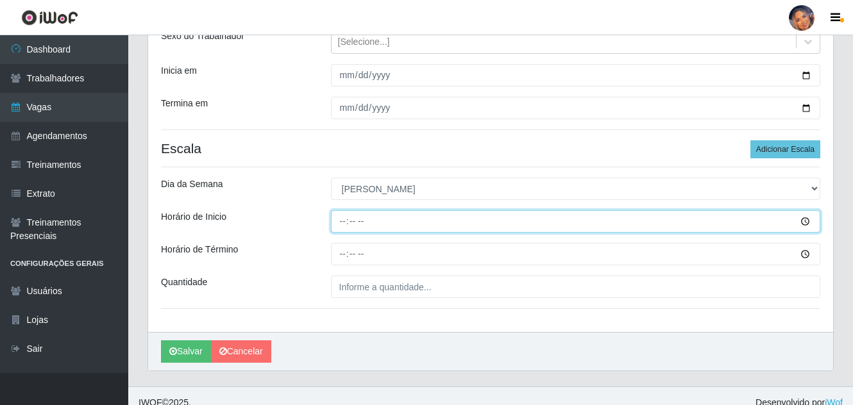
click at [344, 227] on input "Horário de Inicio" at bounding box center [576, 221] width 490 height 22
type input "08:30"
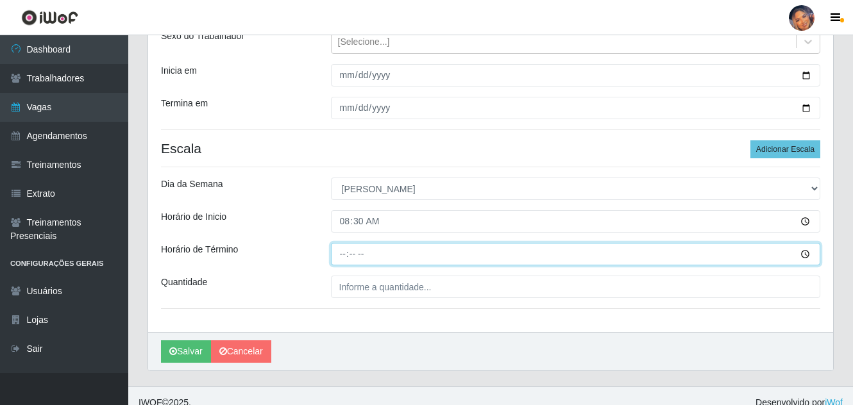
click at [342, 253] on input "Horário de Término" at bounding box center [576, 254] width 490 height 22
type input "13:30"
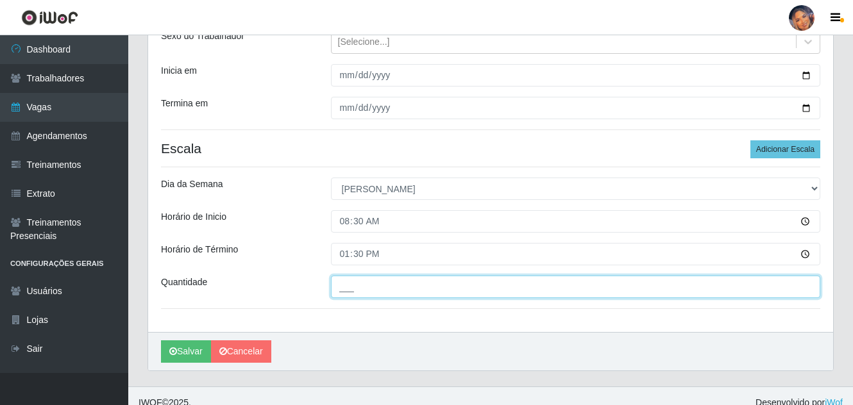
click at [339, 285] on input "___" at bounding box center [576, 287] width 490 height 22
type input "1__"
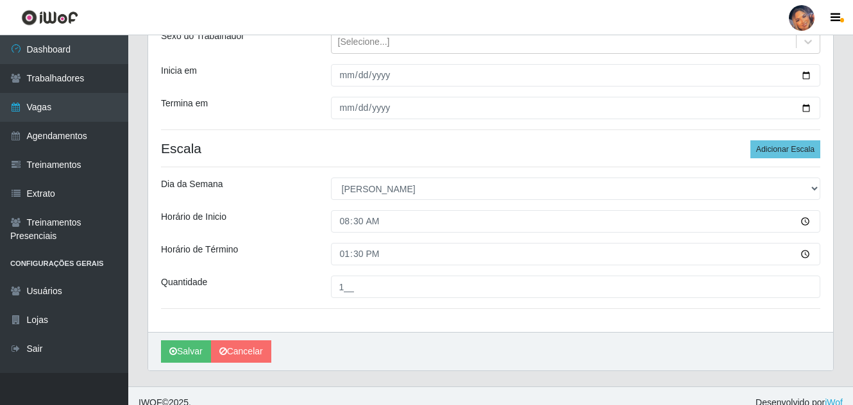
click at [296, 249] on div "Horário de Término" at bounding box center [236, 254] width 170 height 22
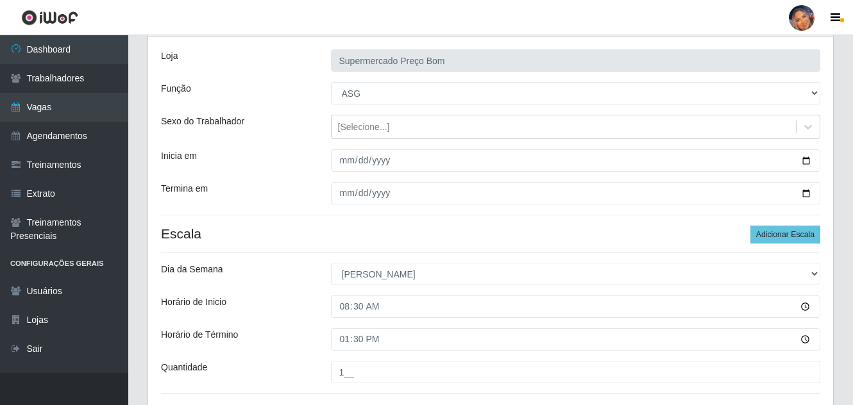
scroll to position [172, 0]
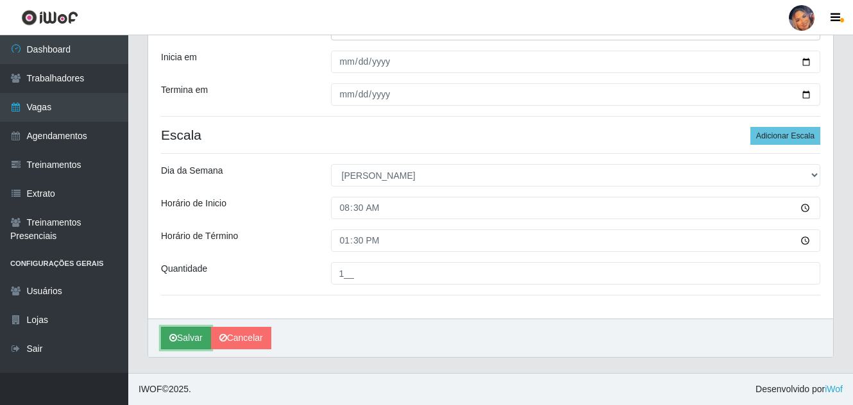
click at [196, 334] on button "Salvar" at bounding box center [186, 338] width 50 height 22
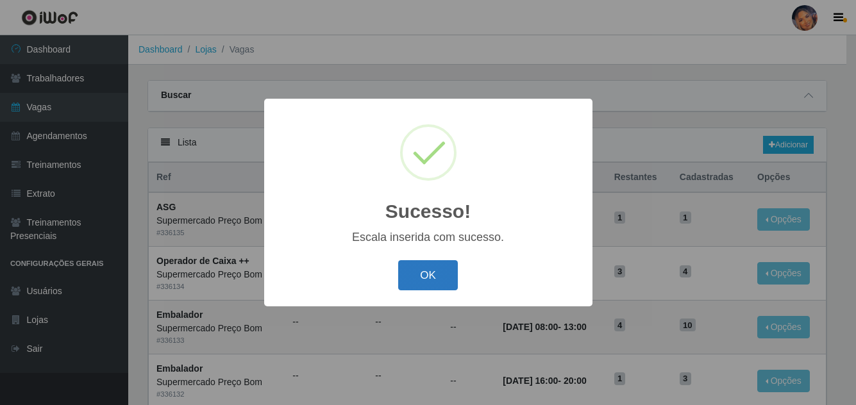
click at [425, 278] on button "OK" at bounding box center [428, 275] width 60 height 30
